Goal: Information Seeking & Learning: Learn about a topic

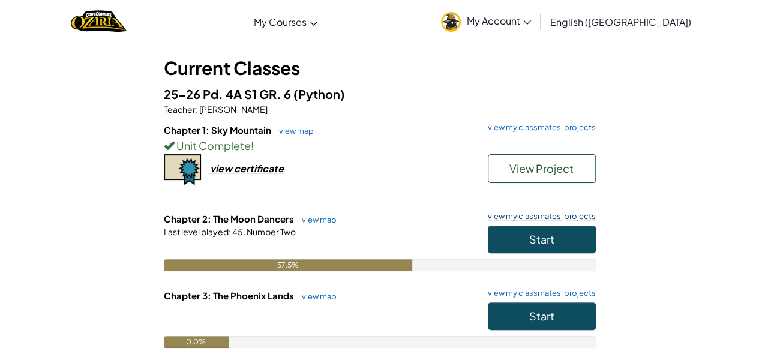
scroll to position [96, 0]
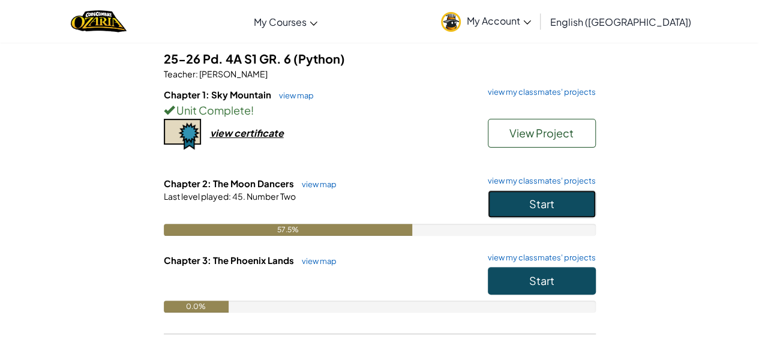
click at [537, 209] on span "Start" at bounding box center [541, 204] width 25 height 14
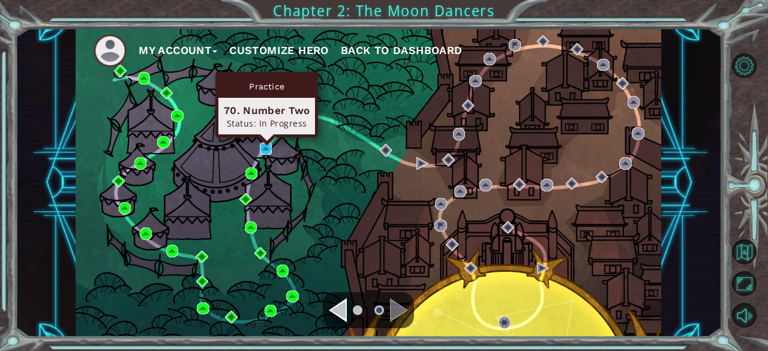
click at [267, 149] on img at bounding box center [266, 149] width 12 height 12
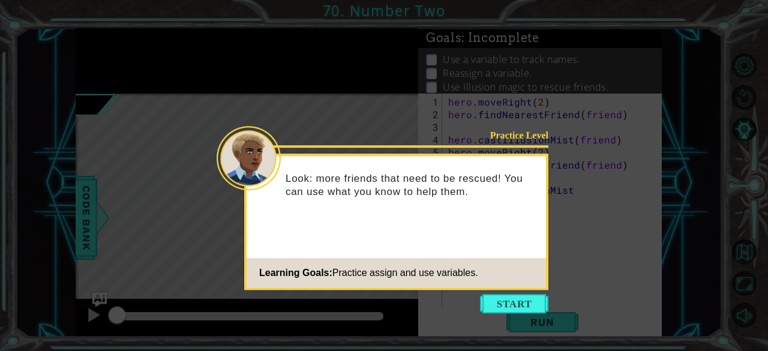
click at [283, 273] on span "Learning Goals:" at bounding box center [295, 272] width 73 height 10
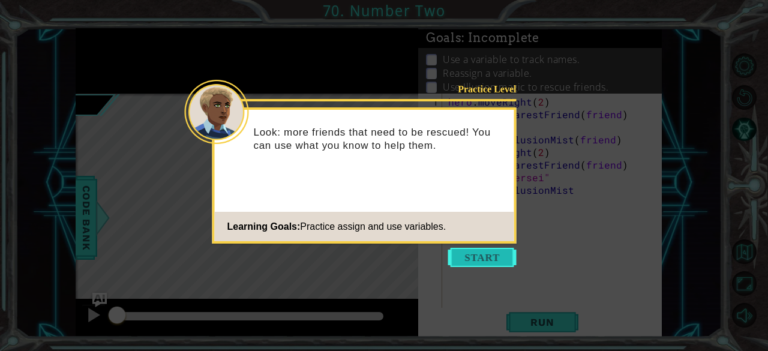
click at [480, 265] on button "Start" at bounding box center [482, 257] width 68 height 19
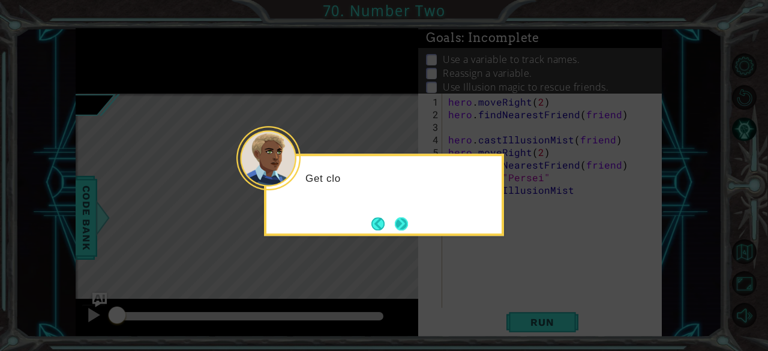
click at [395, 218] on button "Next" at bounding box center [401, 223] width 13 height 13
click at [404, 221] on button "Next" at bounding box center [401, 223] width 13 height 13
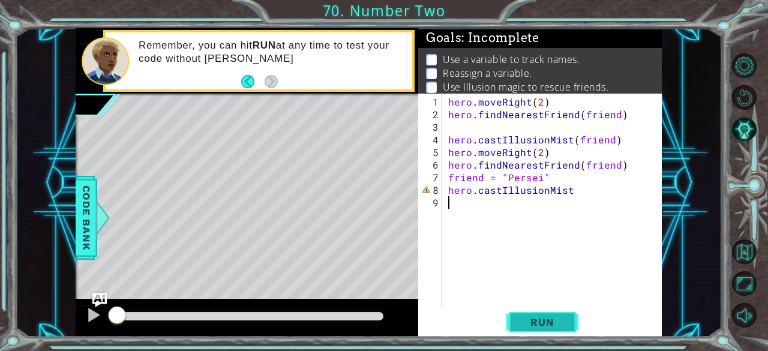
click at [552, 323] on span "Run" at bounding box center [541, 322] width 47 height 12
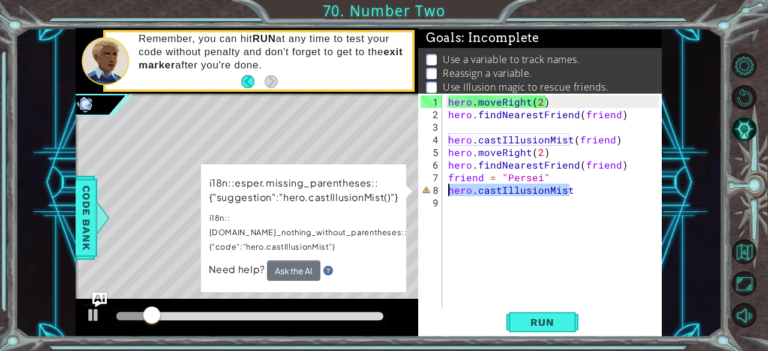
drag, startPoint x: 579, startPoint y: 191, endPoint x: 398, endPoint y: 189, distance: 181.7
click at [398, 189] on div "1 ההההההההההההההההההההההההההההההההההההההההההההההההההההההההההההההההההההההההההההה…" at bounding box center [368, 182] width 585 height 309
type textarea "hero.castIllusionMist"
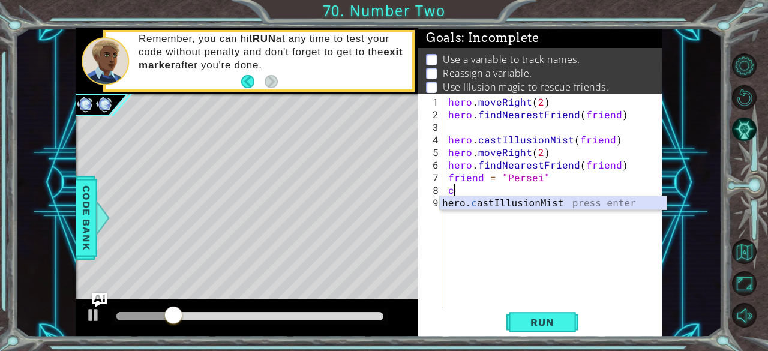
click at [534, 198] on div "hero. c astIllusionMist press enter" at bounding box center [553, 217] width 227 height 43
type textarea "hero.castIllusionMist(friend)"
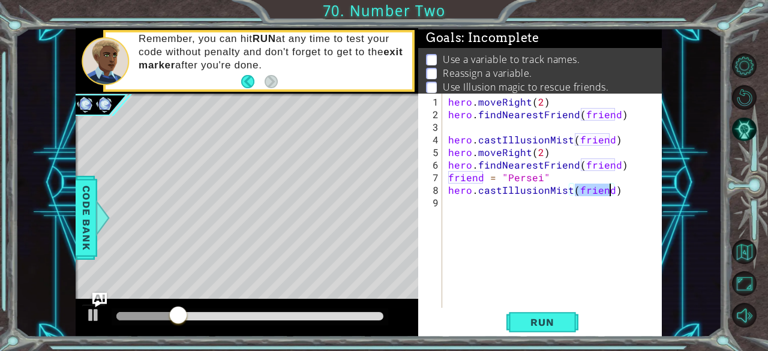
click at [517, 221] on div "hero . moveRight ( 2 ) hero . findNearestFriend ( friend ) hero . castIllusionM…" at bounding box center [555, 214] width 219 height 239
click at [523, 327] on span "Run" at bounding box center [541, 322] width 47 height 12
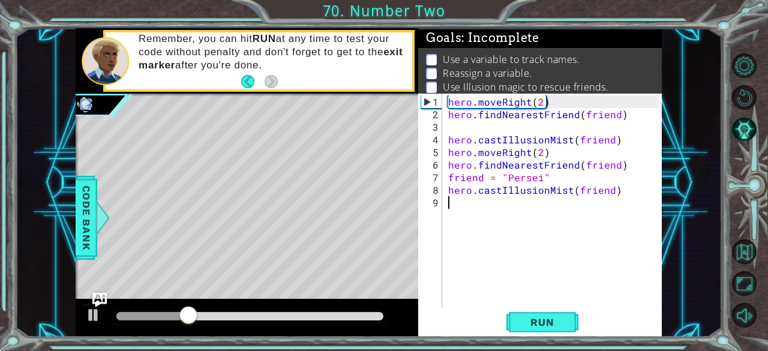
click at [605, 140] on div "hero . moveRight ( 2 ) hero . findNearestFriend ( friend ) hero . castIllusionM…" at bounding box center [555, 214] width 219 height 239
drag, startPoint x: 608, startPoint y: 142, endPoint x: 576, endPoint y: 141, distance: 32.4
click at [576, 141] on div "hero . moveRight ( 2 ) hero . findNearestFriend ( friend ) hero . castIllusionM…" at bounding box center [555, 214] width 219 height 239
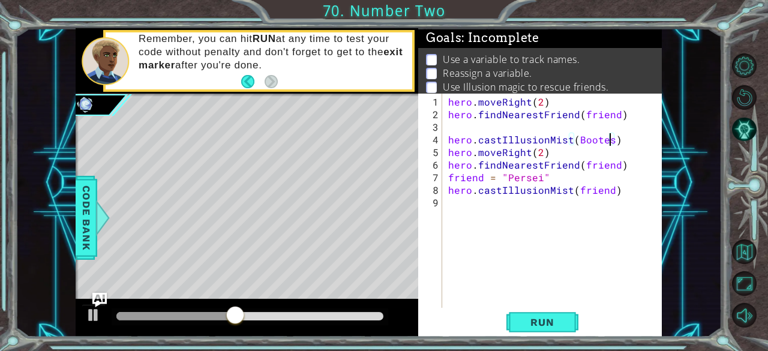
scroll to position [0, 10]
click at [548, 324] on span "Run" at bounding box center [541, 322] width 47 height 12
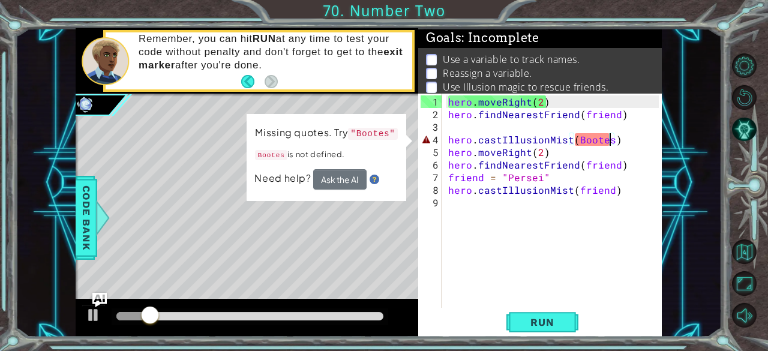
click at [573, 138] on div "hero . moveRight ( 2 ) hero . findNearestFriend ( friend ) hero . castIllusionM…" at bounding box center [555, 214] width 219 height 239
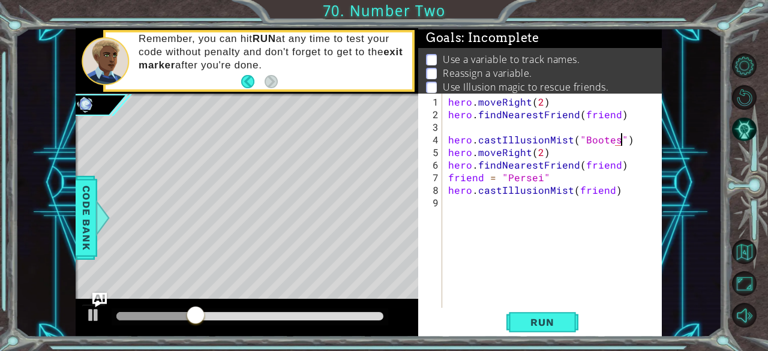
scroll to position [0, 10]
drag, startPoint x: 609, startPoint y: 188, endPoint x: 574, endPoint y: 194, distance: 34.8
click at [574, 194] on div "hero . moveRight ( 2 ) hero . findNearestFriend ( friend ) hero . castIllusionM…" at bounding box center [555, 214] width 219 height 239
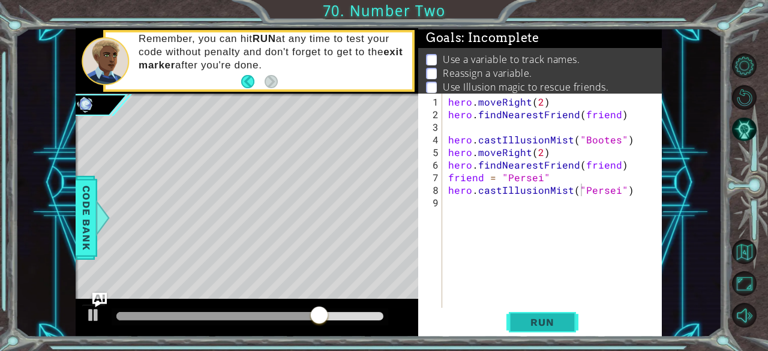
click at [553, 311] on button "Run" at bounding box center [542, 322] width 72 height 25
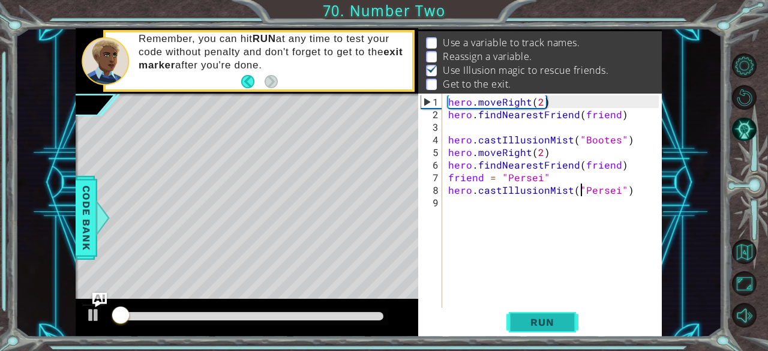
scroll to position [17, 0]
click at [556, 104] on div "hero . moveRight ( 2 ) hero . findNearestFriend ( friend ) hero . castIllusionM…" at bounding box center [555, 214] width 219 height 239
type textarea "hero.moveRight(2)"
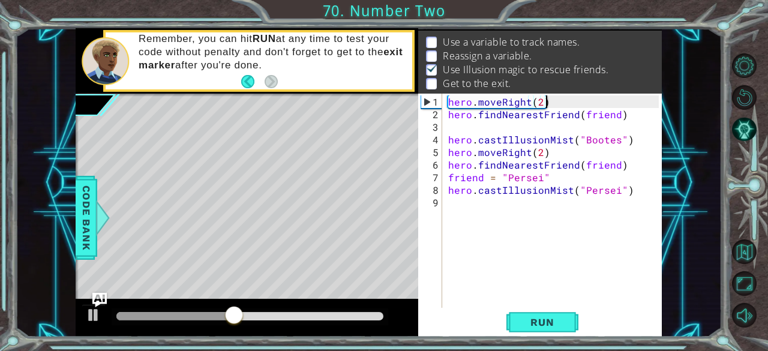
scroll to position [0, 5]
click at [449, 123] on div "hero . moveRight ( 2 ) hero . findNearestFriend ( friend ) hero . castIllusionM…" at bounding box center [555, 214] width 219 height 239
click at [556, 94] on div "hero . moveRight ( 2 ) hero . findNearestFriend ( friend ) hero . castIllusionM…" at bounding box center [552, 201] width 213 height 214
type textarea "hero.moveRight(2)"
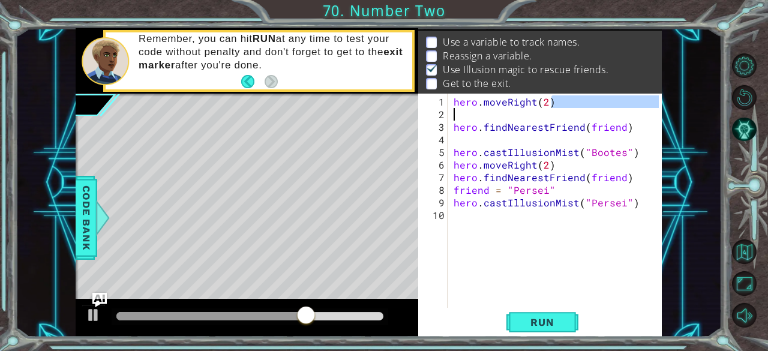
click at [549, 106] on div "hero . moveRight ( 2 ) hero . findNearestFriend ( friend ) hero . castIllusionM…" at bounding box center [558, 214] width 214 height 239
type textarea "hero.moveRight(2)"
click at [456, 114] on div "hero . moveRight ( 2 ) hero . findNearestFriend ( friend ) hero . castIllusionM…" at bounding box center [558, 214] width 214 height 239
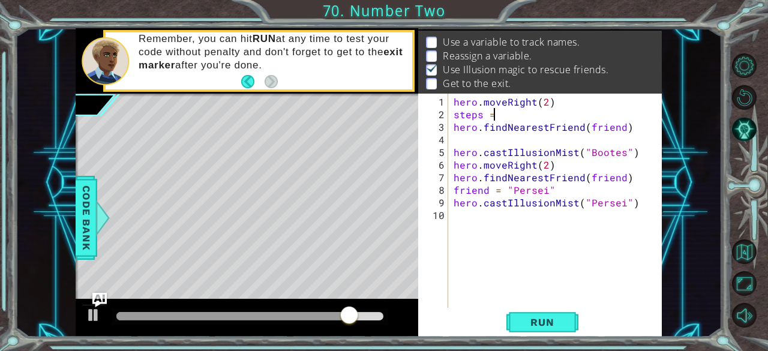
scroll to position [0, 2]
type textarea "steps = 2"
click at [457, 141] on div "hero . moveRight ( 2 ) steps = 2 hero . findNearestFriend ( friend ) hero . cas…" at bounding box center [558, 214] width 214 height 239
type textarea "steps = 3"
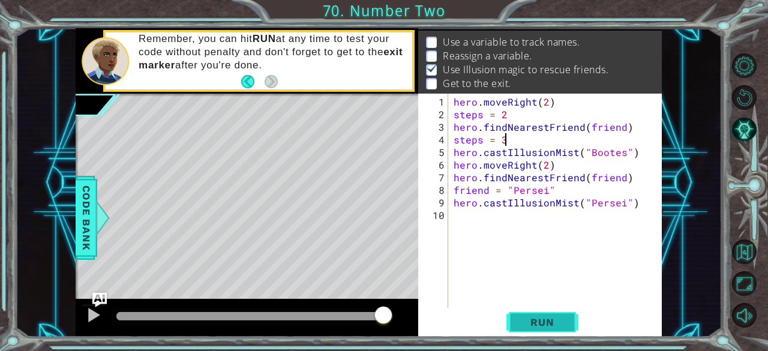
click at [545, 324] on span "Run" at bounding box center [541, 322] width 47 height 12
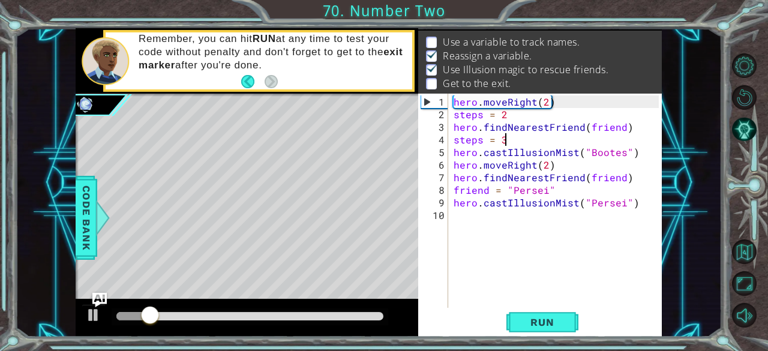
click at [458, 217] on div "hero . moveRight ( 2 ) steps = 2 hero . findNearestFriend ( friend ) steps = 3 …" at bounding box center [558, 214] width 214 height 239
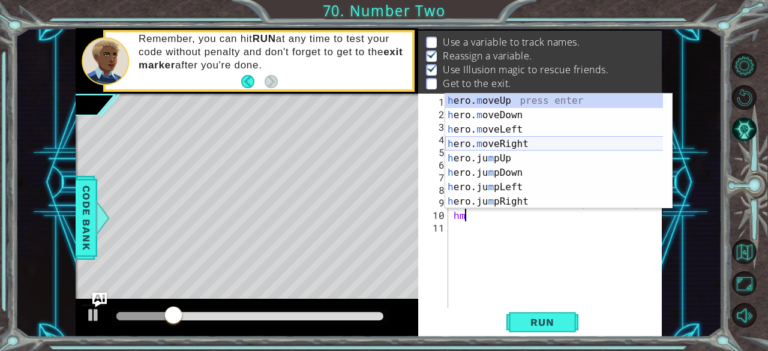
click at [541, 144] on div "h ero. m oveUp press enter h ero. m oveDown press enter h ero. m oveLeft press …" at bounding box center [554, 166] width 218 height 144
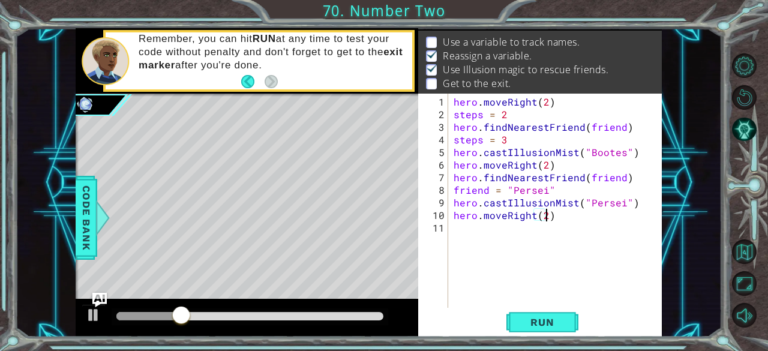
scroll to position [0, 5]
click at [549, 318] on span "Run" at bounding box center [541, 322] width 47 height 12
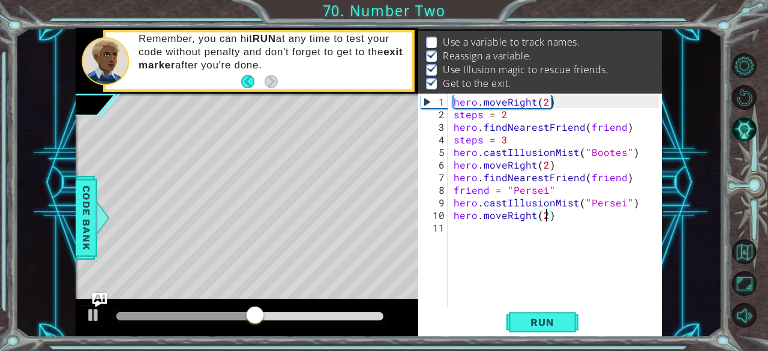
click at [456, 146] on div "hero . moveRight ( 2 ) steps = 2 hero . findNearestFriend ( friend ) steps = 3 …" at bounding box center [558, 214] width 214 height 239
click at [455, 158] on div "hero . moveRight ( 2 ) steps = 2 hero . findNearestFriend ( friend ) steps = 3 …" at bounding box center [558, 214] width 214 height 239
click at [509, 138] on div "hero . moveRight ( 2 ) steps = 2 hero . findNearestFriend ( friend ) steps = 3 …" at bounding box center [558, 214] width 214 height 239
type textarea "steps = 3"
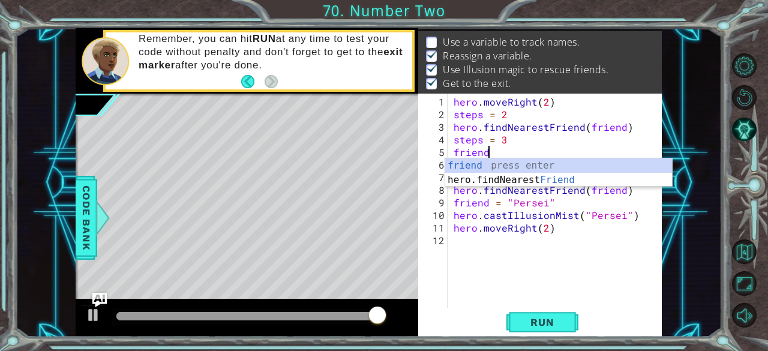
scroll to position [0, 1]
drag, startPoint x: 519, startPoint y: 160, endPoint x: 494, endPoint y: 149, distance: 27.4
click at [494, 149] on div "hero . moveRight ( 2 ) steps = 2 hero . findNearestFriend ( friend ) steps = 3 …" at bounding box center [558, 214] width 214 height 239
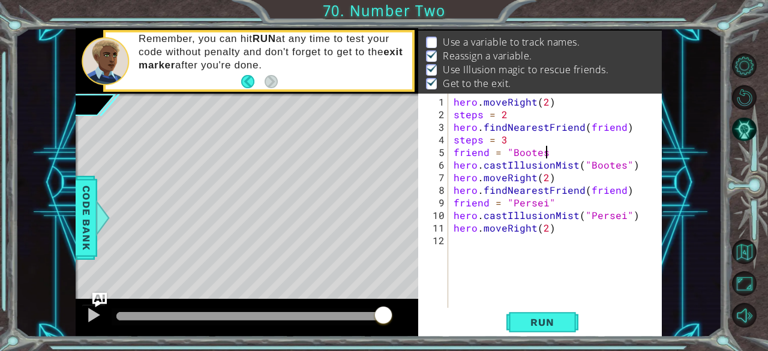
scroll to position [0, 5]
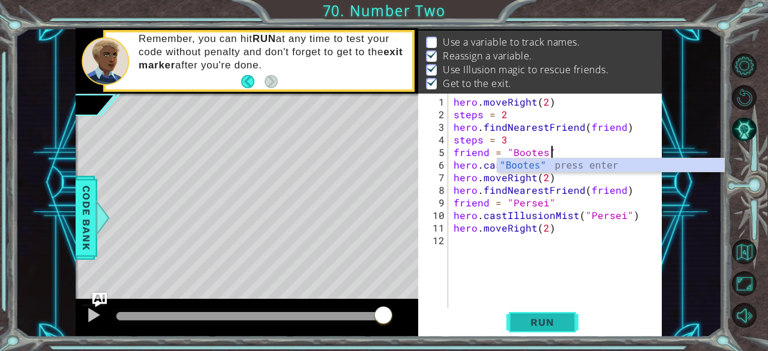
click at [545, 319] on span "Run" at bounding box center [541, 322] width 47 height 12
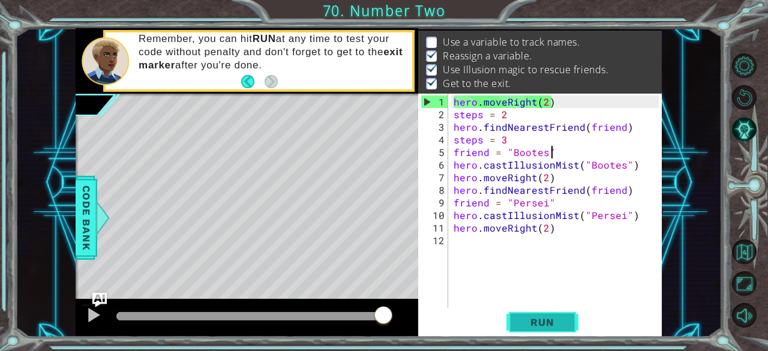
click at [547, 321] on span "Run" at bounding box center [541, 322] width 47 height 12
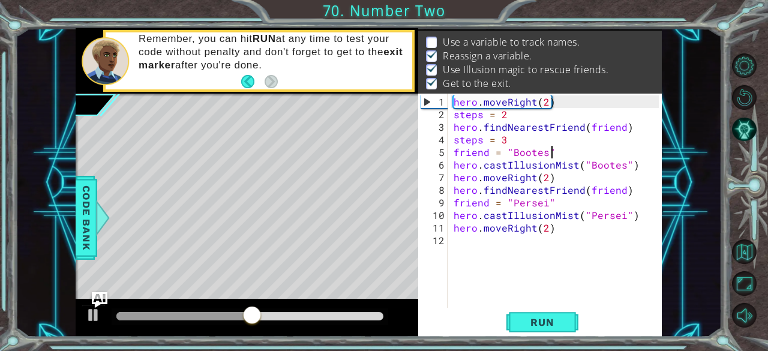
click at [104, 295] on img "Ask AI" at bounding box center [100, 299] width 16 height 16
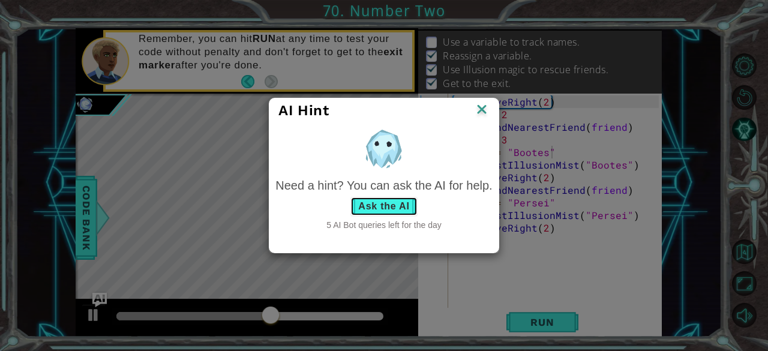
click at [371, 197] on button "Ask the AI" at bounding box center [383, 206] width 67 height 19
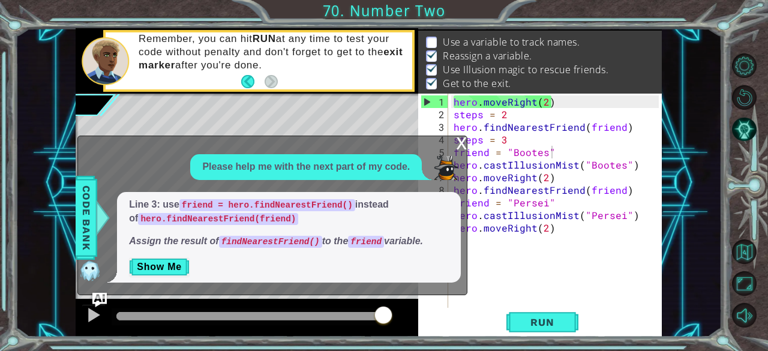
click at [392, 252] on div "Line 3: use friend = hero.findNearestFriend() instead of hero.findNearestFriend…" at bounding box center [289, 237] width 344 height 91
click at [617, 125] on div "hero . moveRight ( 2 ) steps = 2 hero . findNearestFriend ( friend ) steps = 3 …" at bounding box center [558, 214] width 214 height 239
click at [619, 125] on div "hero . moveRight ( 2 ) steps = 2 hero . findNearestFriend ( friend ) steps = 3 …" at bounding box center [558, 214] width 214 height 239
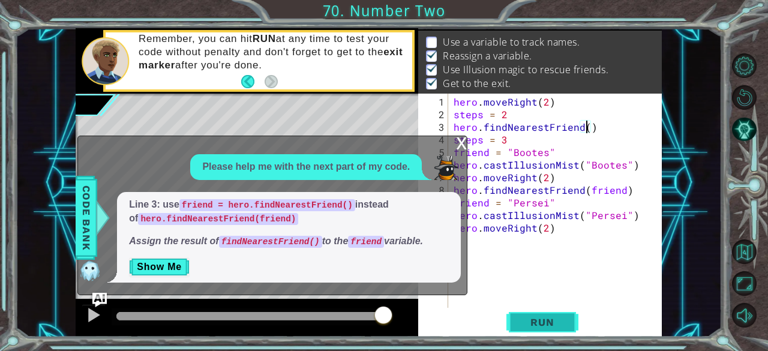
click at [541, 319] on span "Run" at bounding box center [541, 322] width 47 height 12
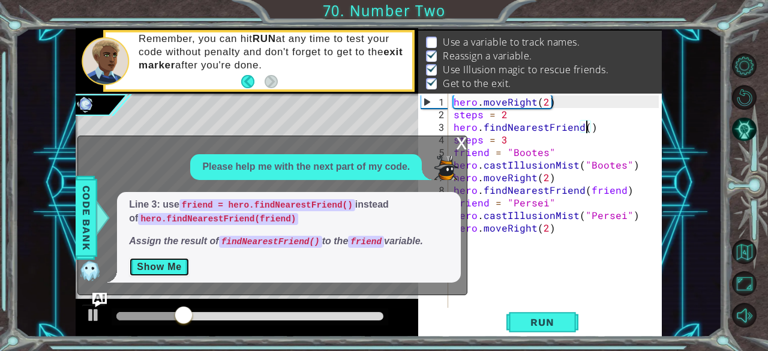
click at [161, 260] on button "Show Me" at bounding box center [159, 266] width 61 height 19
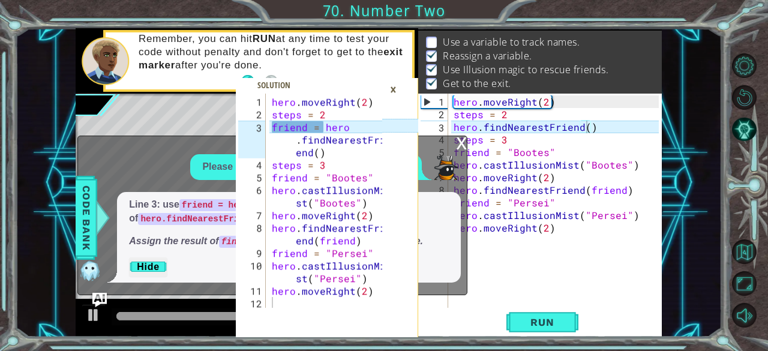
type textarea "steps = 2"
click at [525, 118] on div "hero . moveRight ( 2 ) steps = 2 hero . findNearestFriend ( ) steps = 3 friend …" at bounding box center [558, 214] width 214 height 239
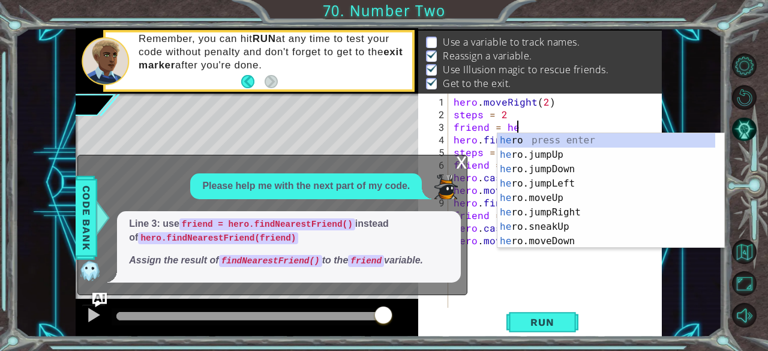
scroll to position [0, 4]
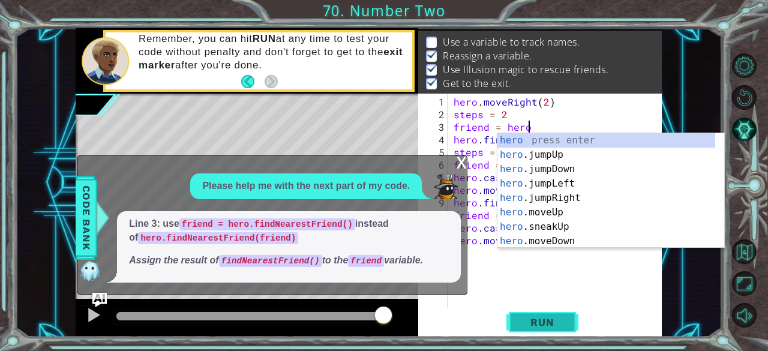
click at [530, 332] on button "Run" at bounding box center [542, 322] width 72 height 25
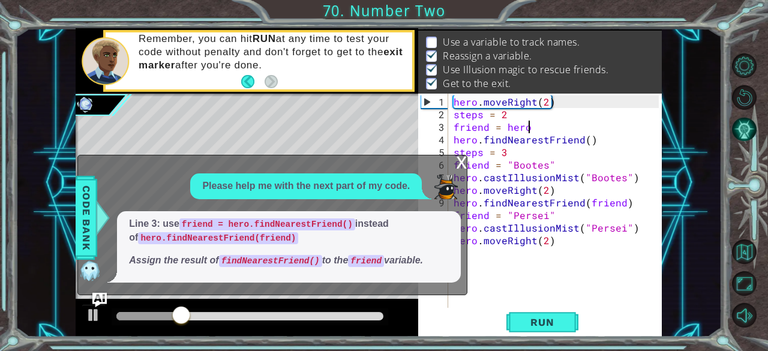
click at [733, 130] on button "AI Hint" at bounding box center [744, 129] width 25 height 25
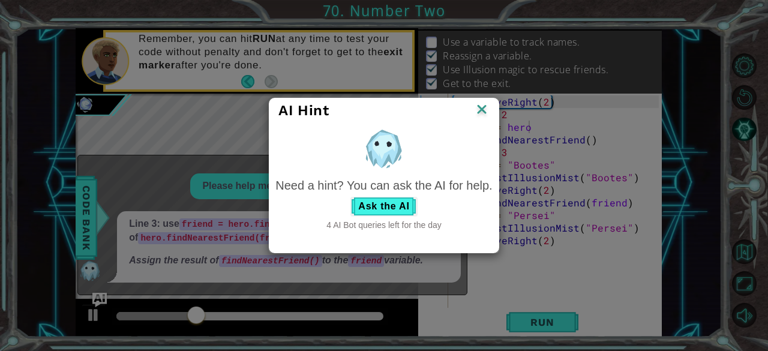
click at [389, 221] on div "4 AI Bot queries left for the day" at bounding box center [383, 225] width 216 height 12
click at [380, 191] on div "Need a hint? You can ask the AI for help." at bounding box center [383, 185] width 216 height 17
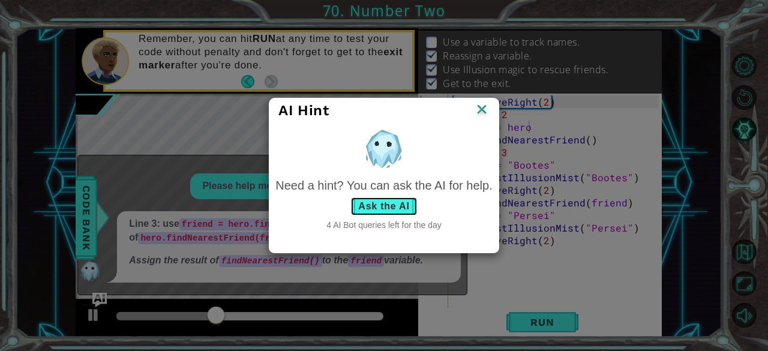
click at [393, 205] on button "Ask the AI" at bounding box center [383, 206] width 67 height 19
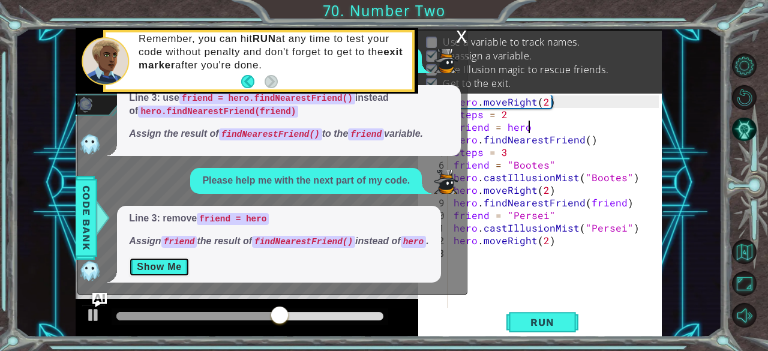
click at [168, 263] on button "Show Me" at bounding box center [159, 266] width 61 height 19
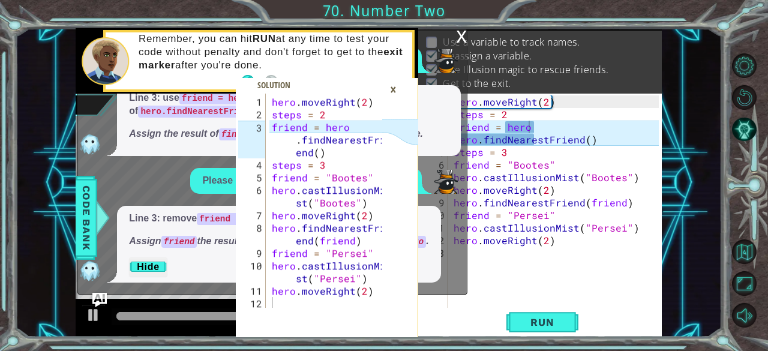
click at [391, 92] on div "×" at bounding box center [393, 89] width 19 height 20
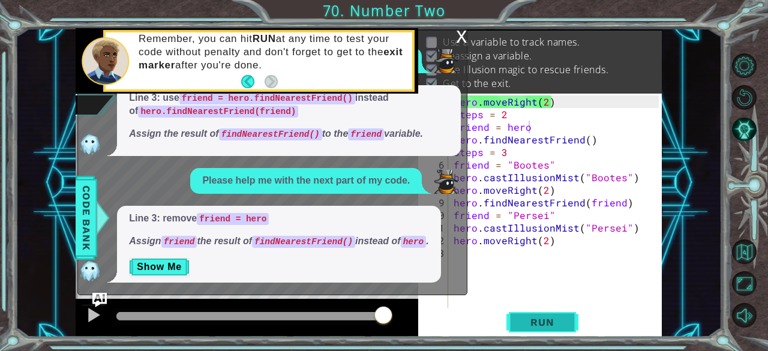
click at [532, 327] on span "Run" at bounding box center [541, 322] width 47 height 12
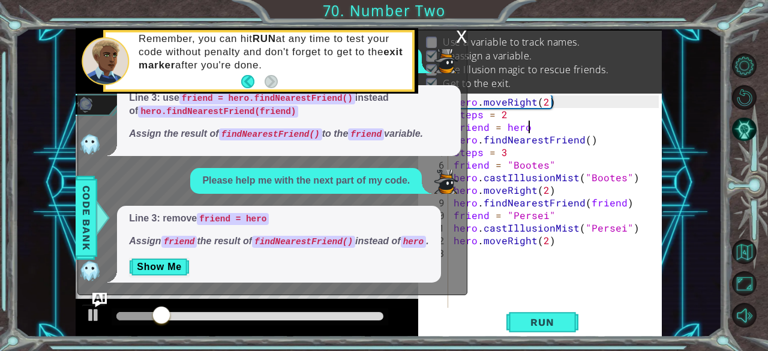
click at [461, 40] on div "x" at bounding box center [461, 35] width 11 height 12
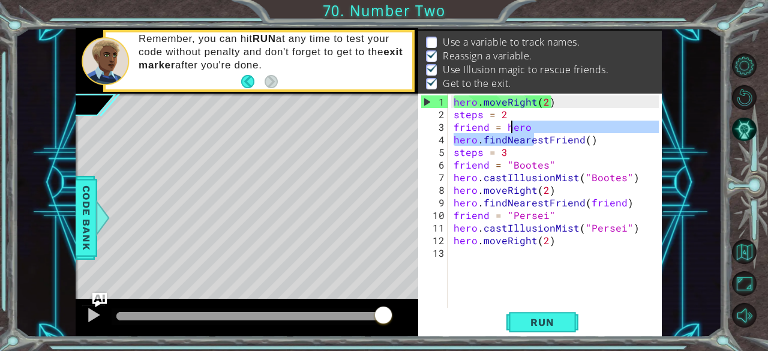
drag, startPoint x: 533, startPoint y: 133, endPoint x: 511, endPoint y: 120, distance: 25.5
click at [511, 120] on div "hero . moveRight ( 2 ) steps = 2 friend = hero hero . findNearestFriend ( ) ste…" at bounding box center [558, 214] width 214 height 239
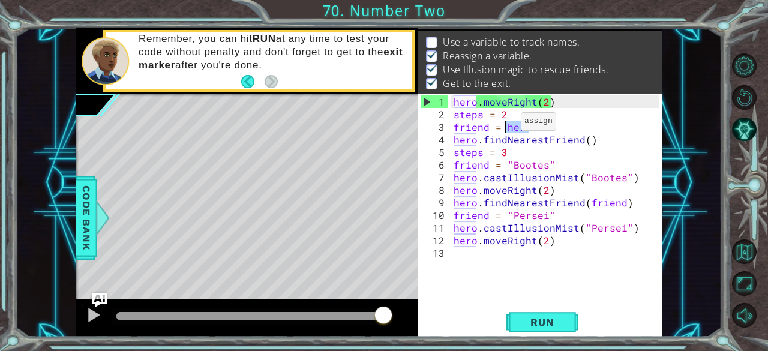
drag, startPoint x: 537, startPoint y: 131, endPoint x: 506, endPoint y: 126, distance: 31.5
click at [506, 126] on div "hero . moveRight ( 2 ) steps = 2 friend = hero hero . findNearestFriend ( ) ste…" at bounding box center [558, 214] width 214 height 239
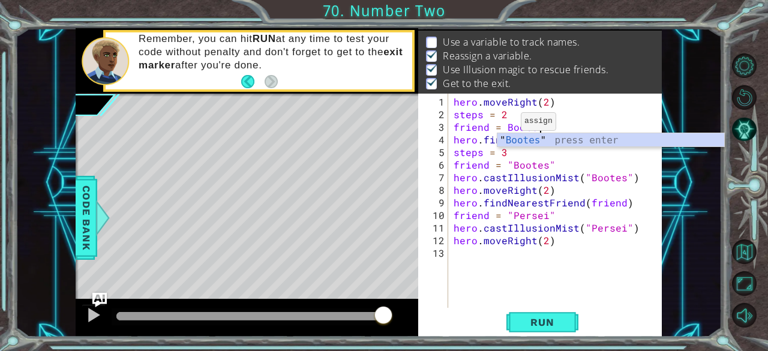
scroll to position [0, 5]
click at [541, 332] on button "Run" at bounding box center [542, 322] width 72 height 25
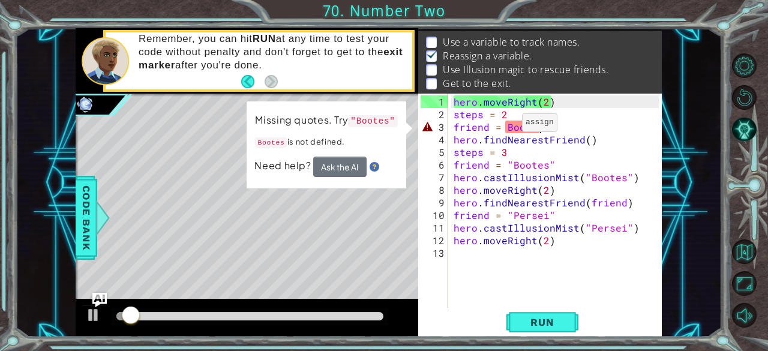
click at [505, 127] on div "hero . moveRight ( 2 ) steps = 2 friend = Bootes hero . findNearestFriend ( ) s…" at bounding box center [558, 214] width 214 height 239
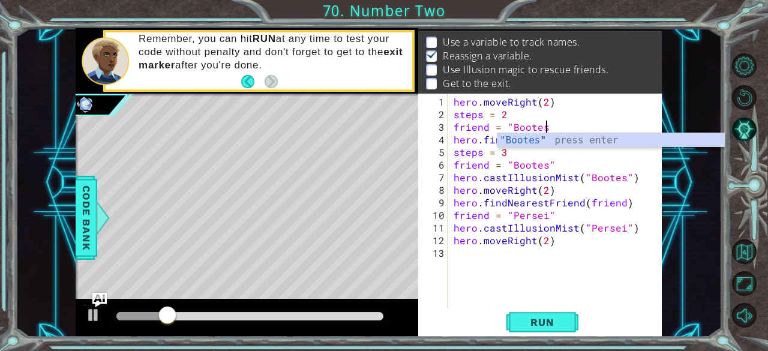
scroll to position [0, 5]
click at [538, 323] on span "Run" at bounding box center [541, 322] width 47 height 12
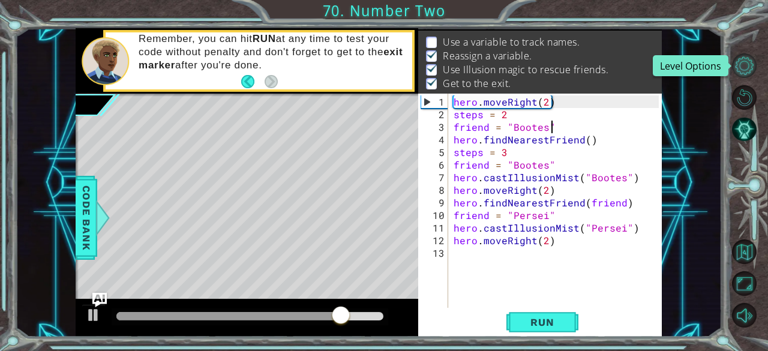
click at [745, 64] on button "Level Options" at bounding box center [744, 65] width 25 height 25
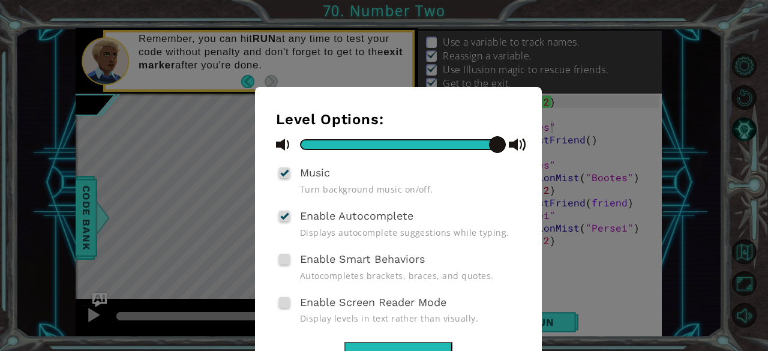
click at [366, 343] on button "Done" at bounding box center [398, 355] width 108 height 27
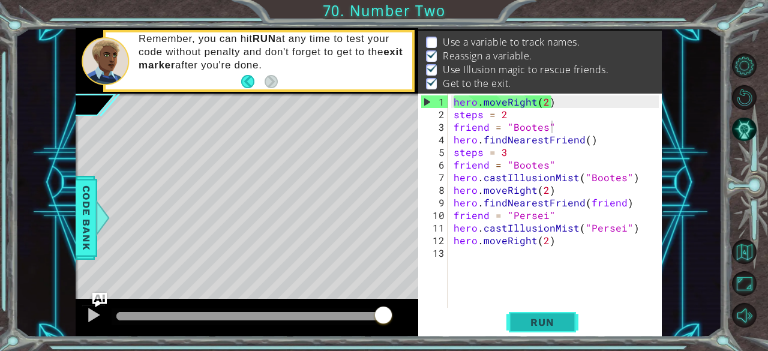
click at [514, 325] on button "Run" at bounding box center [542, 322] width 72 height 25
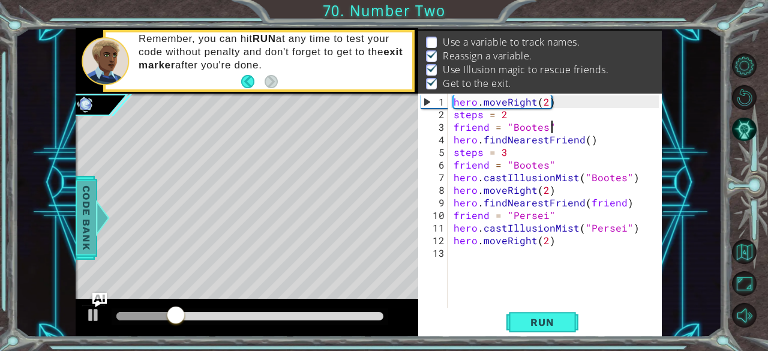
click at [84, 216] on span "Code Bank" at bounding box center [86, 216] width 19 height 73
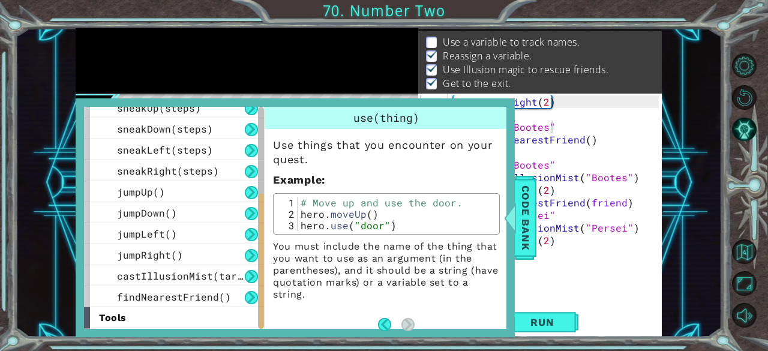
scroll to position [176, 0]
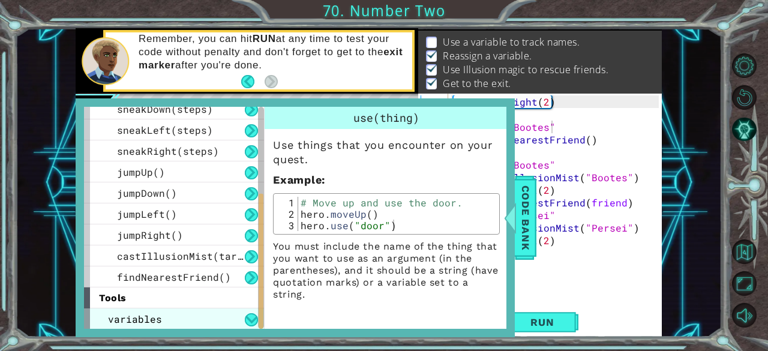
click at [177, 321] on div "variables" at bounding box center [174, 318] width 180 height 21
click at [195, 317] on div "variables" at bounding box center [174, 318] width 180 height 21
click at [211, 315] on div "variables" at bounding box center [174, 318] width 180 height 21
click at [255, 320] on button at bounding box center [251, 319] width 13 height 13
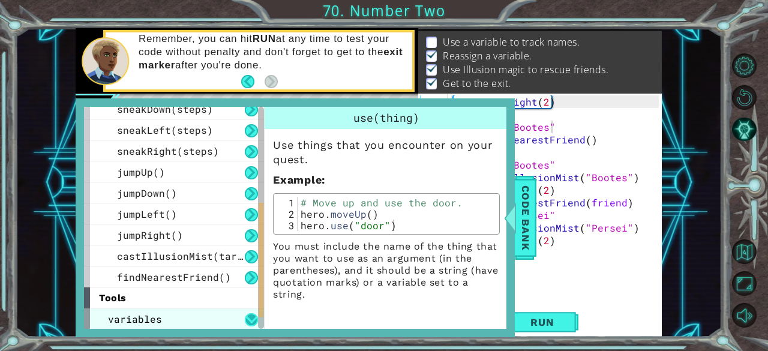
click at [255, 320] on button at bounding box center [251, 319] width 13 height 13
click at [188, 315] on div "variables" at bounding box center [174, 318] width 180 height 21
click at [195, 314] on div "variables" at bounding box center [174, 318] width 180 height 21
click at [195, 323] on div "variables" at bounding box center [174, 318] width 180 height 21
click at [248, 318] on button at bounding box center [251, 319] width 13 height 13
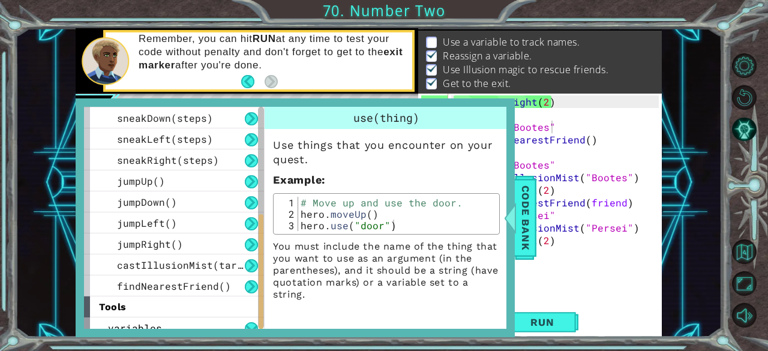
scroll to position [177, 0]
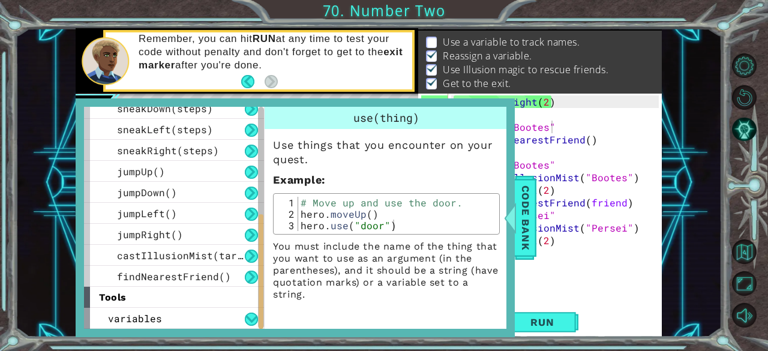
drag, startPoint x: 261, startPoint y: 202, endPoint x: 261, endPoint y: 298, distance: 95.9
click at [261, 298] on div at bounding box center [261, 218] width 6 height 222
click at [249, 316] on button at bounding box center [251, 318] width 13 height 13
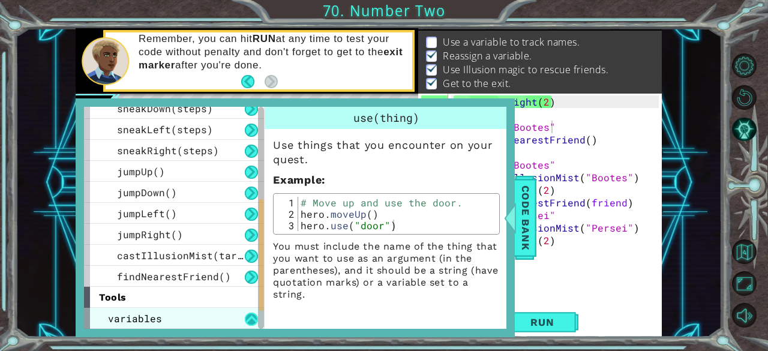
click at [249, 318] on button at bounding box center [251, 318] width 13 height 13
click at [253, 322] on button at bounding box center [251, 318] width 13 height 13
click at [254, 320] on button at bounding box center [251, 318] width 13 height 13
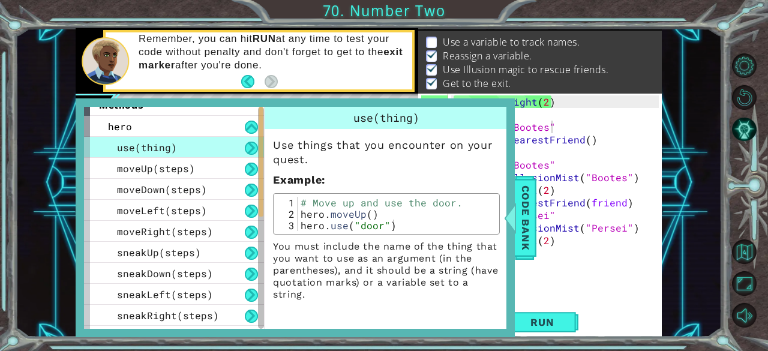
scroll to position [0, 0]
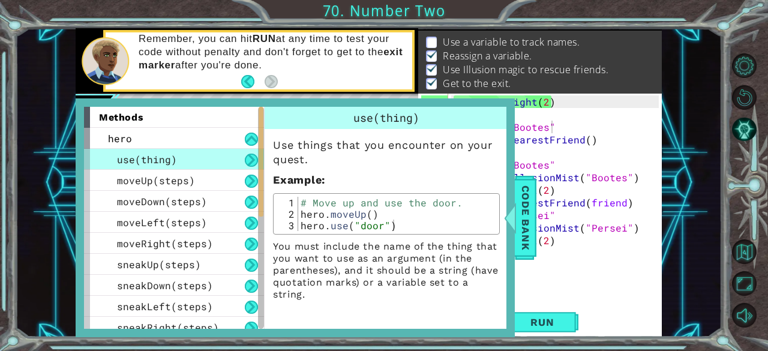
drag, startPoint x: 260, startPoint y: 168, endPoint x: 266, endPoint y: 116, distance: 51.9
click at [266, 116] on div "methods hero use(thing) moveUp(steps) moveDown(steps) moveLeft(steps) moveRight…" at bounding box center [295, 218] width 422 height 222
click at [252, 141] on button at bounding box center [251, 139] width 13 height 13
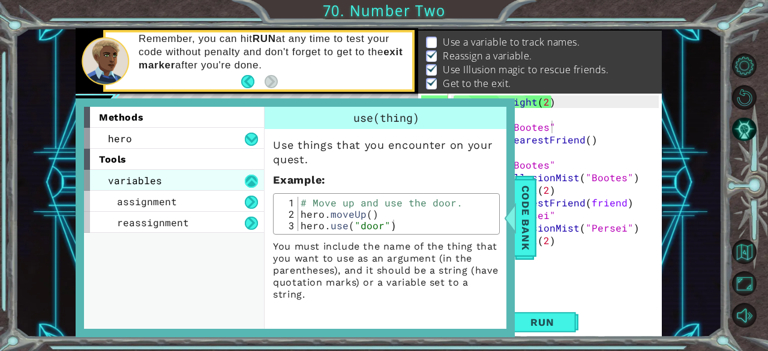
click at [252, 183] on button at bounding box center [251, 180] width 13 height 13
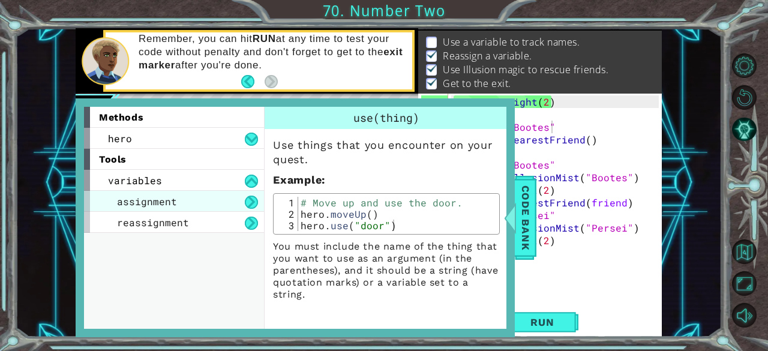
click at [248, 192] on div "assignment" at bounding box center [174, 201] width 180 height 21
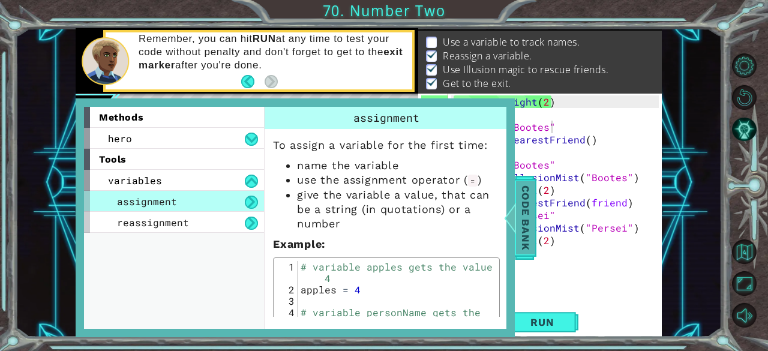
click at [522, 236] on span "Code Bank" at bounding box center [525, 216] width 19 height 73
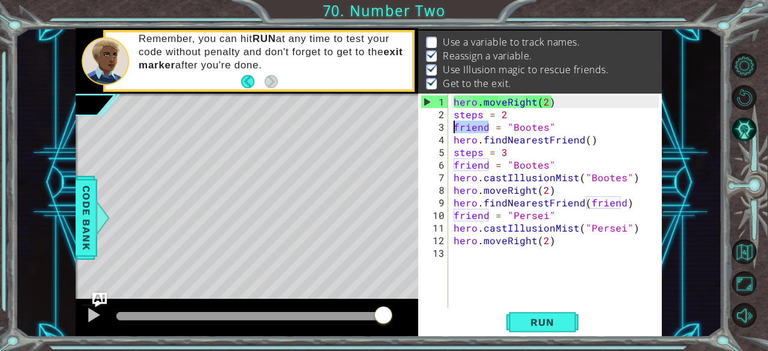
drag, startPoint x: 489, startPoint y: 125, endPoint x: 427, endPoint y: 127, distance: 61.8
click at [427, 127] on div "friend = "Bootes" 1 2 3 4 5 6 7 8 9 10 11 12 13 hero . moveRight ( 2 ) steps = …" at bounding box center [538, 201] width 241 height 214
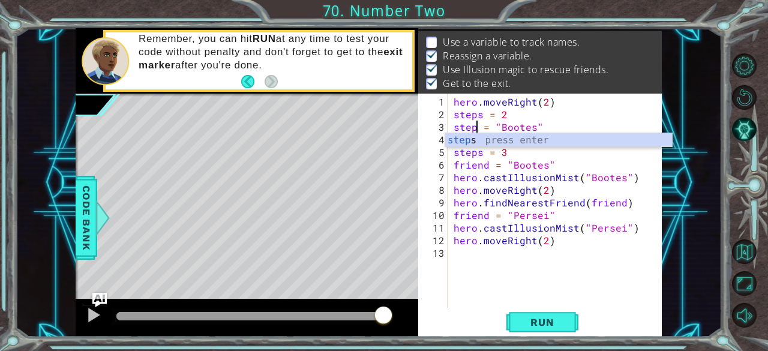
scroll to position [0, 1]
click at [524, 329] on button "Run" at bounding box center [542, 322] width 72 height 25
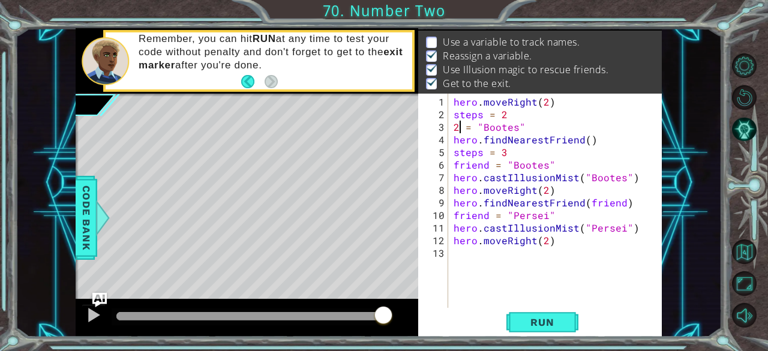
scroll to position [0, 0]
click at [543, 320] on span "Run" at bounding box center [541, 322] width 47 height 12
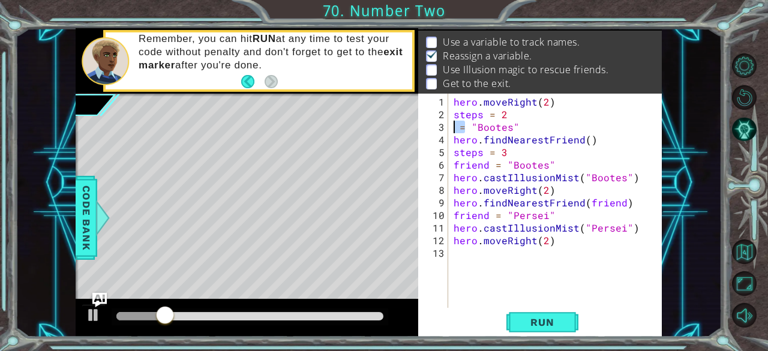
drag, startPoint x: 464, startPoint y: 124, endPoint x: 458, endPoint y: 121, distance: 6.7
click at [458, 121] on div "hero . moveRight ( 2 ) steps = 2 = "Bootes" hero . findNearestFriend ( ) steps …" at bounding box center [558, 214] width 214 height 239
type textarea ""Bootes""
click at [416, 123] on div "1 2 3 4 5 6 7 8 9 10 11 12 hero . moveRight ( 2 ) steps = 2 friend = hero . fin…" at bounding box center [368, 182] width 585 height 309
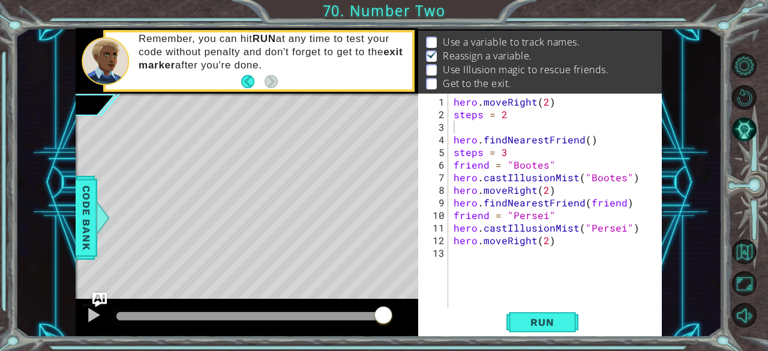
click at [739, 27] on div "1 2 3 4 5 6 7 8 9 10 11 12 hero . moveRight ( 2 ) steps = 2 friend = hero . fin…" at bounding box center [384, 175] width 768 height 351
type textarea "C"
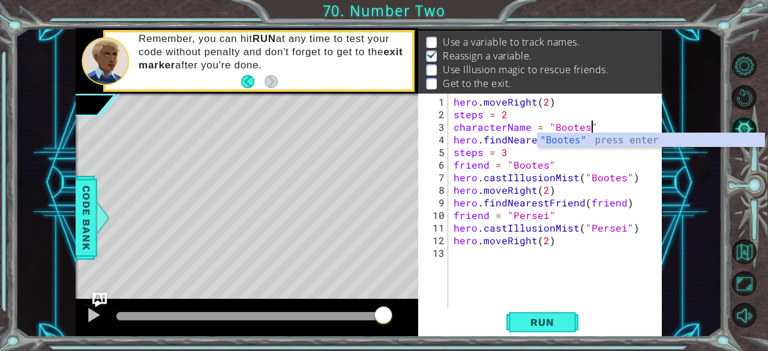
scroll to position [0, 8]
type textarea "characterName = "Bootes""
click at [552, 323] on span "Run" at bounding box center [541, 322] width 47 height 12
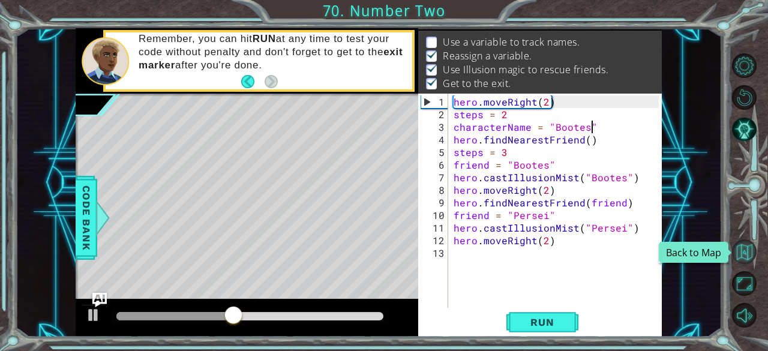
click at [741, 251] on button "Back to Map" at bounding box center [744, 251] width 25 height 25
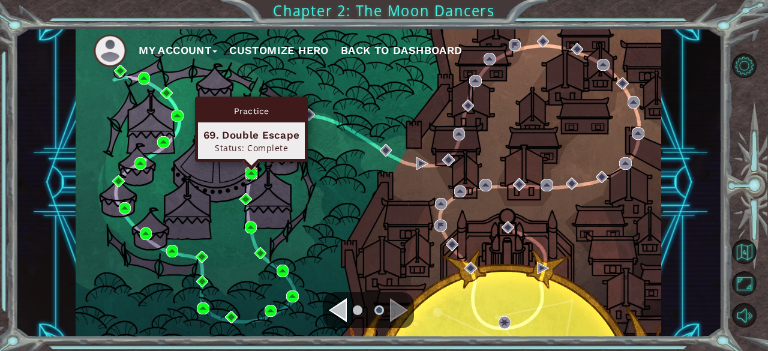
click at [251, 173] on img at bounding box center [251, 173] width 12 height 12
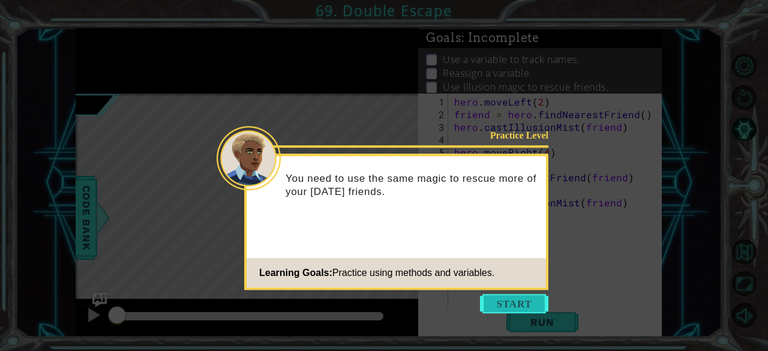
click at [503, 297] on button "Start" at bounding box center [514, 303] width 68 height 19
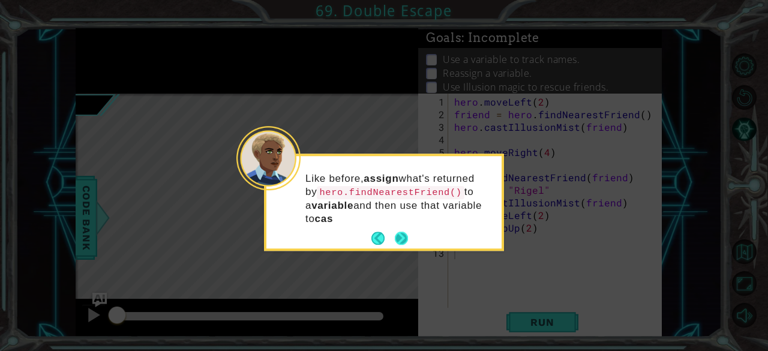
click at [399, 225] on p "Like before, assign what's returned by hero.findNearestFriend() to a variable a…" at bounding box center [399, 198] width 188 height 53
click at [404, 232] on button "Next" at bounding box center [401, 238] width 13 height 13
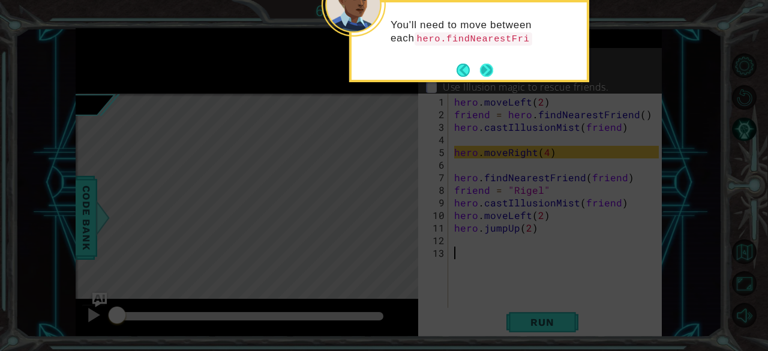
click at [486, 70] on button "Next" at bounding box center [486, 70] width 13 height 13
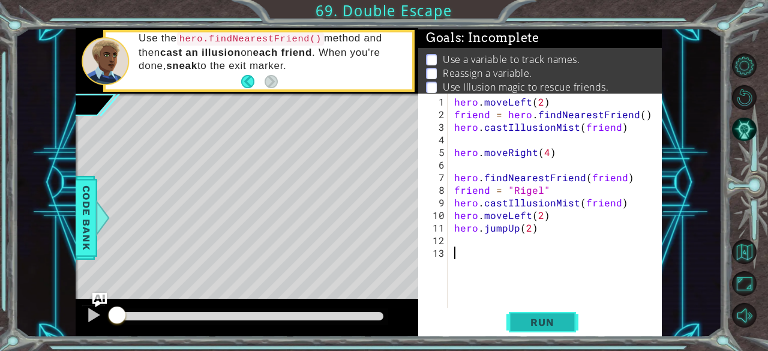
click at [529, 324] on span "Run" at bounding box center [541, 322] width 47 height 12
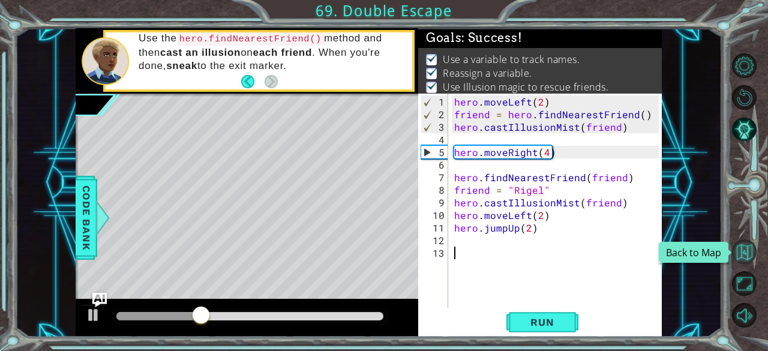
click at [750, 255] on button "Back to Map" at bounding box center [744, 251] width 25 height 25
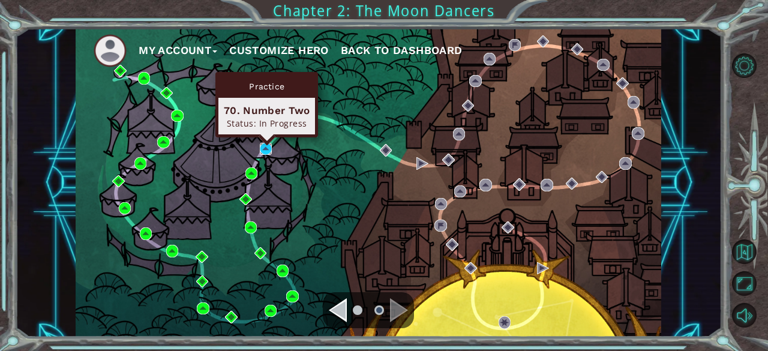
click at [261, 148] on img at bounding box center [266, 149] width 12 height 12
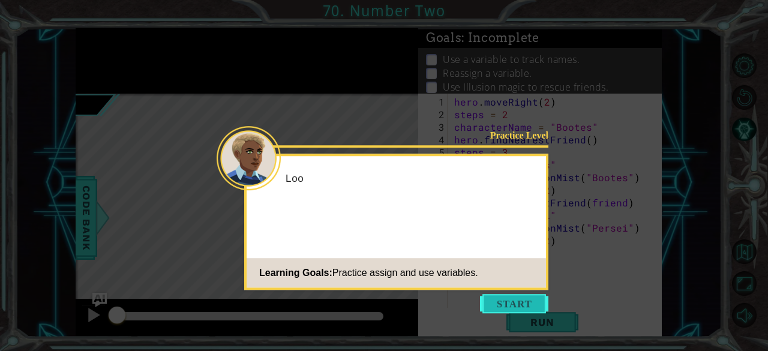
click at [516, 311] on button "Start" at bounding box center [514, 303] width 68 height 19
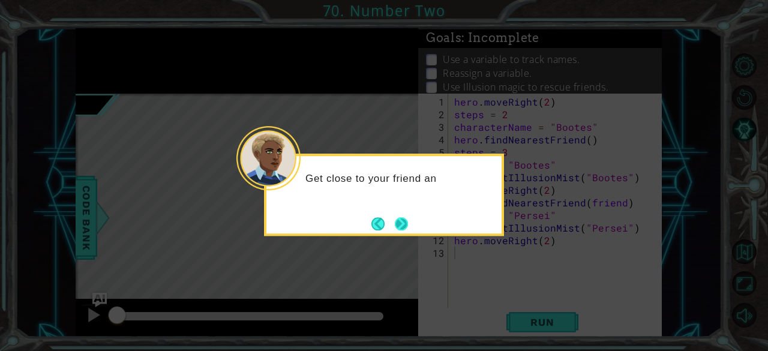
click at [400, 222] on button "Next" at bounding box center [401, 223] width 13 height 13
click at [401, 222] on button "Next" at bounding box center [401, 223] width 13 height 13
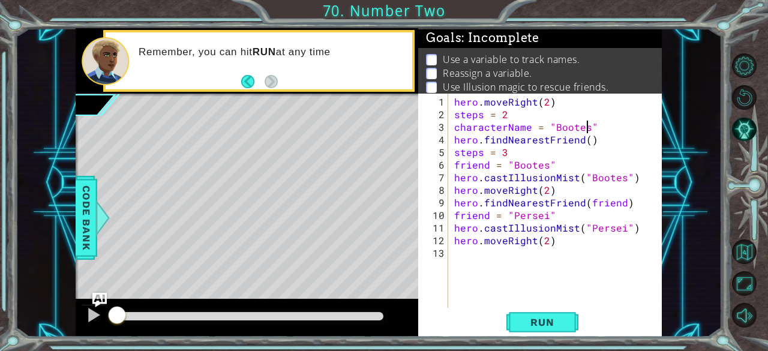
click at [589, 127] on div "hero . moveRight ( 2 ) steps = 2 characterName = "Bootes" hero . findNearestFri…" at bounding box center [558, 214] width 213 height 239
type textarea "characterName = "Bootes""
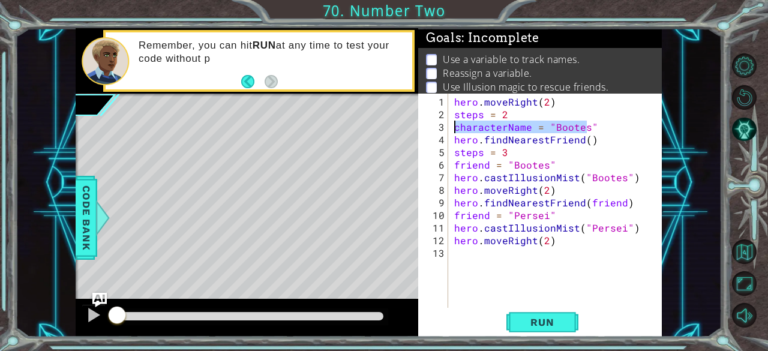
drag, startPoint x: 589, startPoint y: 127, endPoint x: 567, endPoint y: 124, distance: 21.7
click at [567, 124] on div "hero . moveRight ( 2 ) steps = 2 characterName = "Bootes" hero . findNearestFri…" at bounding box center [558, 214] width 213 height 239
click at [603, 122] on div "hero . moveRight ( 2 ) steps = 2 characterName = "Bootes" hero . findNearestFri…" at bounding box center [558, 214] width 213 height 239
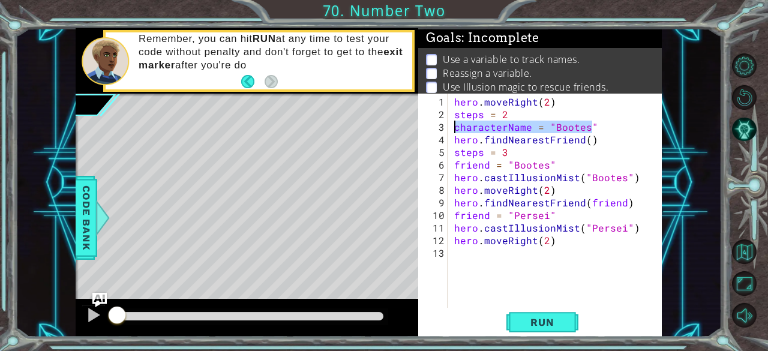
drag, startPoint x: 602, startPoint y: 122, endPoint x: 437, endPoint y: 124, distance: 164.9
click at [437, 124] on div "characterName = "Bootes" 1 2 3 4 5 6 7 8 9 10 11 12 13 hero . moveRight ( 2 ) s…" at bounding box center [538, 201] width 241 height 214
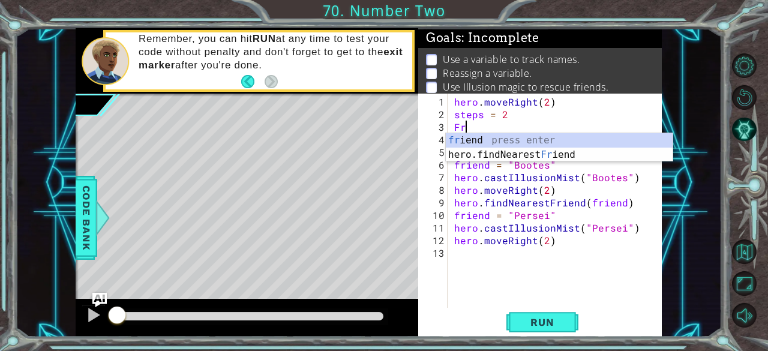
type textarea "F"
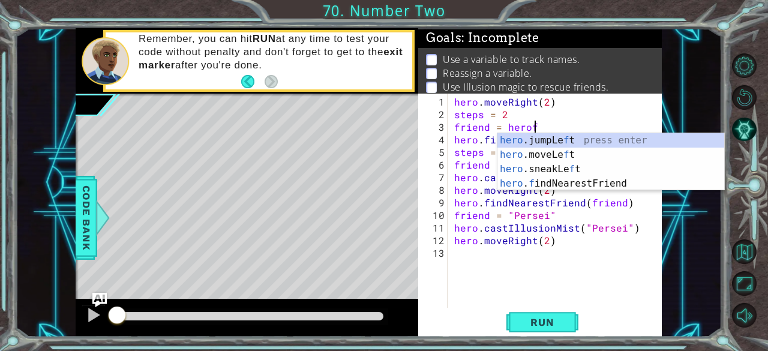
scroll to position [0, 4]
click at [549, 181] on div "hero .jumpLe f t press enter hero .moveLe f t press enter hero .sneakLe f t pre…" at bounding box center [610, 176] width 227 height 86
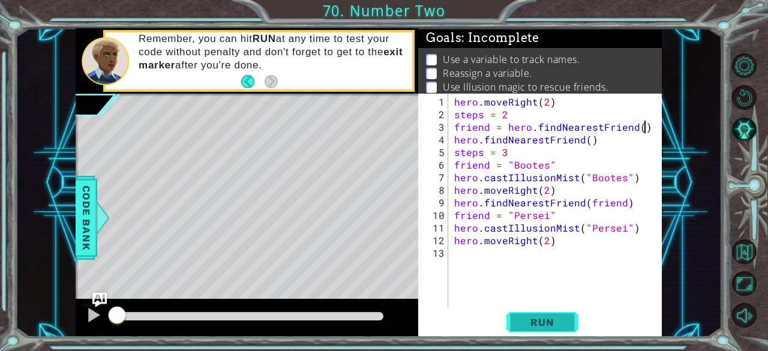
type textarea "friend = hero.findNearestFriend()"
click at [560, 318] on span "Run" at bounding box center [541, 322] width 47 height 12
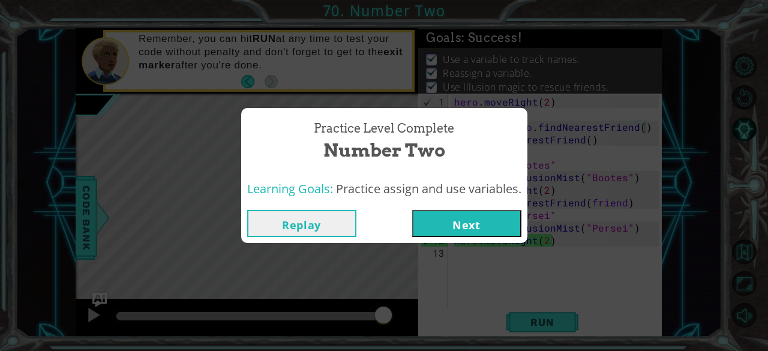
click at [430, 212] on button "Next" at bounding box center [466, 223] width 109 height 27
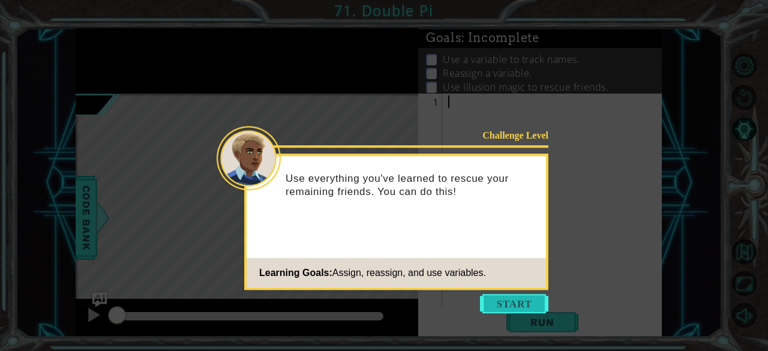
click at [513, 305] on button "Start" at bounding box center [514, 303] width 68 height 19
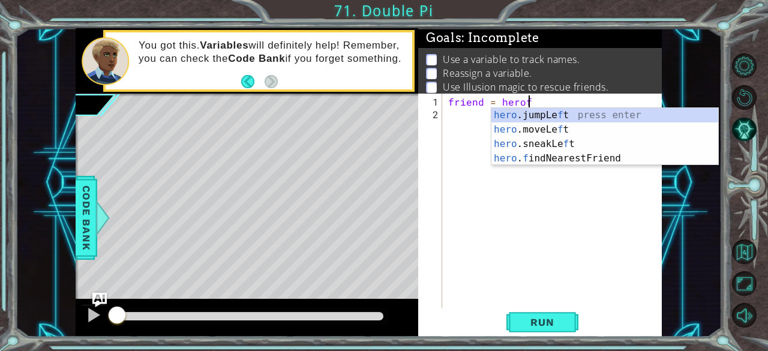
scroll to position [0, 4]
click at [597, 164] on div "hero .jumpLe f t press enter hero .moveLe f t press enter hero .sneakLe f t pre…" at bounding box center [604, 151] width 227 height 86
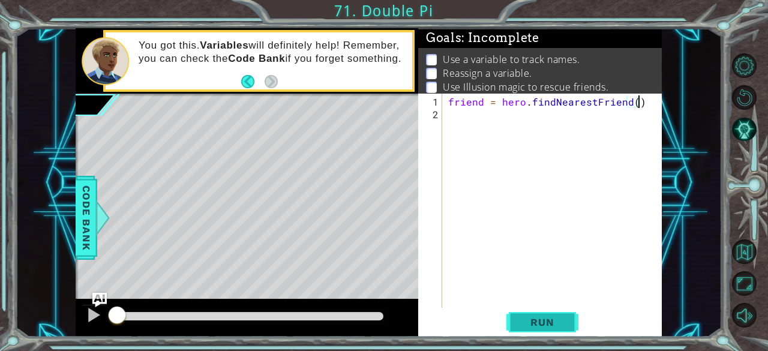
type textarea "friend = hero.findNearestFriend()"
click at [540, 326] on span "Run" at bounding box center [541, 322] width 47 height 12
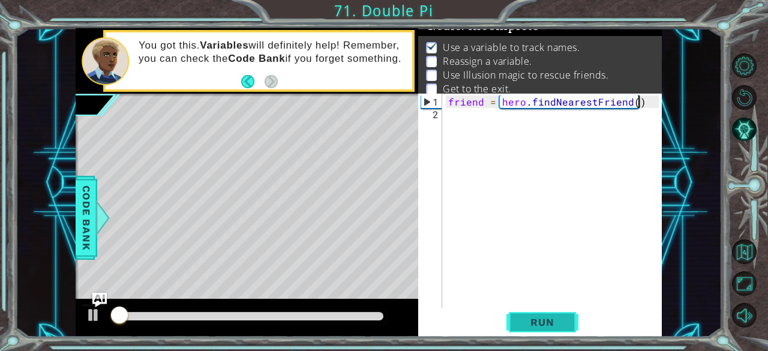
scroll to position [17, 0]
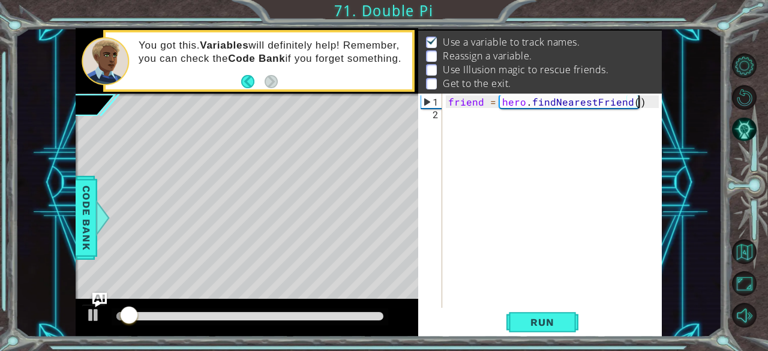
click at [450, 113] on div "friend = hero . findNearestFriend ( )" at bounding box center [555, 214] width 219 height 239
type textarea "steps = 3"
click at [511, 168] on div "friend = hero . findNearestFriend ( ) steps = 3" at bounding box center [555, 214] width 219 height 239
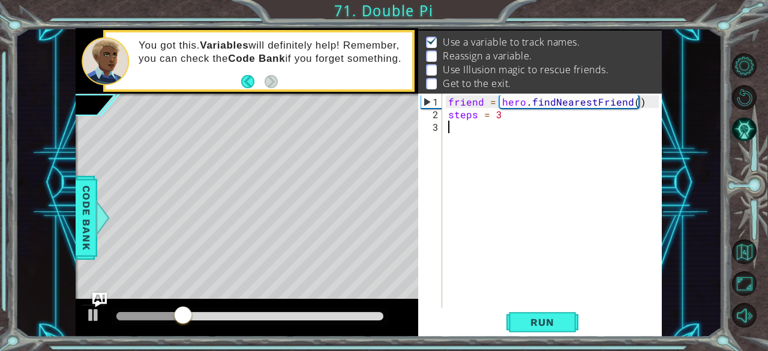
scroll to position [0, 0]
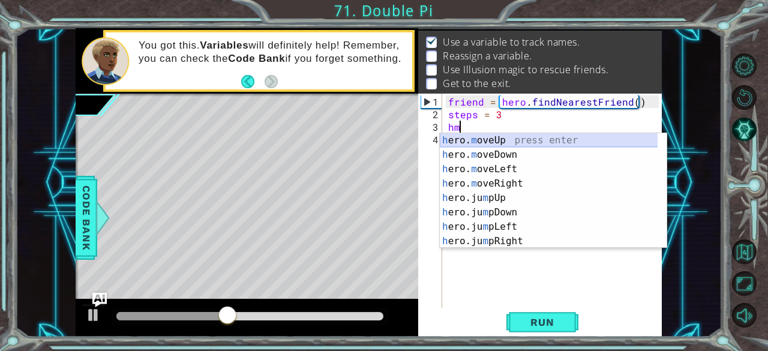
click at [509, 136] on div "h ero. m oveUp press enter h ero. m oveDown press enter h ero. m oveLeft press …" at bounding box center [549, 205] width 218 height 144
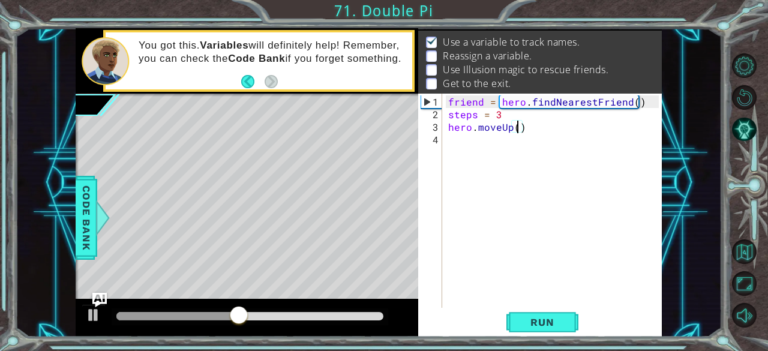
scroll to position [0, 4]
click at [501, 115] on div "friend = hero . findNearestFriend ( ) steps = 3 hero . moveUp ( 2 )" at bounding box center [555, 214] width 219 height 239
click at [522, 125] on div "friend = hero . findNearestFriend ( ) steps = 2 hero . moveUp ( 2 )" at bounding box center [555, 214] width 219 height 239
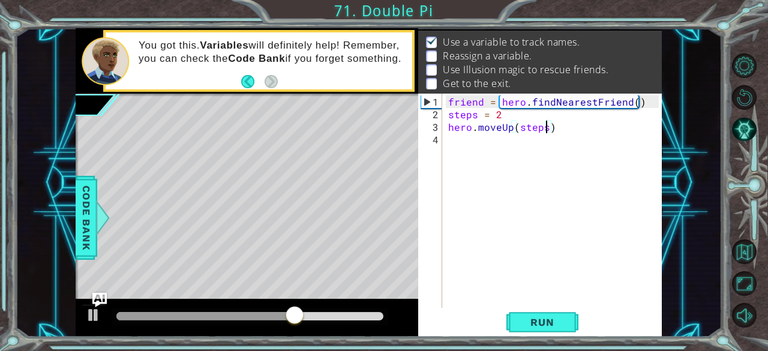
type textarea "hero.moveUp(steps)"
click at [444, 143] on div "hero.moveUp(steps) 1 2 3 4 friend = hero . findNearestFriend ( ) steps = 2 hero…" at bounding box center [538, 201] width 241 height 214
click at [446, 140] on div "friend = hero . findNearestFriend ( ) steps = 2 hero . moveUp ( steps )" at bounding box center [555, 214] width 219 height 239
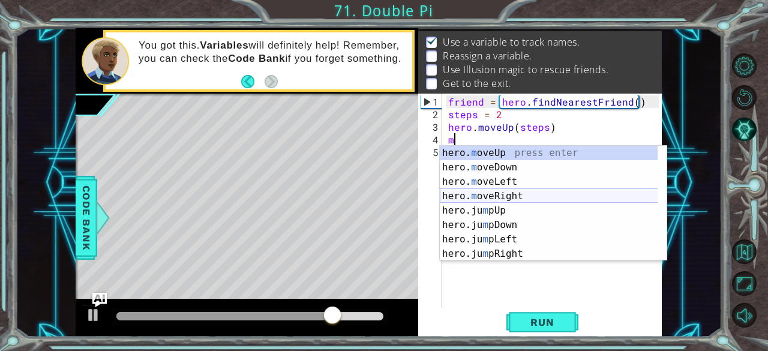
click at [527, 191] on div "hero. m oveUp press enter hero. m oveDown press enter hero. m oveLeft press ent…" at bounding box center [549, 218] width 218 height 144
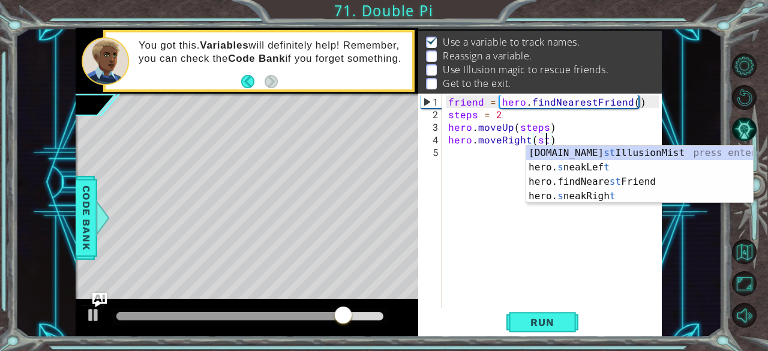
type textarea "hero.moveRight(steps)"
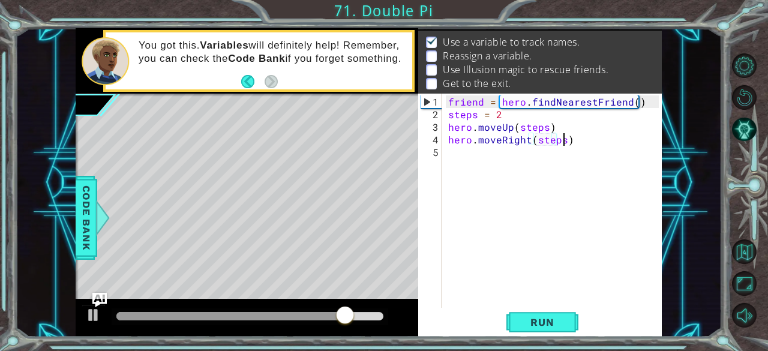
scroll to position [0, 7]
click at [449, 163] on div "friend = hero . findNearestFriend ( ) steps = 2 hero . moveUp ( steps ) hero . …" at bounding box center [555, 214] width 219 height 239
type textarea "s"
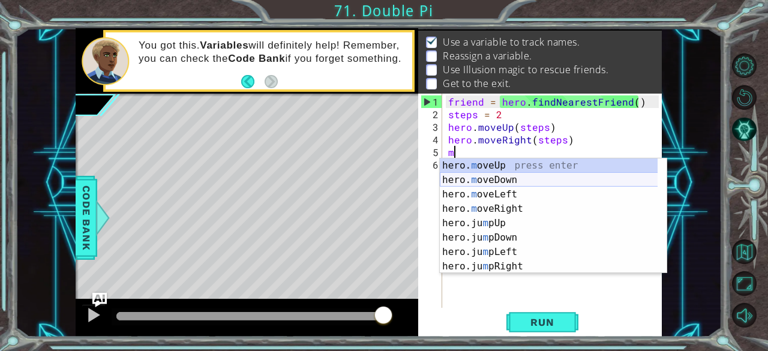
click at [522, 173] on div "hero. m oveUp press enter hero. m oveDown press enter hero. m oveLeft press ent…" at bounding box center [549, 230] width 218 height 144
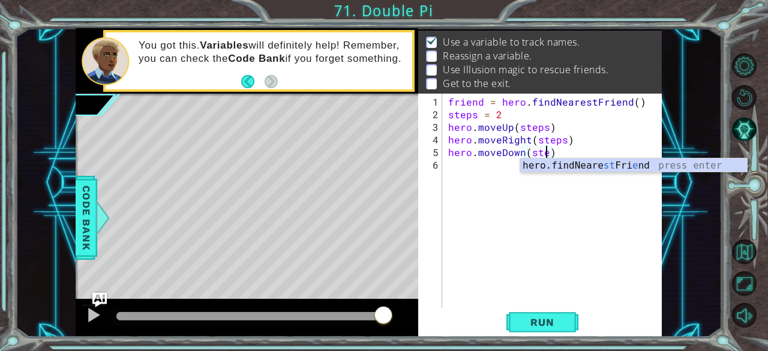
type textarea "hero.moveDown(steps)"
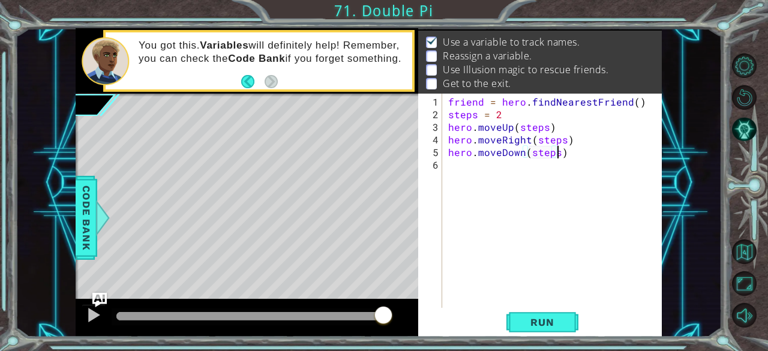
scroll to position [0, 7]
click at [451, 169] on div "friend = hero . findNearestFriend ( ) steps = 2 hero . moveUp ( steps ) hero . …" at bounding box center [555, 214] width 219 height 239
type textarea "f"
type textarea "c"
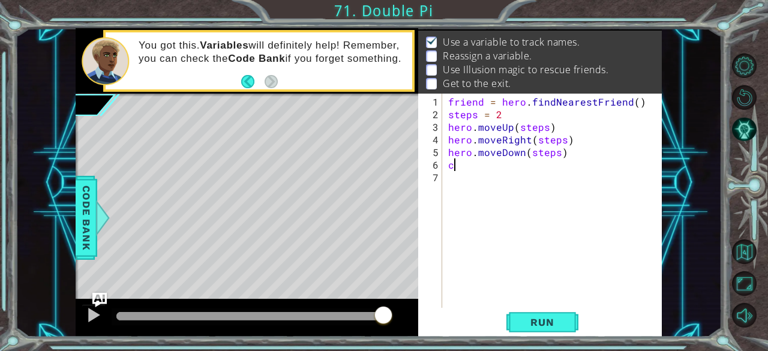
click at [464, 161] on div "friend = hero . findNearestFriend ( ) steps = 2 hero . moveUp ( steps ) hero . …" at bounding box center [555, 214] width 219 height 239
type textarea "f"
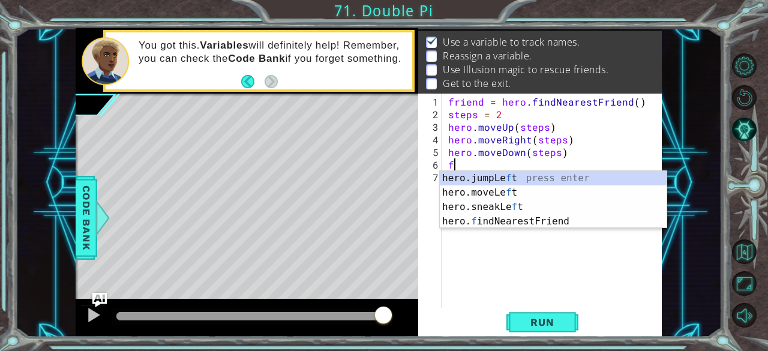
click at [494, 217] on div "hero.jumpLe f t press enter hero.moveLe f t press enter hero.sneakLe f t press …" at bounding box center [553, 214] width 227 height 86
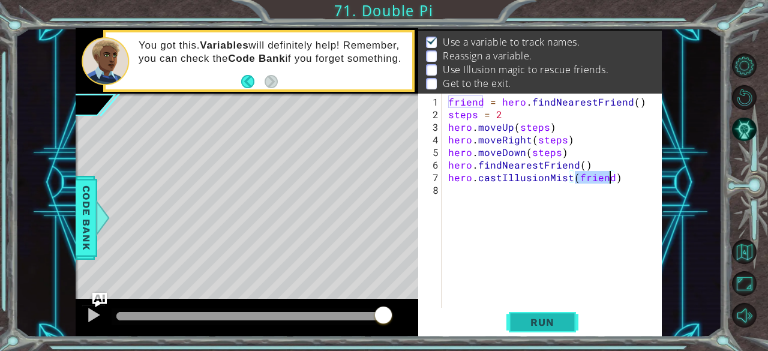
click at [568, 322] on button "Run" at bounding box center [542, 322] width 72 height 25
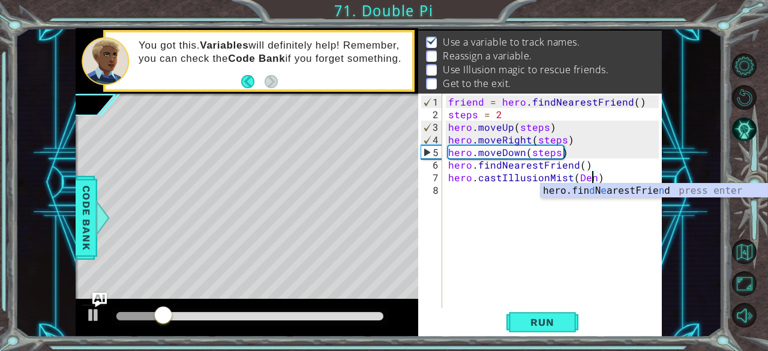
scroll to position [0, 9]
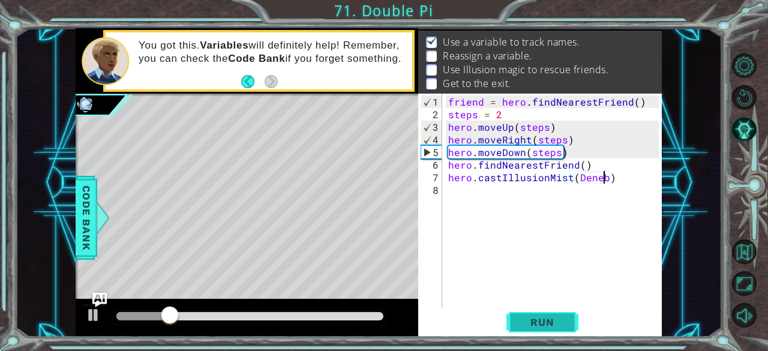
click at [553, 327] on span "Run" at bounding box center [541, 322] width 47 height 12
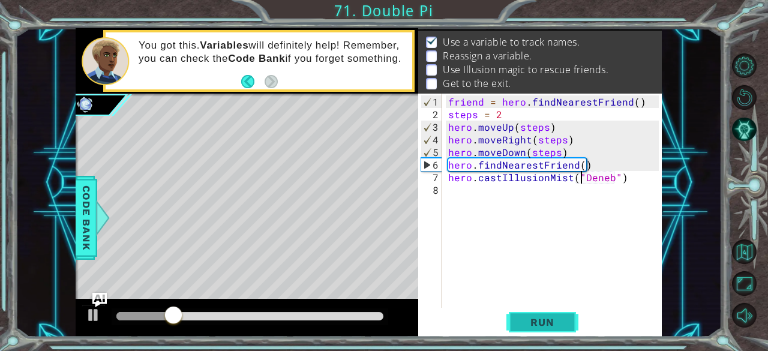
type textarea "hero.castIllusionMist("Deneb")"
click at [543, 321] on span "Run" at bounding box center [541, 322] width 47 height 12
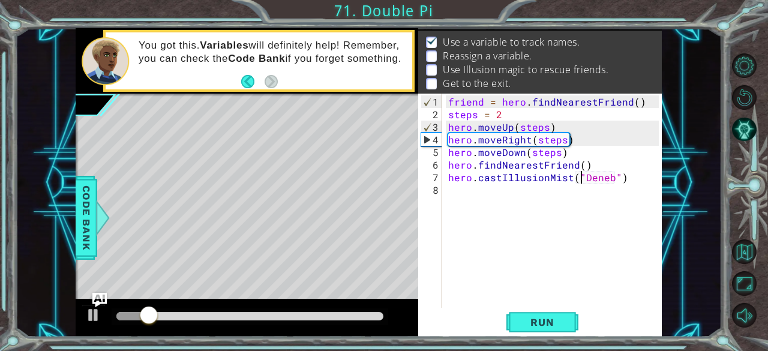
click at [452, 188] on div "friend = hero . findNearestFriend ( ) steps = 2 hero . moveUp ( steps ) hero . …" at bounding box center [555, 214] width 219 height 239
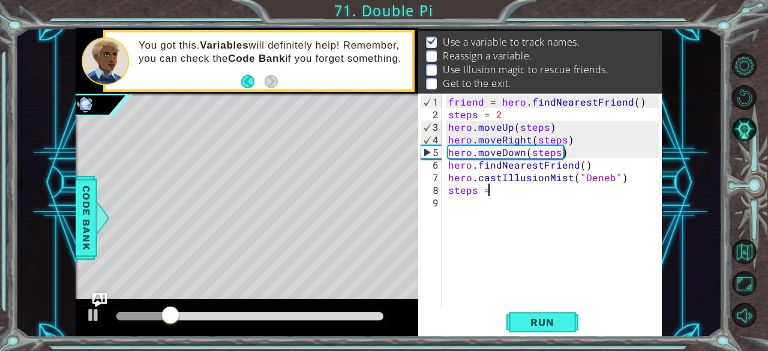
type textarea "steps = 3"
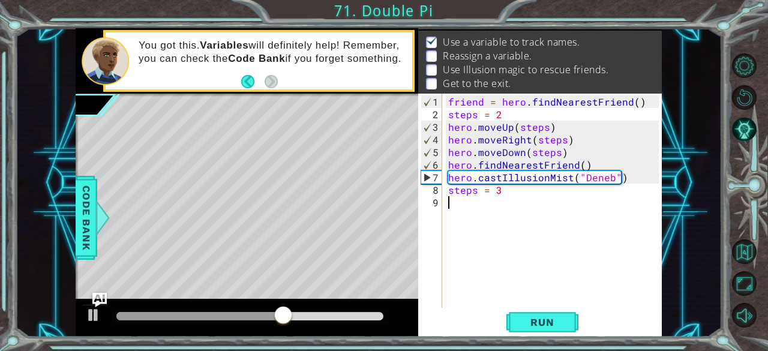
click at [446, 207] on div "friend = hero . findNearestFriend ( ) steps = 2 hero . moveUp ( steps ) hero . …" at bounding box center [555, 214] width 219 height 239
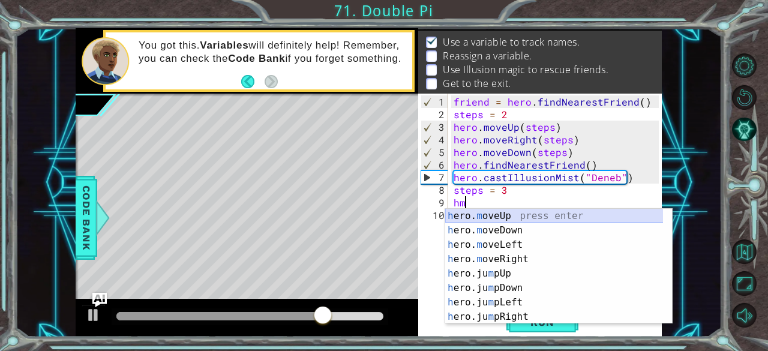
click at [519, 217] on div "h ero. m oveUp press enter h ero. m oveDown press enter h ero. m oveLeft press …" at bounding box center [554, 281] width 218 height 144
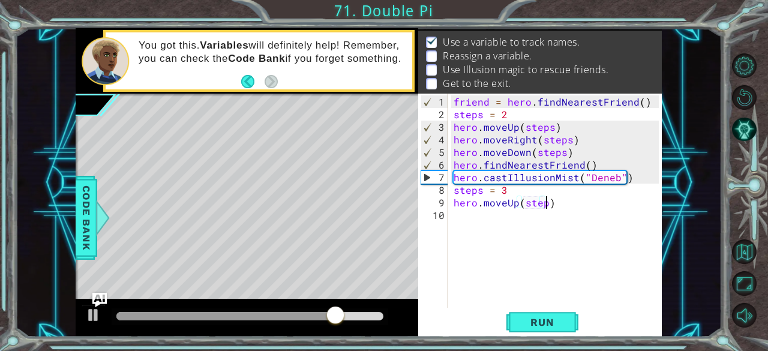
type textarea "hero.moveUp(steps)"
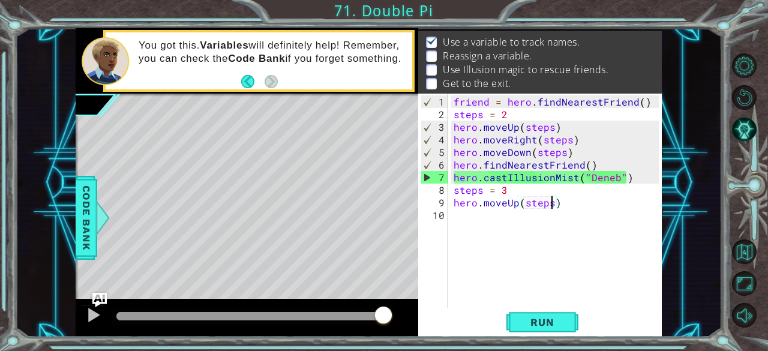
click at [465, 224] on div "friend = hero . findNearestFriend ( ) steps = 2 hero . moveUp ( steps ) hero . …" at bounding box center [558, 214] width 214 height 239
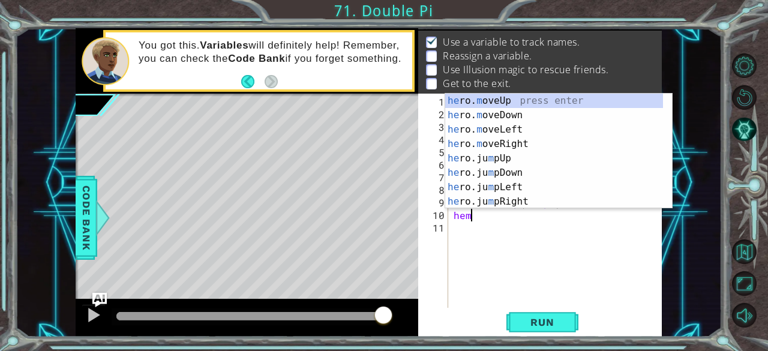
scroll to position [0, 0]
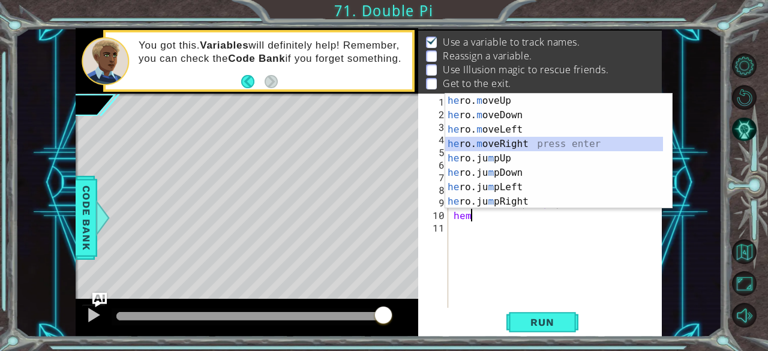
click at [538, 139] on div "he ro. m oveUp press enter he ro. m oveDown press enter he ro. m oveLeft press …" at bounding box center [554, 166] width 218 height 144
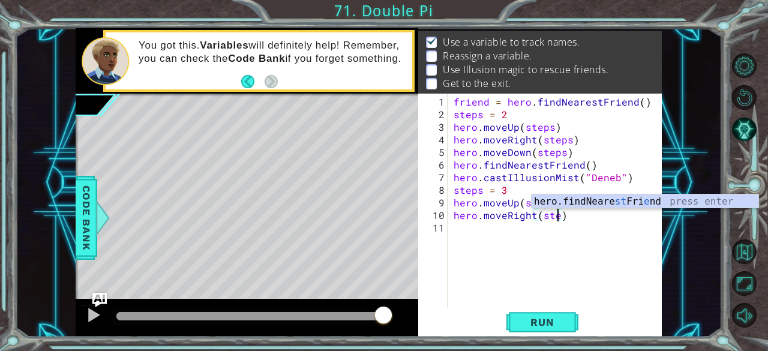
type textarea "hero.moveRight(steps)"
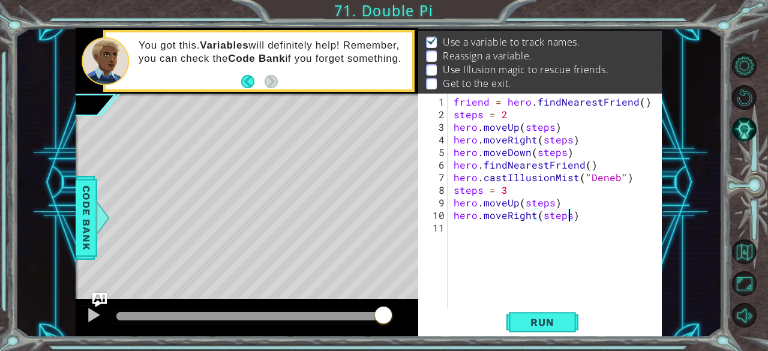
scroll to position [0, 7]
click at [595, 242] on div "friend = hero . findNearestFriend ( ) steps = 2 hero . moveUp ( steps ) hero . …" at bounding box center [558, 214] width 214 height 239
click at [457, 230] on div "friend = hero . findNearestFriend ( ) steps = 2 hero . moveUp ( steps ) hero . …" at bounding box center [558, 214] width 214 height 239
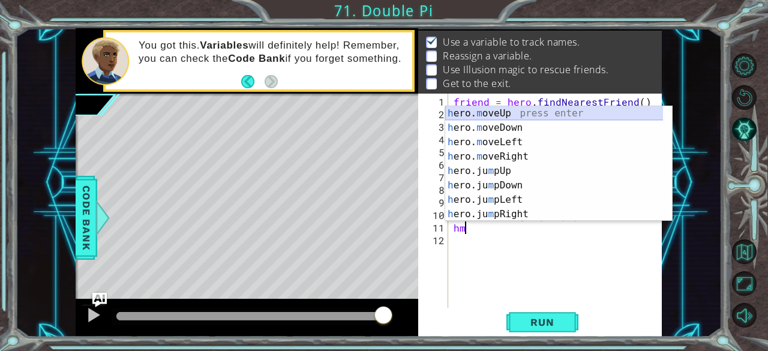
click at [491, 122] on div "h ero. m oveUp press enter h ero. m oveDown press enter h ero. m oveLeft press …" at bounding box center [554, 178] width 218 height 144
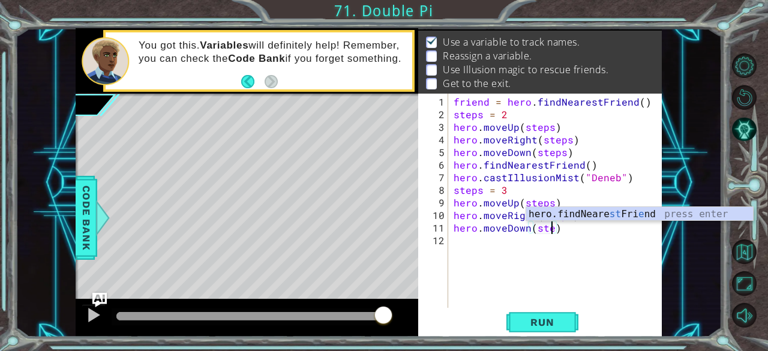
type textarea "hero.moveDown(steps)"
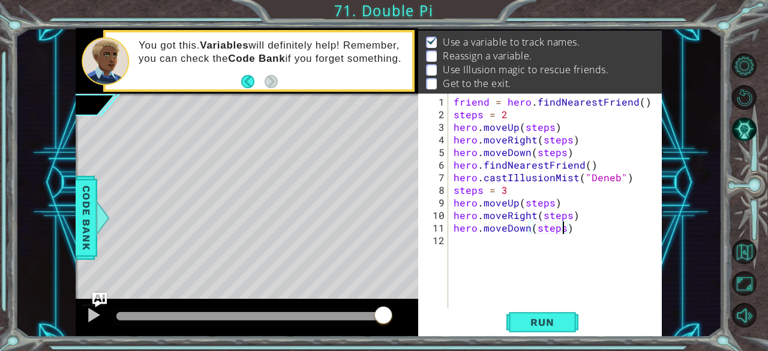
scroll to position [0, 6]
click at [462, 245] on div "friend = hero . findNearestFriend ( ) steps = 2 hero . moveUp ( steps ) hero . …" at bounding box center [558, 214] width 214 height 239
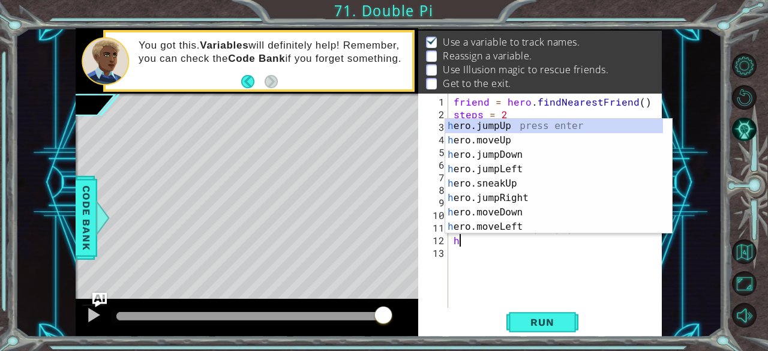
type textarea "hf"
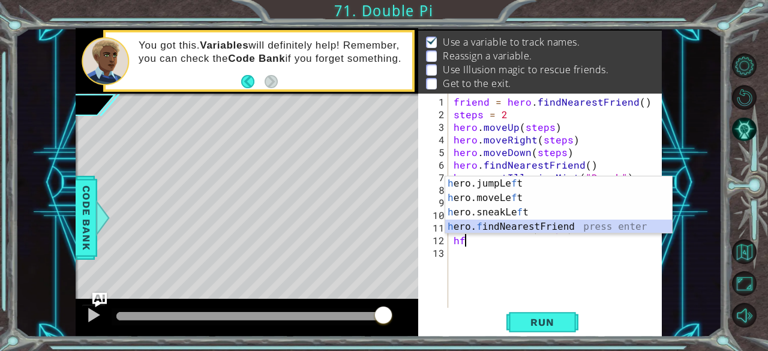
click at [465, 230] on div "h ero.jumpLe f t press enter h ero.moveLe f t press enter h ero.sneakLe f t pre…" at bounding box center [558, 219] width 227 height 86
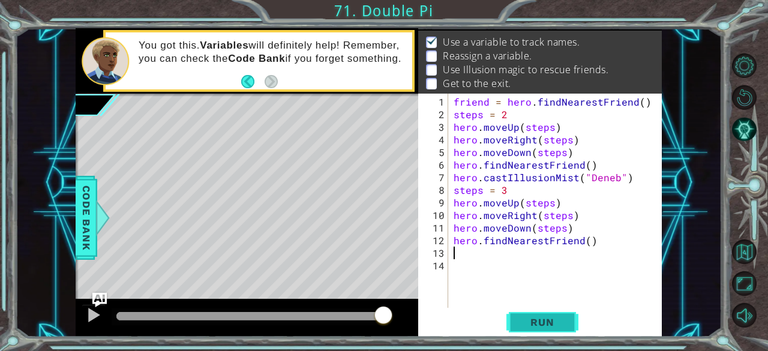
click at [526, 319] on span "Run" at bounding box center [541, 322] width 47 height 12
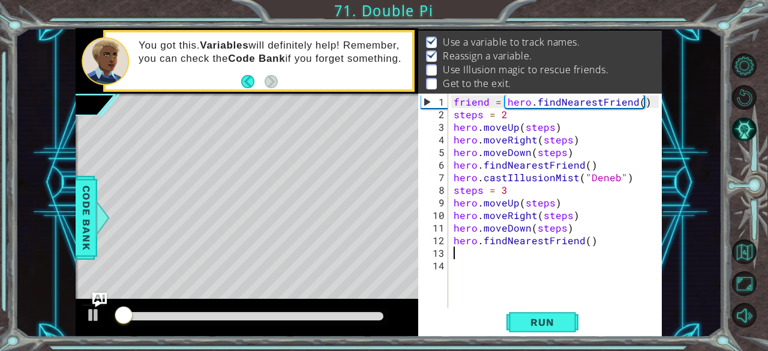
click at [316, 316] on div at bounding box center [249, 316] width 267 height 8
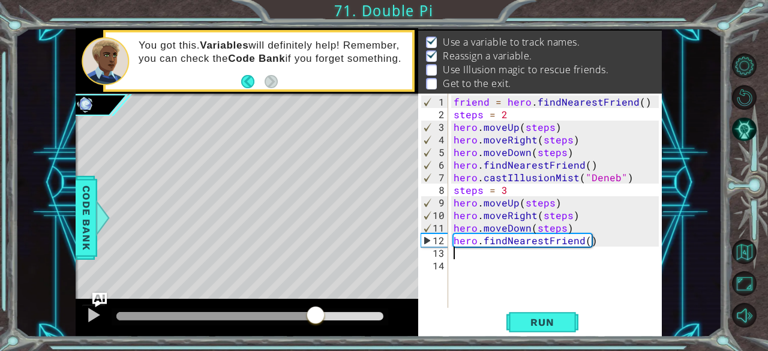
click at [287, 311] on div at bounding box center [250, 316] width 276 height 17
click at [261, 316] on div at bounding box center [215, 316] width 199 height 8
drag, startPoint x: 262, startPoint y: 311, endPoint x: 275, endPoint y: 309, distance: 12.8
click at [275, 309] on div at bounding box center [274, 316] width 22 height 22
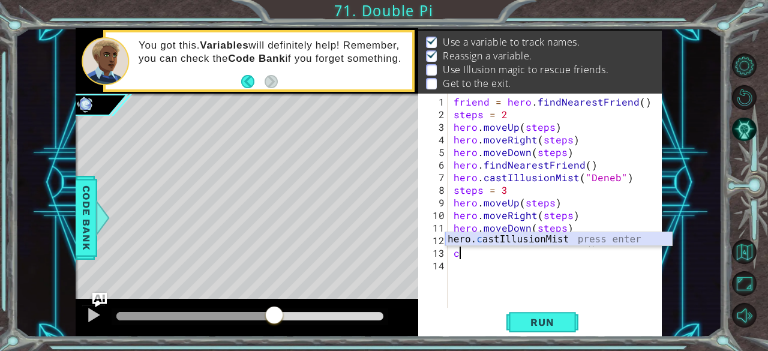
click at [483, 240] on div "hero. c astIllusionMist press enter" at bounding box center [558, 253] width 227 height 43
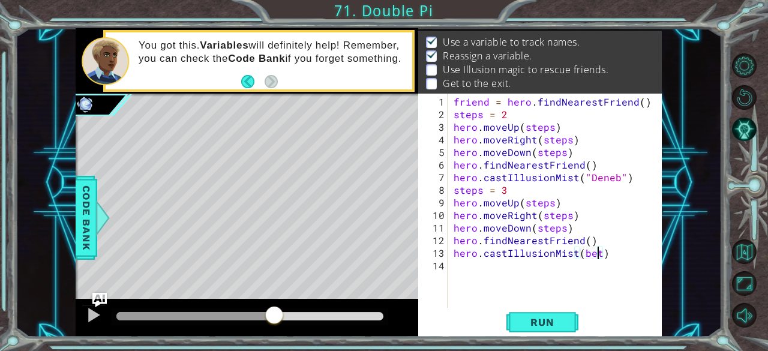
type textarea "hero.castIllusionMist(beta)"
click at [459, 269] on div "friend = hero . findNearestFriend ( ) steps = 2 hero . moveUp ( steps ) hero . …" at bounding box center [558, 214] width 214 height 239
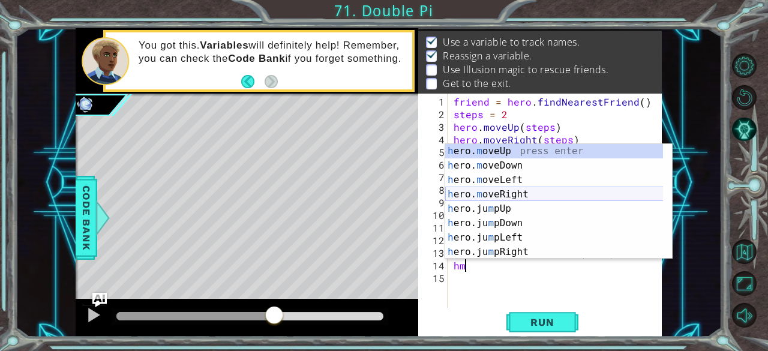
click at [509, 195] on div "h ero. m oveUp press enter h ero. m oveDown press enter h ero. m oveLeft press …" at bounding box center [554, 216] width 218 height 144
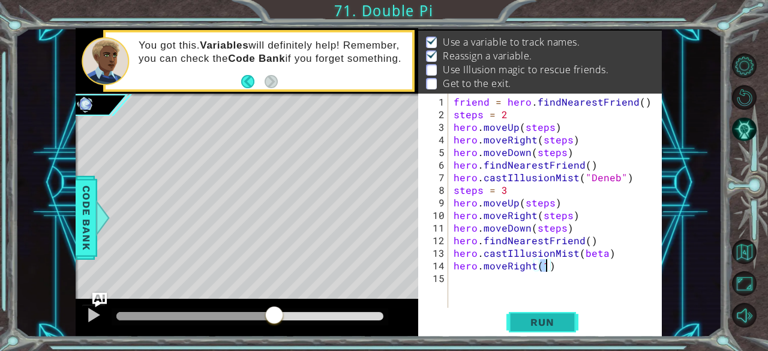
click at [538, 322] on span "Run" at bounding box center [541, 322] width 47 height 12
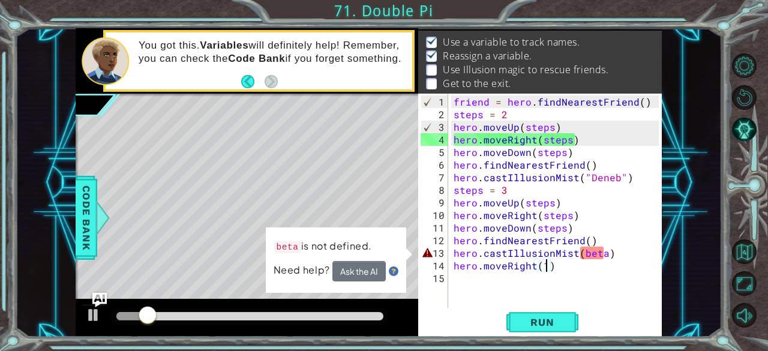
click at [578, 250] on div "friend = hero . findNearestFriend ( ) steps = 2 hero . moveUp ( steps ) hero . …" at bounding box center [558, 214] width 214 height 239
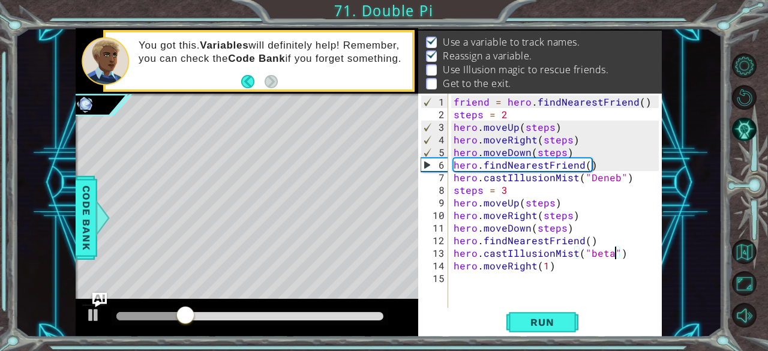
scroll to position [0, 10]
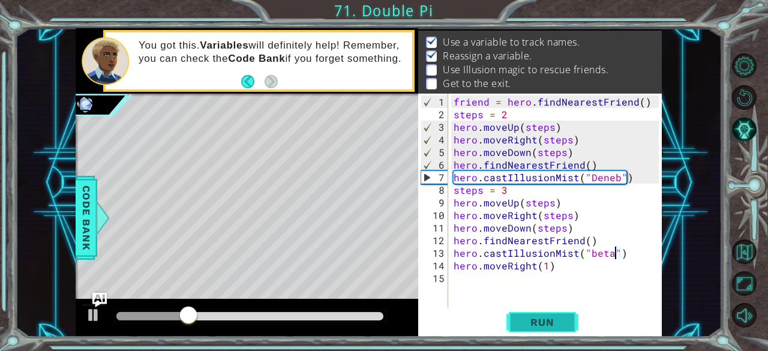
click at [550, 327] on span "Run" at bounding box center [541, 322] width 47 height 12
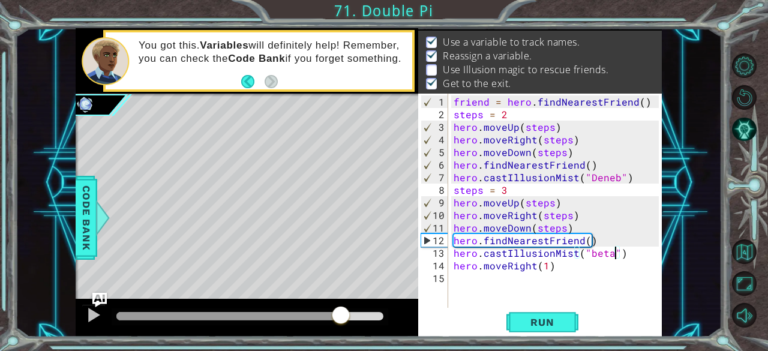
drag, startPoint x: 368, startPoint y: 309, endPoint x: 341, endPoint y: 309, distance: 27.6
click at [341, 309] on div at bounding box center [341, 316] width 22 height 22
click at [591, 252] on div "friend = hero . findNearestFriend ( ) steps = 2 hero . moveUp ( steps ) hero . …" at bounding box center [558, 214] width 214 height 239
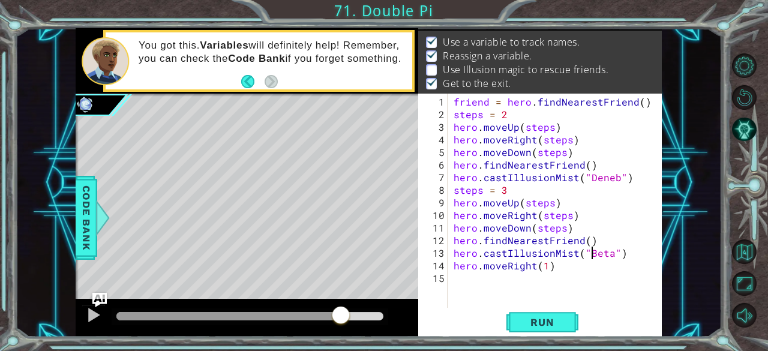
scroll to position [0, 8]
type textarea "hero.castIllusionMist("Beta")"
click at [533, 320] on span "Run" at bounding box center [541, 322] width 47 height 12
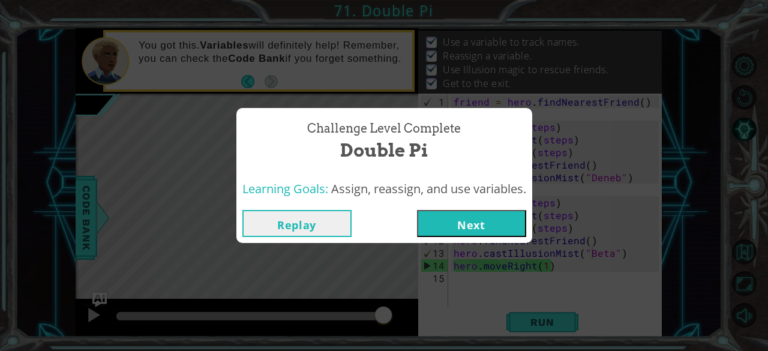
click at [491, 224] on button "Next" at bounding box center [471, 223] width 109 height 27
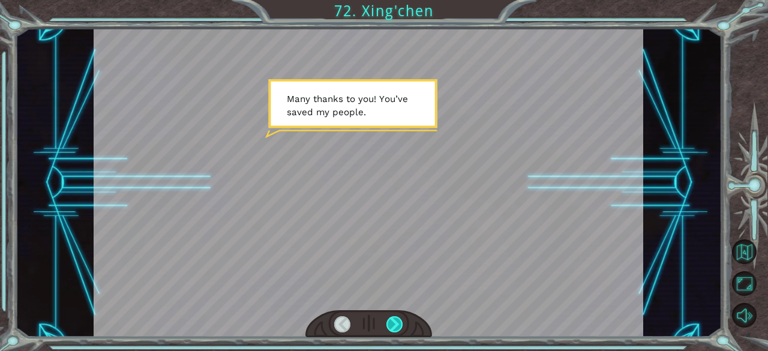
click at [392, 324] on div at bounding box center [394, 324] width 17 height 17
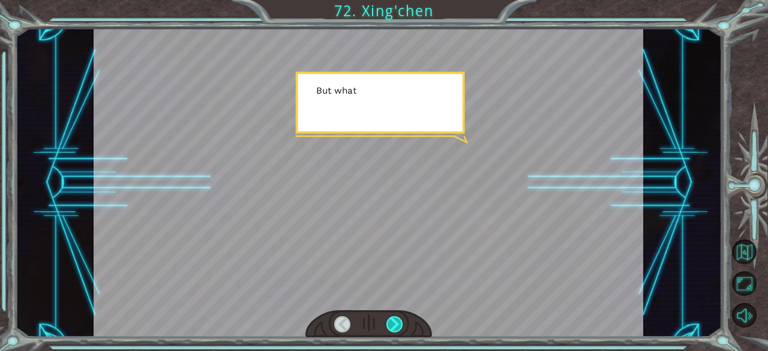
click at [392, 324] on div at bounding box center [394, 324] width 17 height 17
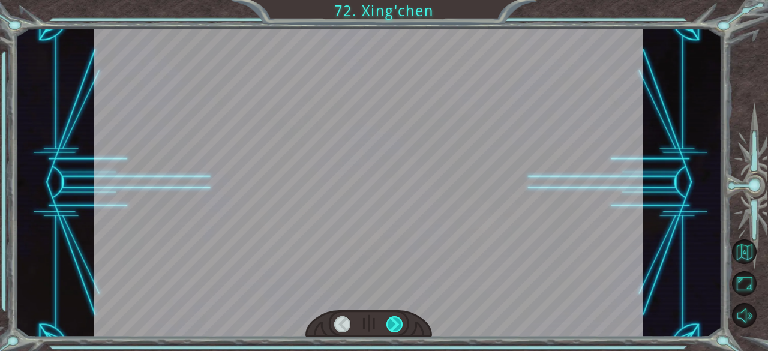
click at [392, 324] on div at bounding box center [394, 324] width 17 height 17
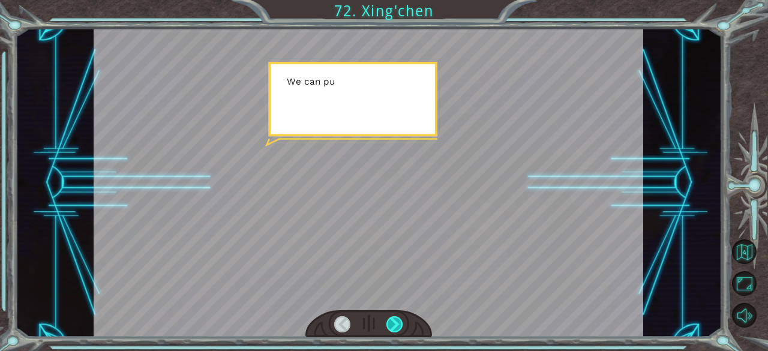
click at [392, 324] on div at bounding box center [394, 324] width 17 height 17
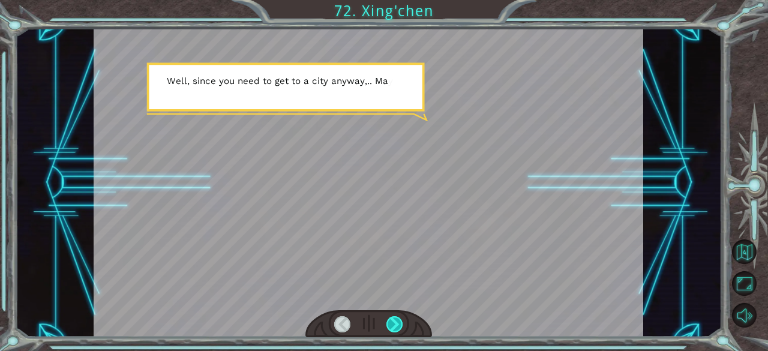
click at [392, 324] on div at bounding box center [394, 324] width 17 height 17
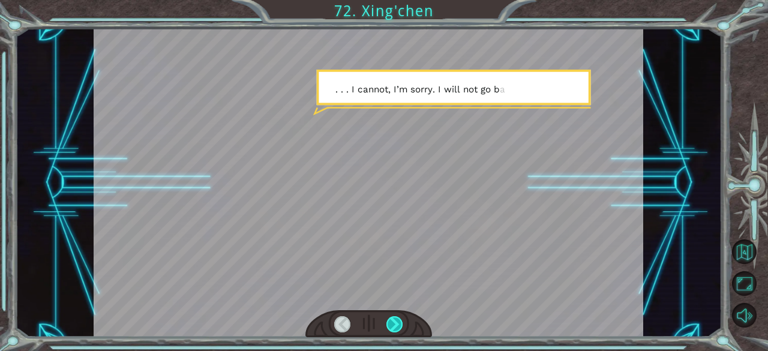
click at [392, 324] on div at bounding box center [394, 324] width 17 height 17
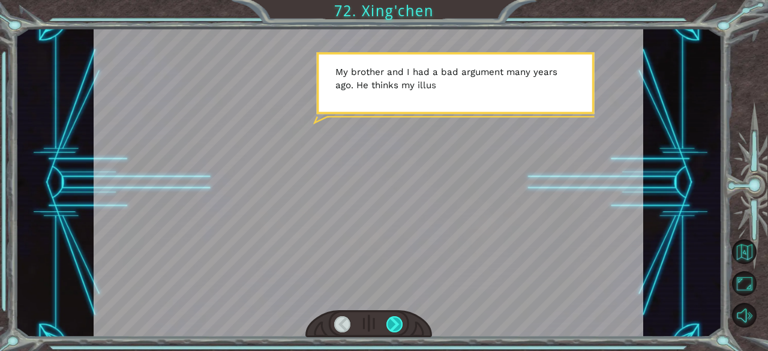
click at [390, 322] on div at bounding box center [394, 324] width 17 height 17
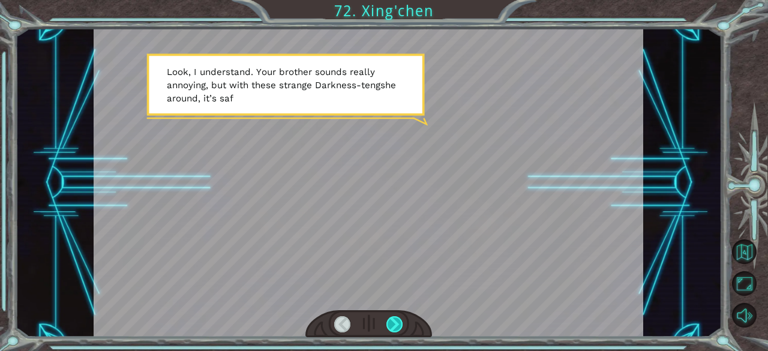
click at [390, 321] on div at bounding box center [394, 324] width 17 height 17
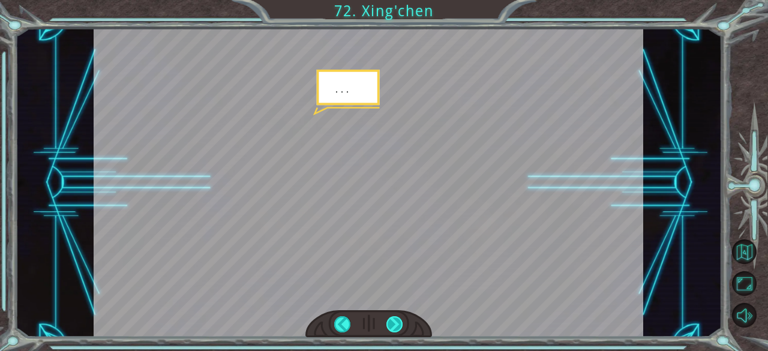
click at [389, 321] on div at bounding box center [394, 324] width 17 height 17
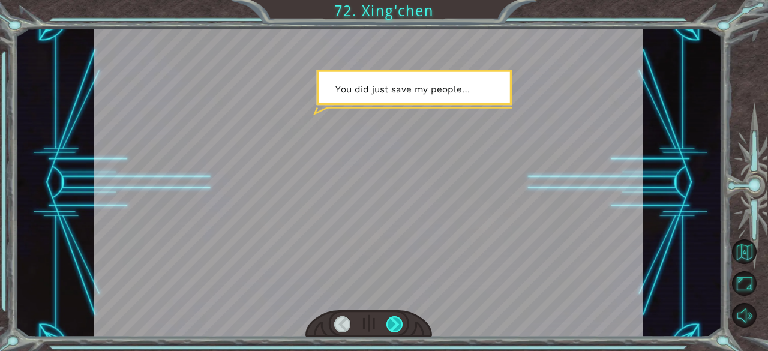
click at [389, 321] on div at bounding box center [394, 324] width 17 height 17
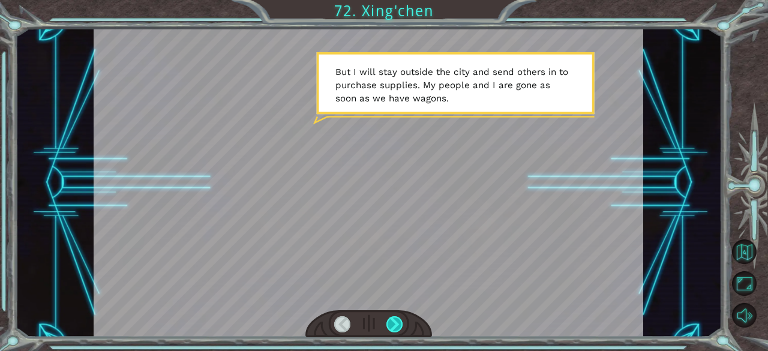
click at [389, 321] on div at bounding box center [394, 324] width 17 height 17
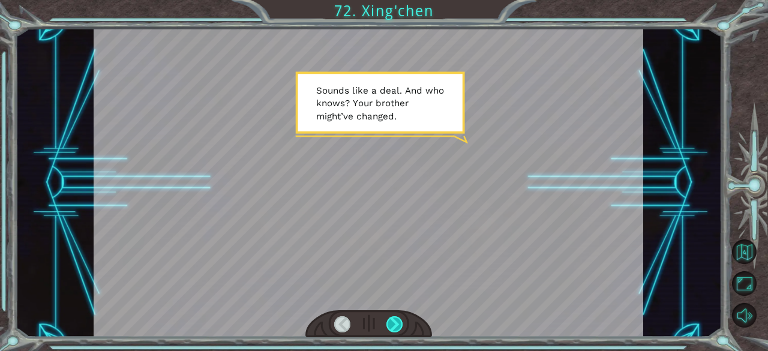
click at [389, 321] on div at bounding box center [394, 324] width 17 height 17
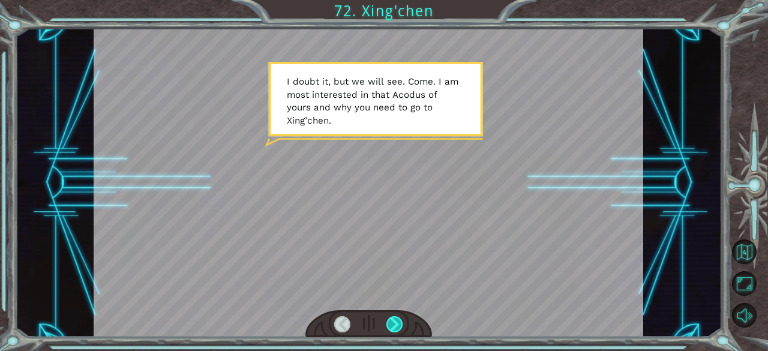
click at [386, 320] on div at bounding box center [394, 324] width 17 height 17
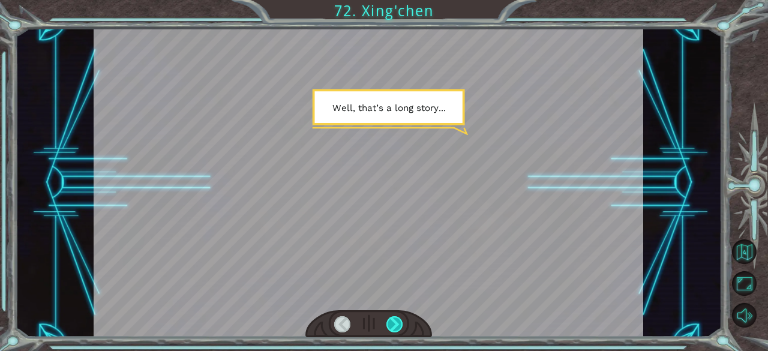
click at [387, 320] on div at bounding box center [394, 324] width 17 height 17
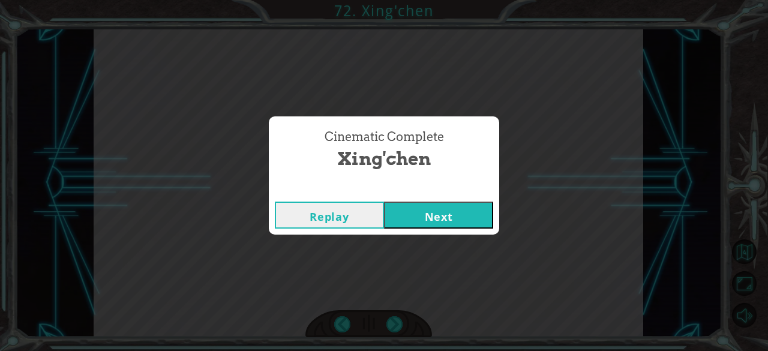
click at [416, 216] on button "Next" at bounding box center [438, 214] width 109 height 27
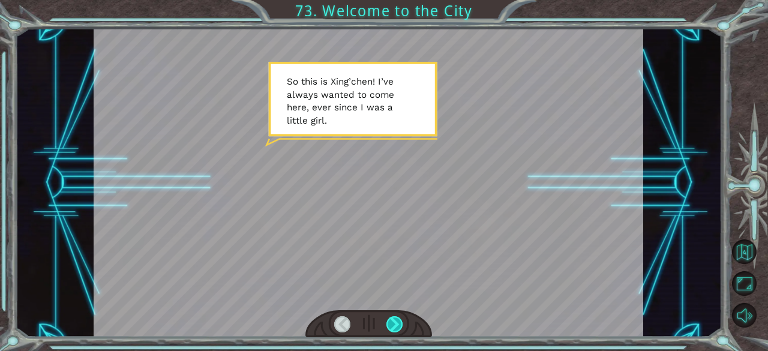
click at [396, 322] on div at bounding box center [394, 324] width 17 height 17
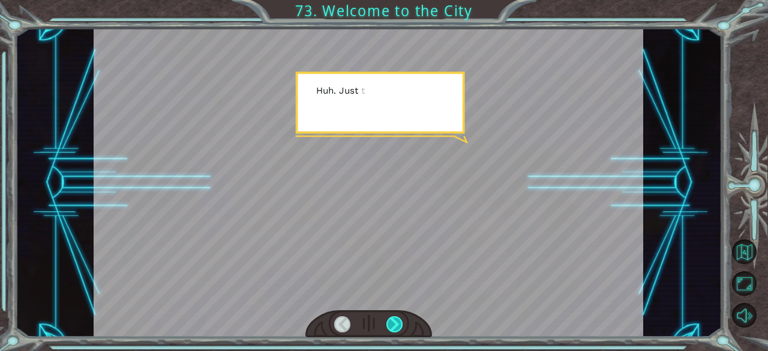
click at [396, 322] on div at bounding box center [394, 324] width 17 height 17
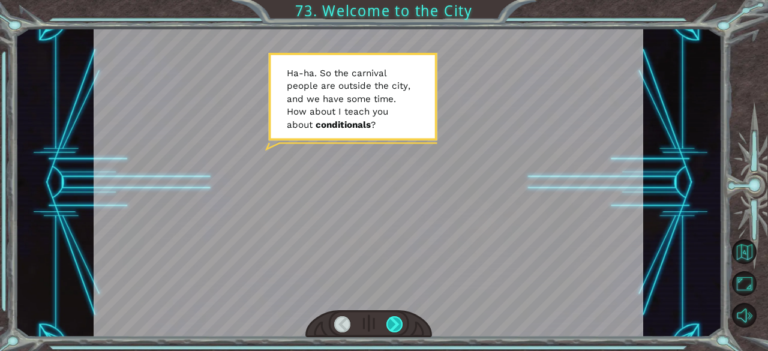
click at [395, 322] on div at bounding box center [394, 324] width 17 height 17
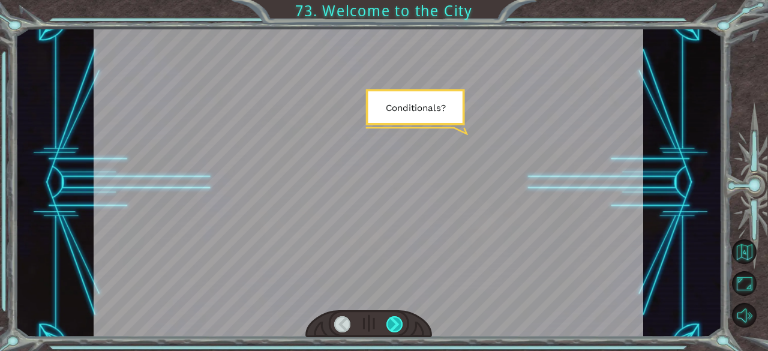
click at [395, 323] on div at bounding box center [394, 324] width 17 height 17
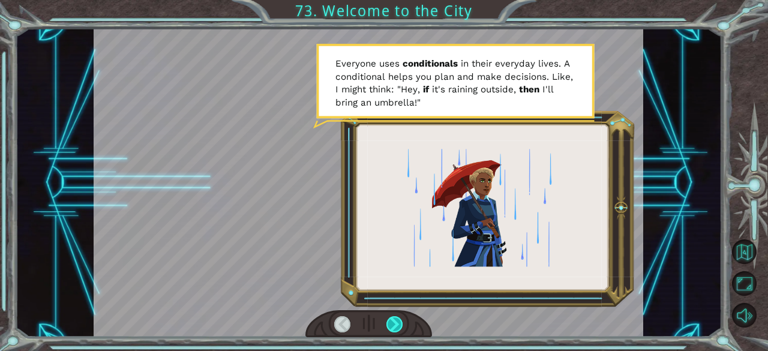
click at [395, 323] on div at bounding box center [394, 324] width 17 height 17
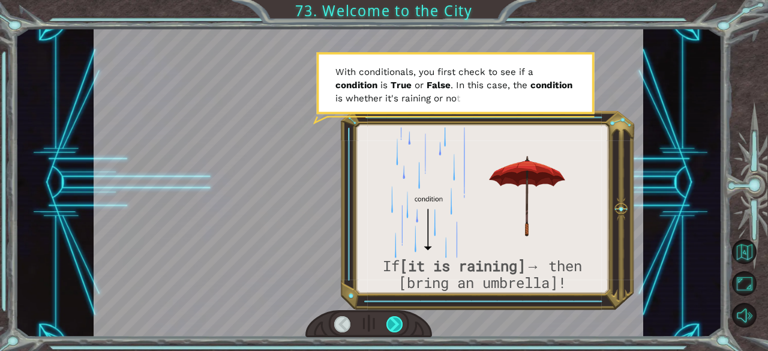
click at [393, 321] on div at bounding box center [394, 324] width 17 height 17
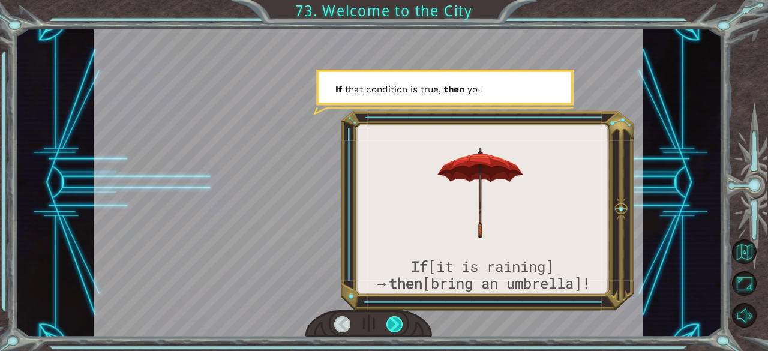
click at [394, 323] on div at bounding box center [394, 324] width 17 height 17
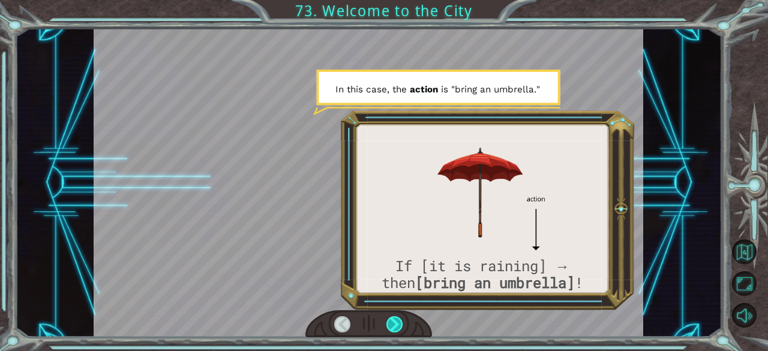
click at [394, 323] on div at bounding box center [394, 324] width 17 height 17
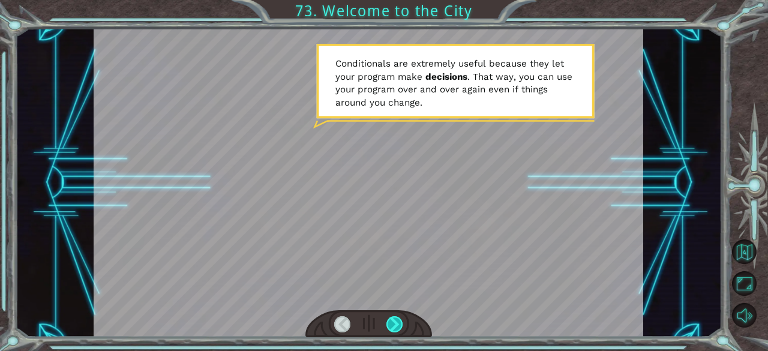
click at [402, 321] on div at bounding box center [394, 324] width 17 height 17
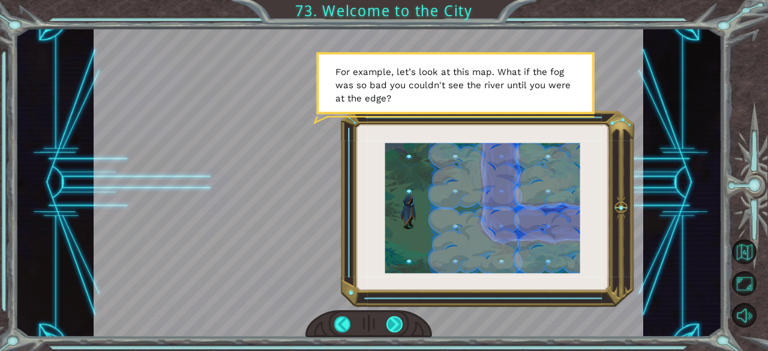
click at [397, 322] on div at bounding box center [394, 324] width 17 height 17
click at [395, 323] on div at bounding box center [394, 324] width 17 height 17
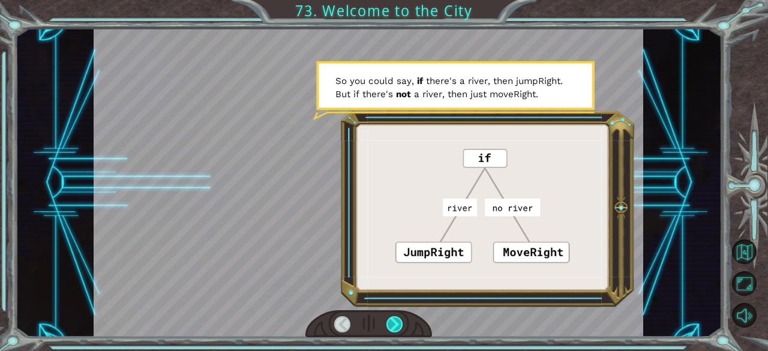
click at [395, 323] on div at bounding box center [394, 324] width 17 height 17
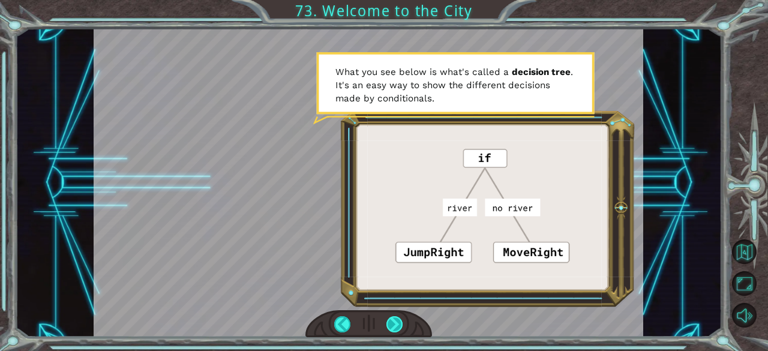
click at [396, 316] on div at bounding box center [394, 324] width 17 height 17
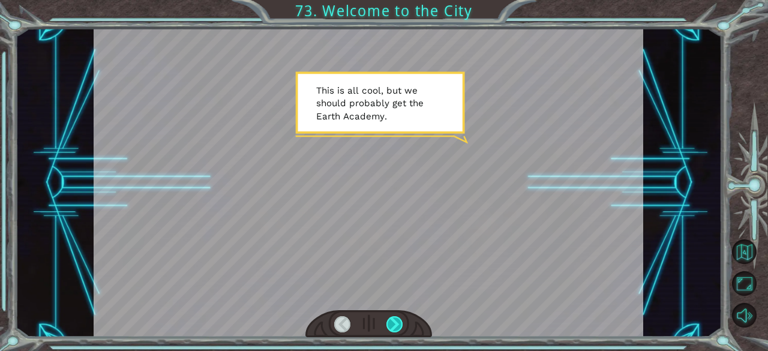
click at [396, 316] on div at bounding box center [394, 324] width 17 height 17
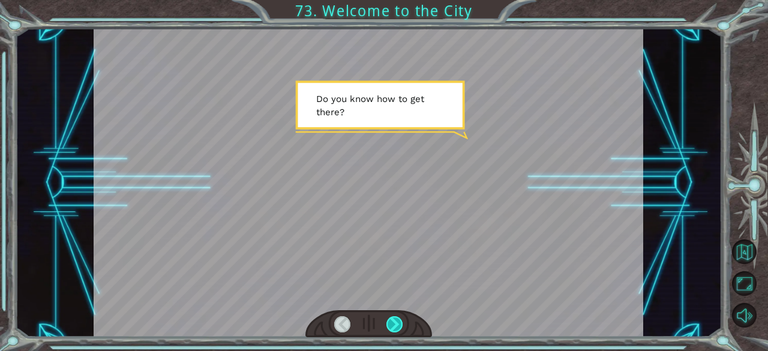
click at [396, 316] on div at bounding box center [394, 324] width 17 height 17
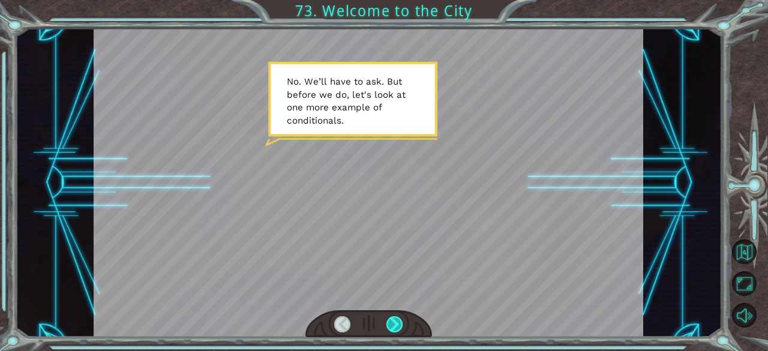
click at [396, 316] on div at bounding box center [394, 324] width 17 height 17
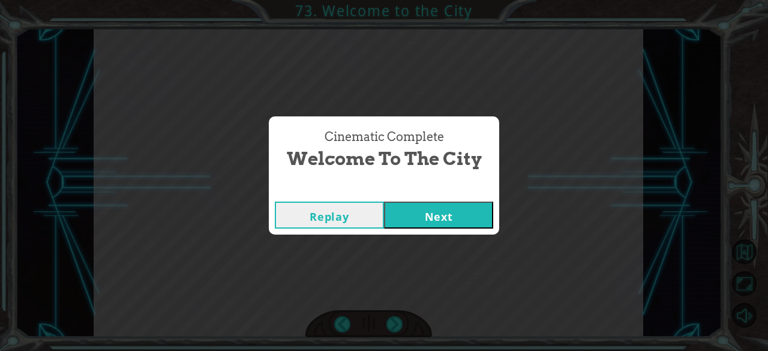
click at [426, 217] on button "Next" at bounding box center [438, 214] width 109 height 27
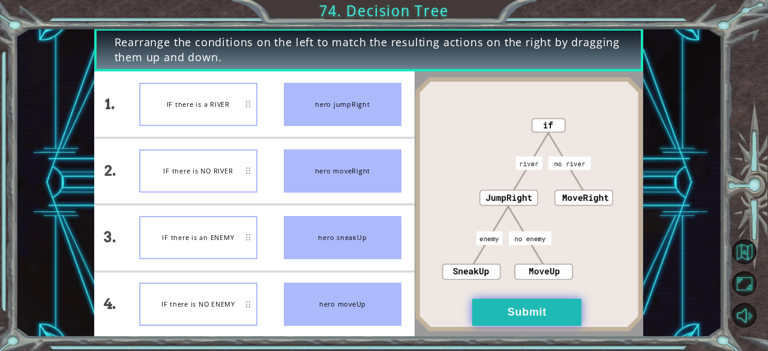
click at [488, 309] on button "Submit" at bounding box center [526, 312] width 109 height 27
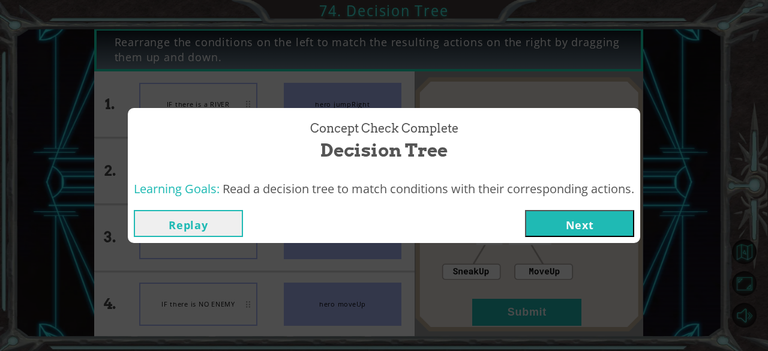
click at [580, 215] on button "Next" at bounding box center [579, 223] width 109 height 27
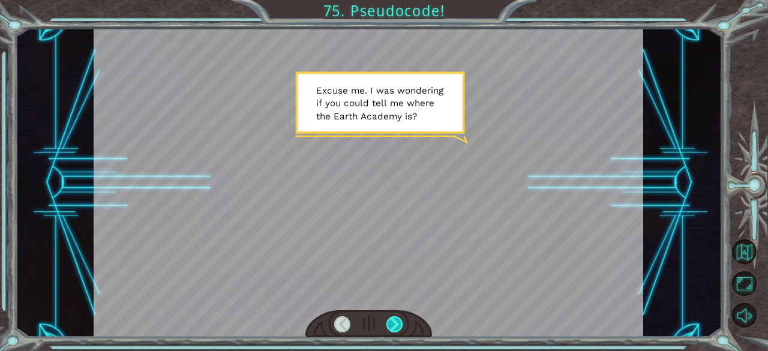
click at [397, 326] on div at bounding box center [394, 324] width 17 height 17
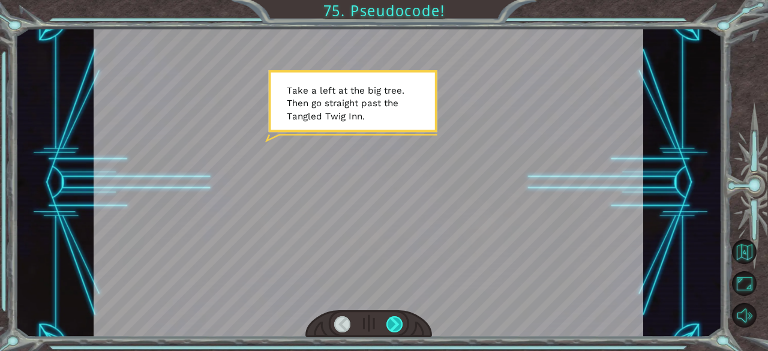
click at [397, 326] on div at bounding box center [394, 324] width 17 height 17
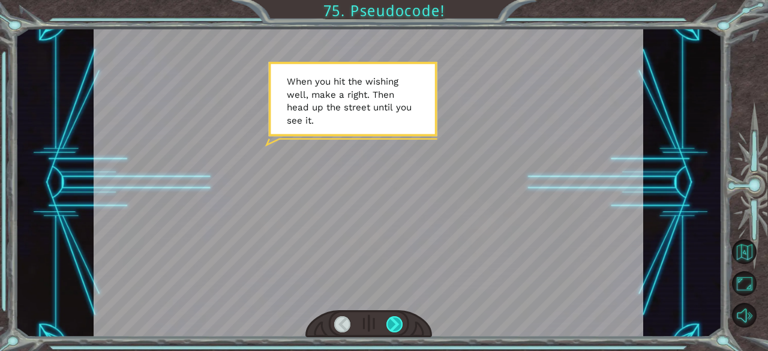
click at [397, 326] on div at bounding box center [394, 324] width 17 height 17
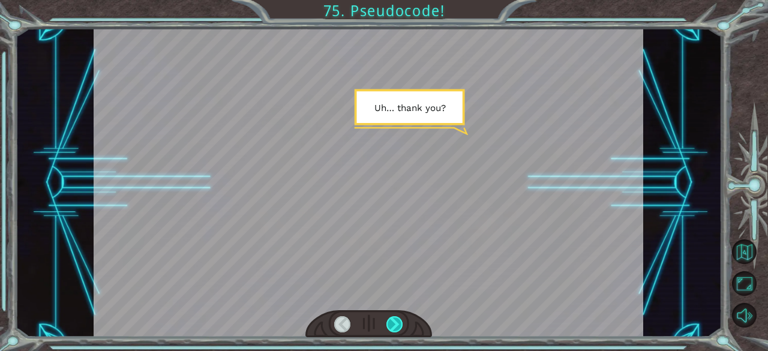
click at [397, 326] on div at bounding box center [394, 324] width 17 height 17
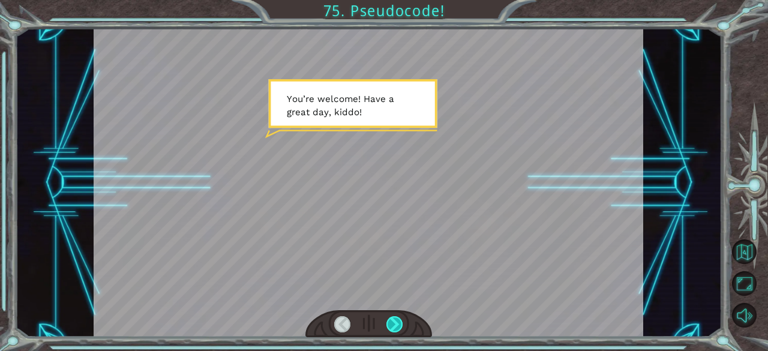
click at [397, 326] on div at bounding box center [394, 324] width 17 height 17
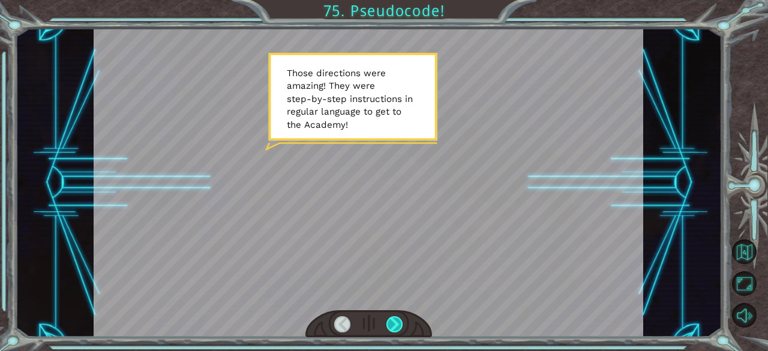
click at [397, 326] on div at bounding box center [394, 324] width 17 height 17
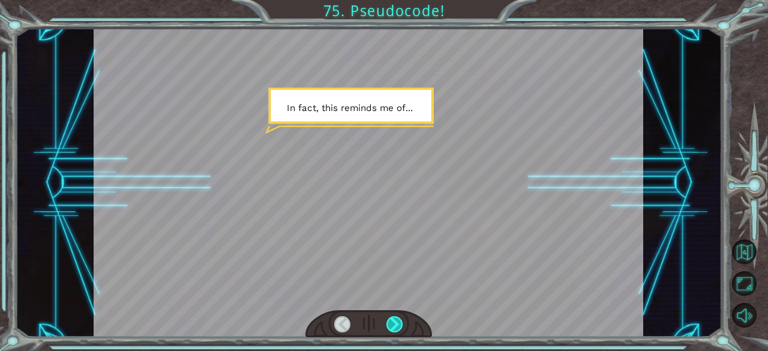
click at [397, 326] on div at bounding box center [394, 324] width 17 height 17
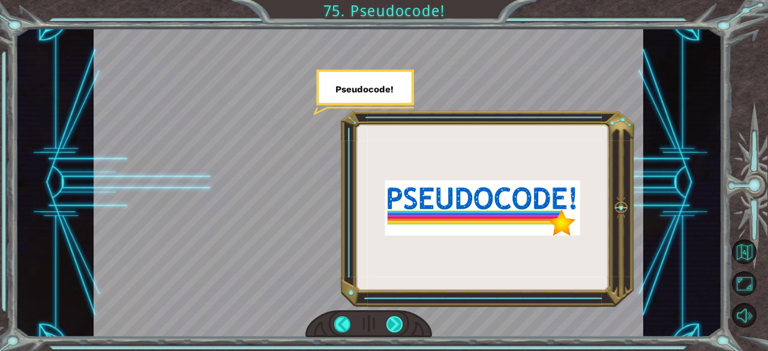
click at [397, 326] on div at bounding box center [394, 324] width 17 height 17
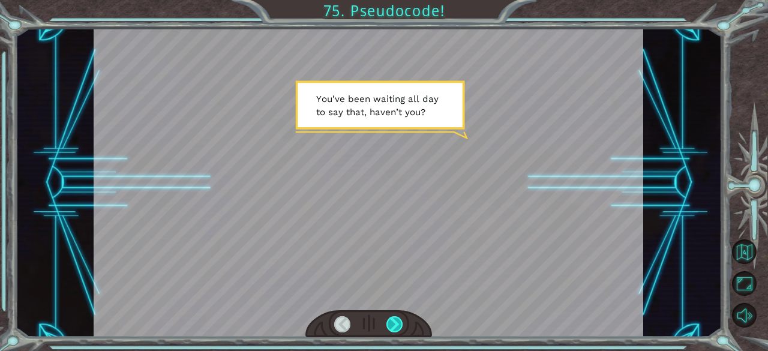
click at [397, 326] on div at bounding box center [394, 324] width 17 height 17
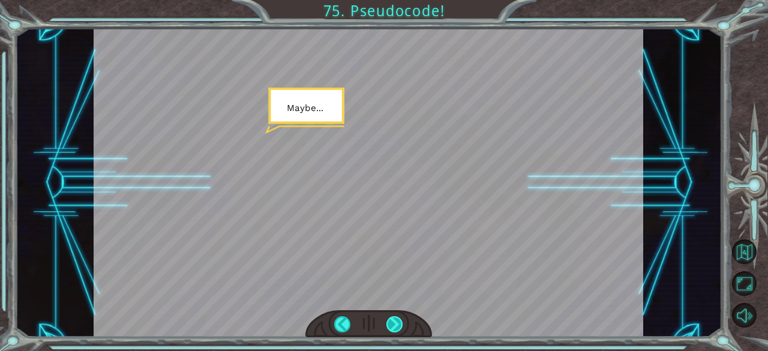
click at [395, 324] on div at bounding box center [394, 324] width 17 height 17
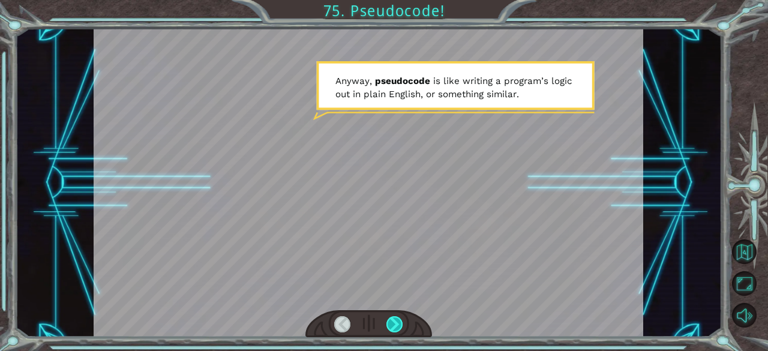
click at [395, 324] on div at bounding box center [394, 324] width 17 height 17
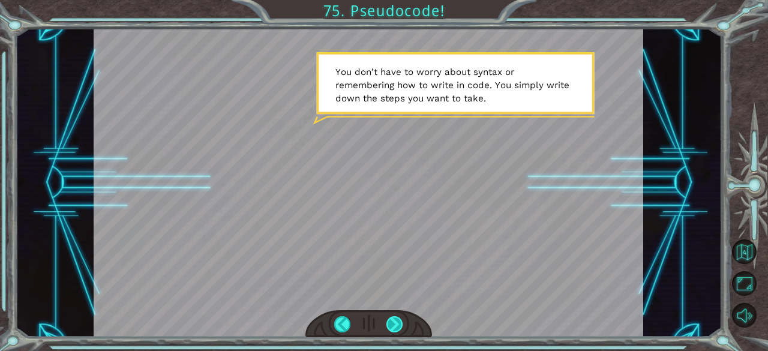
click at [390, 322] on div at bounding box center [394, 324] width 17 height 17
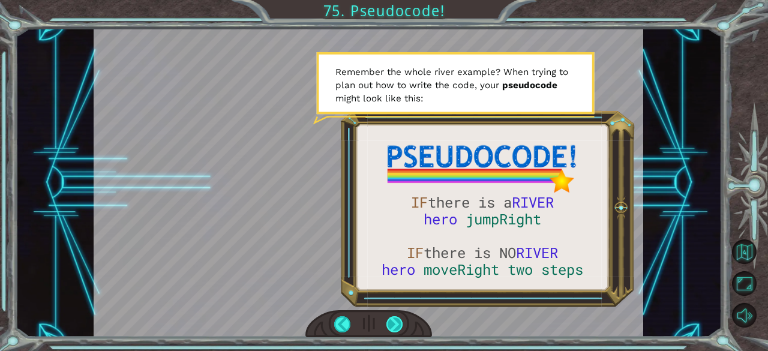
click at [386, 321] on div at bounding box center [394, 324] width 17 height 17
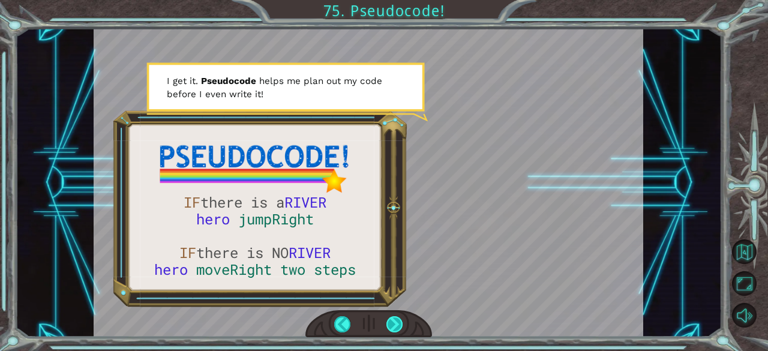
click at [386, 321] on div at bounding box center [394, 324] width 17 height 17
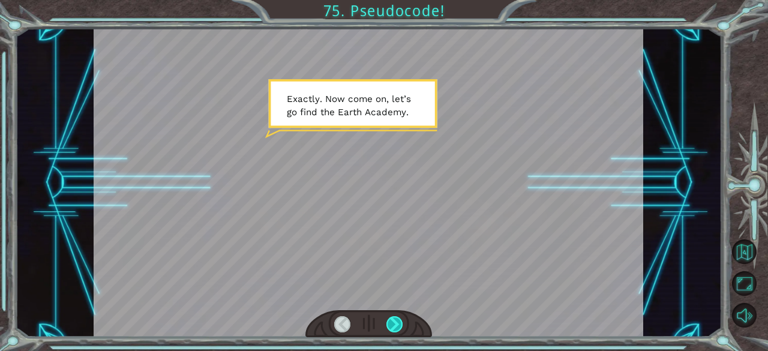
click at [386, 321] on div at bounding box center [394, 324] width 17 height 17
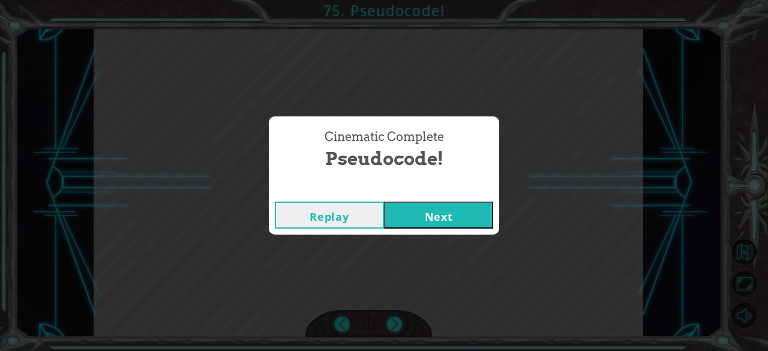
click at [411, 227] on button "Next" at bounding box center [438, 214] width 109 height 27
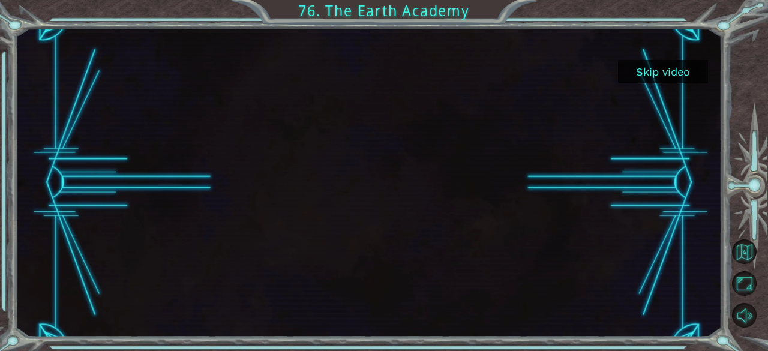
drag, startPoint x: 438, startPoint y: 251, endPoint x: 496, endPoint y: 223, distance: 64.6
click at [496, 223] on div at bounding box center [368, 182] width 549 height 309
click at [639, 76] on button "Skip video" at bounding box center [663, 71] width 90 height 23
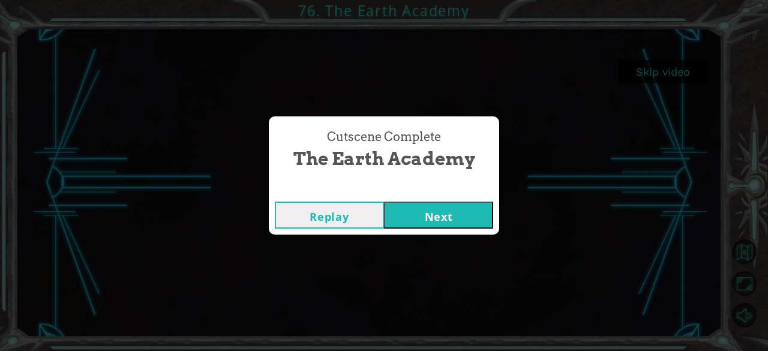
click at [450, 213] on button "Next" at bounding box center [438, 214] width 109 height 27
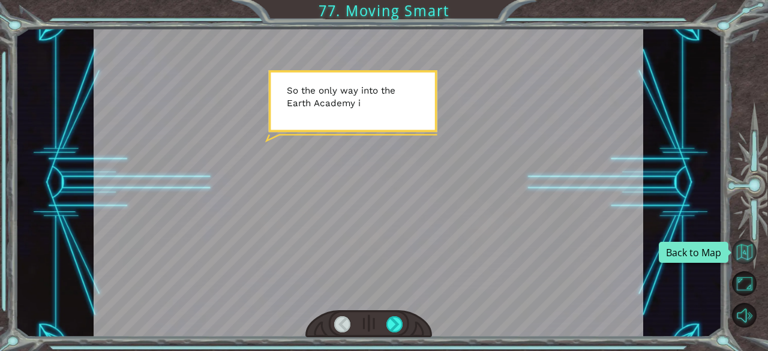
click at [744, 256] on button "Back to Map" at bounding box center [744, 251] width 25 height 25
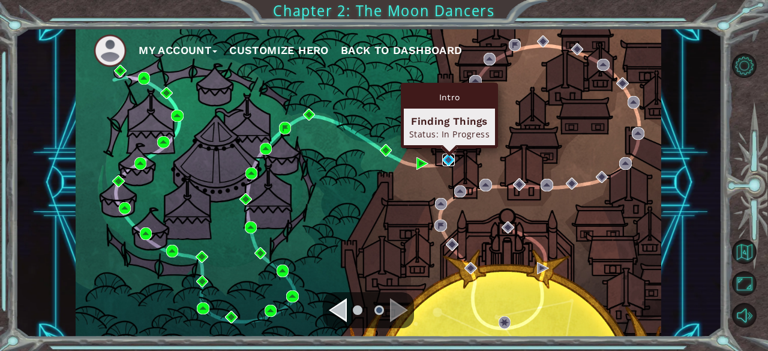
click at [446, 155] on img at bounding box center [448, 160] width 12 height 12
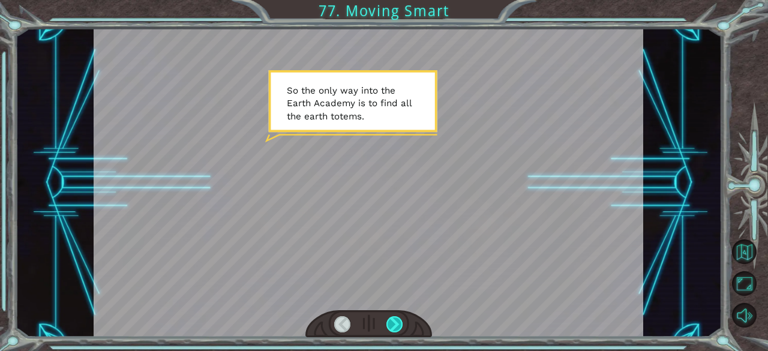
click at [397, 319] on div at bounding box center [394, 324] width 17 height 17
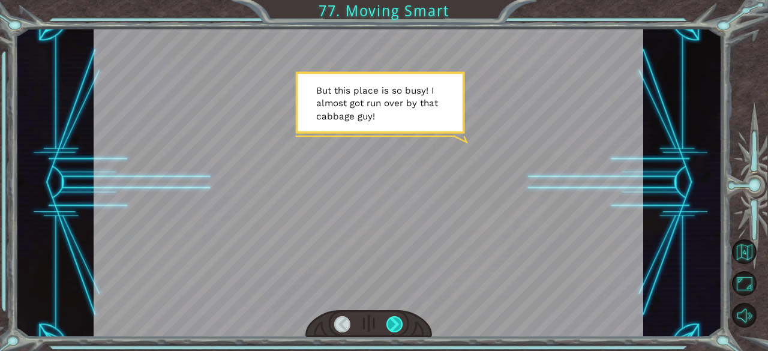
click at [397, 319] on div at bounding box center [394, 324] width 17 height 17
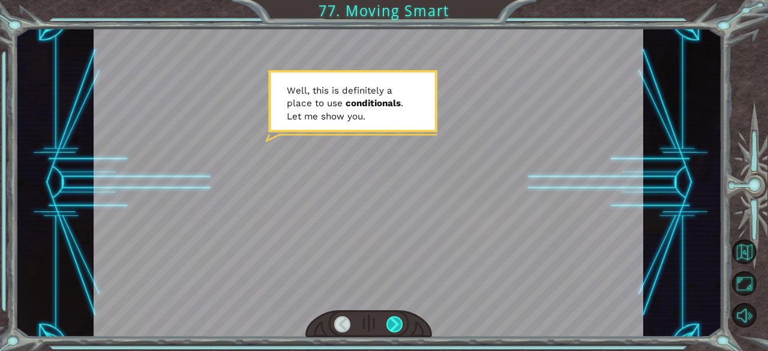
click at [396, 319] on div at bounding box center [394, 324] width 17 height 17
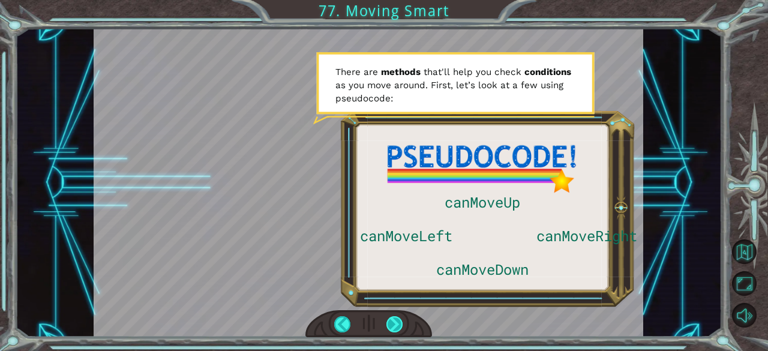
click at [395, 321] on div at bounding box center [394, 324] width 17 height 17
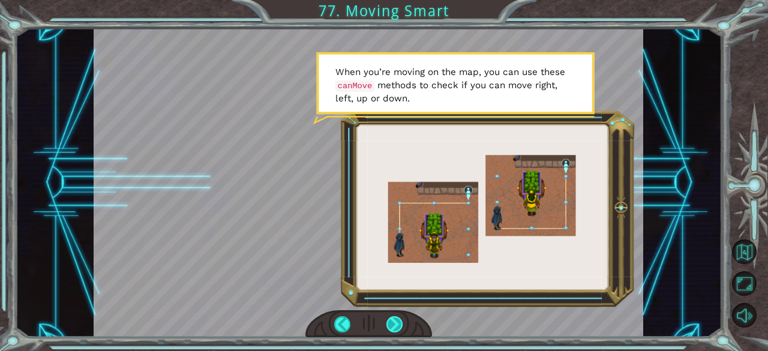
click at [392, 319] on div at bounding box center [394, 324] width 17 height 17
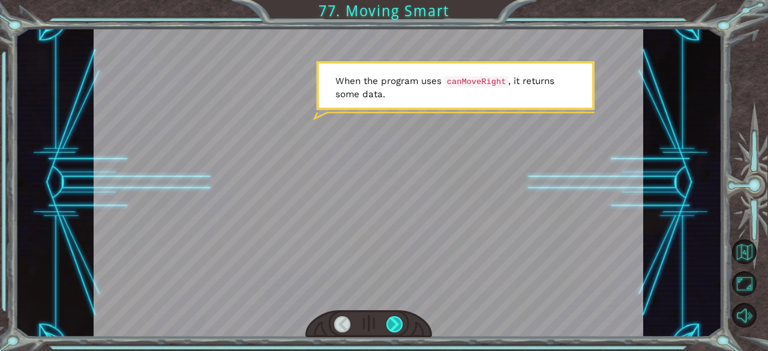
click at [390, 323] on div at bounding box center [394, 324] width 17 height 17
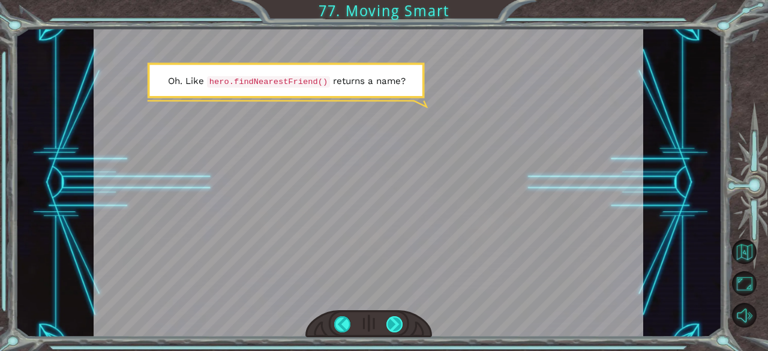
click at [390, 321] on div at bounding box center [394, 324] width 17 height 17
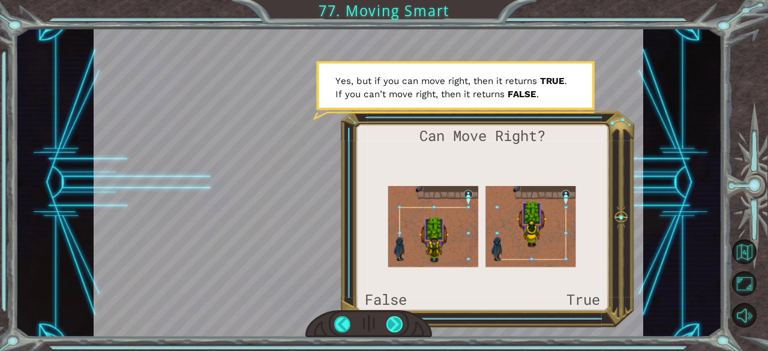
click at [390, 325] on div at bounding box center [394, 324] width 17 height 17
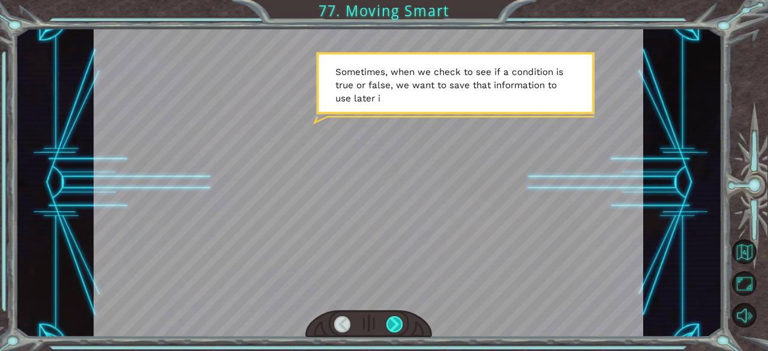
click at [390, 326] on div at bounding box center [394, 324] width 17 height 17
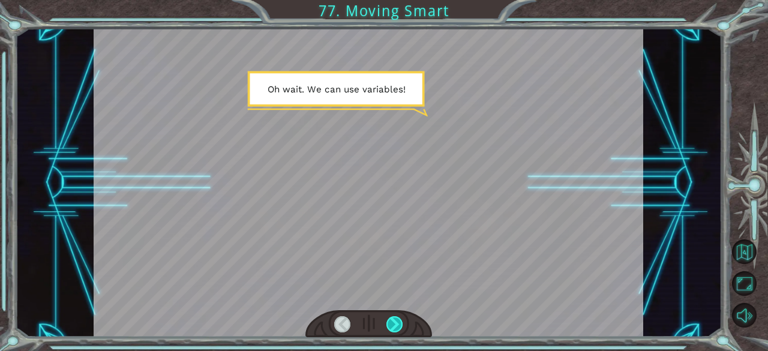
click at [390, 326] on div at bounding box center [394, 324] width 17 height 17
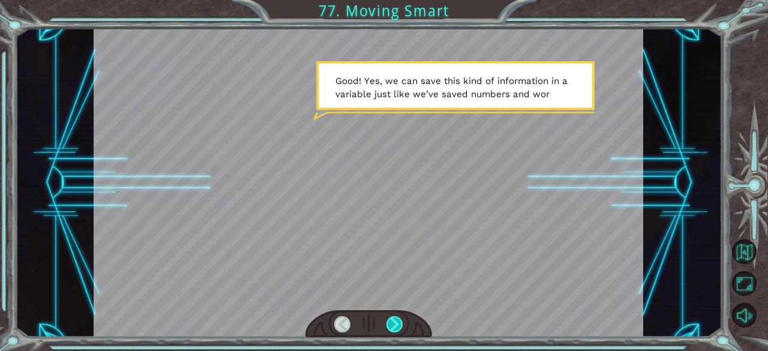
click at [386, 326] on div at bounding box center [394, 324] width 17 height 17
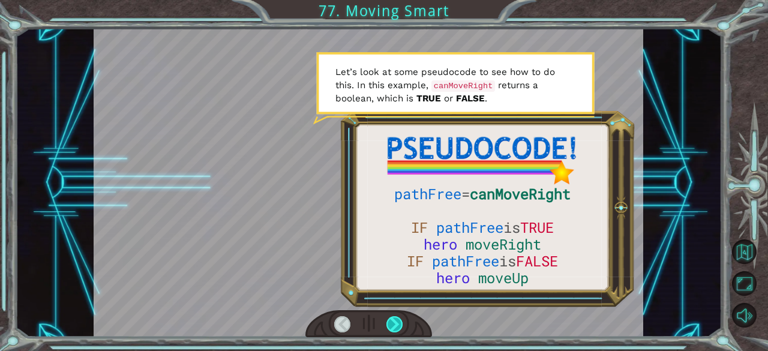
click at [386, 326] on div at bounding box center [394, 324] width 17 height 17
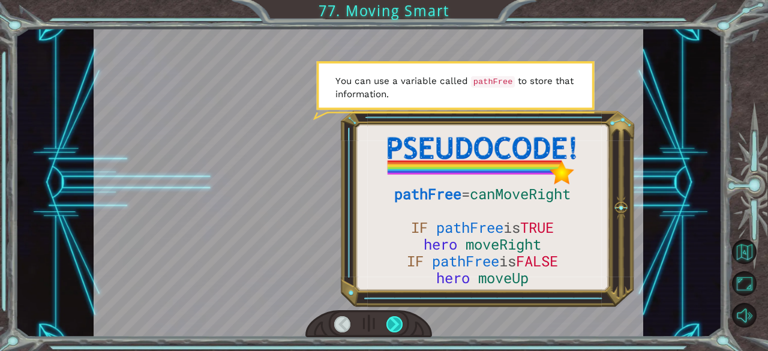
click at [386, 326] on div at bounding box center [394, 324] width 17 height 17
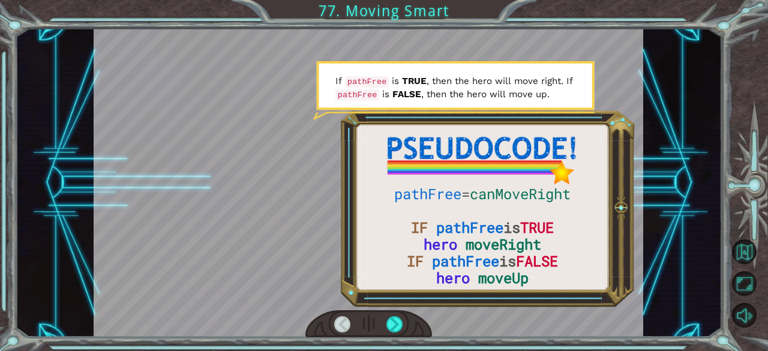
click at [384, 329] on div at bounding box center [368, 324] width 127 height 28
click at [390, 323] on div at bounding box center [394, 324] width 17 height 17
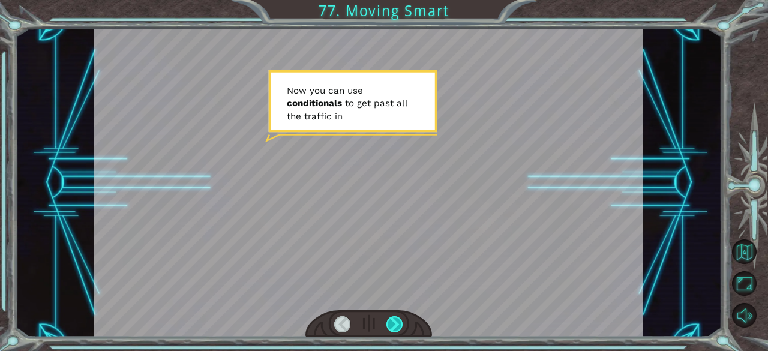
click at [393, 320] on div at bounding box center [394, 324] width 17 height 17
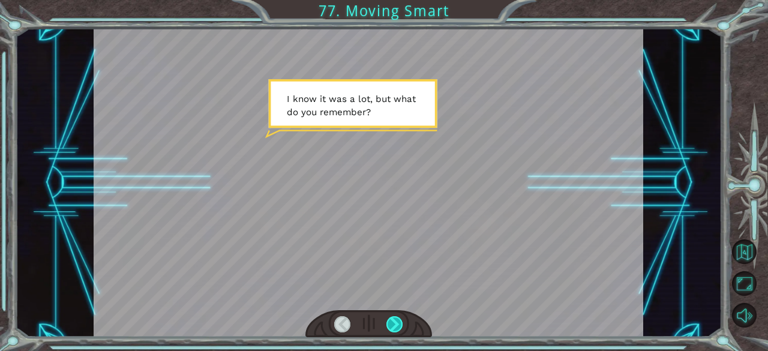
click at [391, 320] on div at bounding box center [394, 324] width 17 height 17
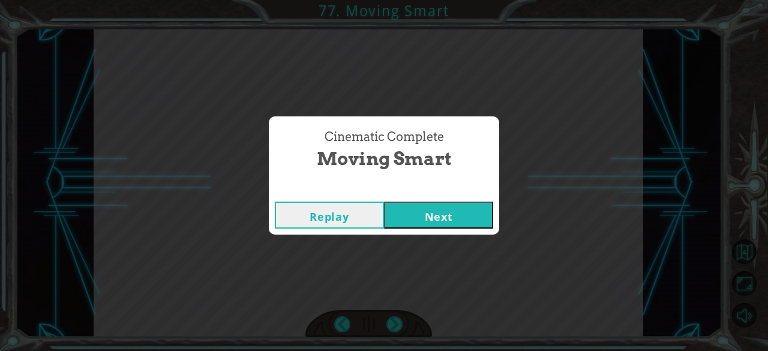
click at [420, 210] on button "Next" at bounding box center [438, 214] width 109 height 27
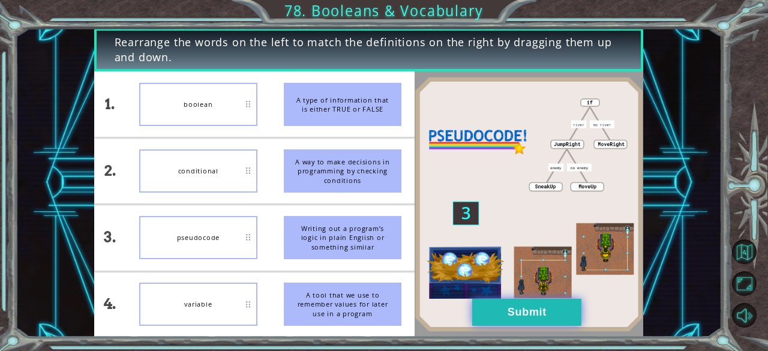
click at [482, 311] on button "Submit" at bounding box center [526, 312] width 109 height 27
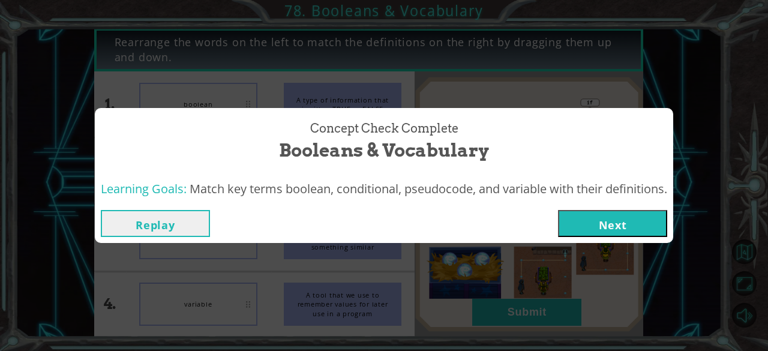
click at [622, 226] on button "Next" at bounding box center [612, 223] width 109 height 27
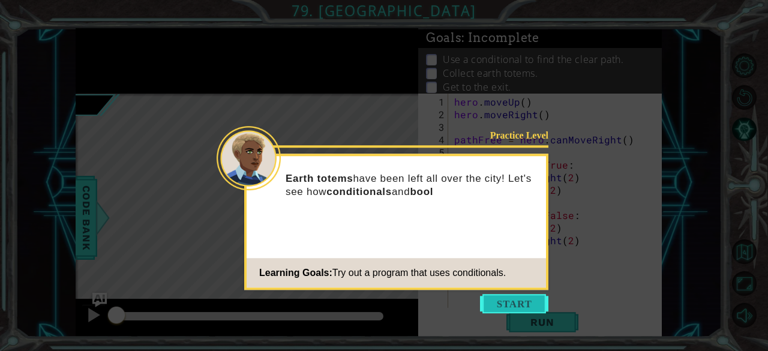
click at [519, 300] on button "Start" at bounding box center [514, 303] width 68 height 19
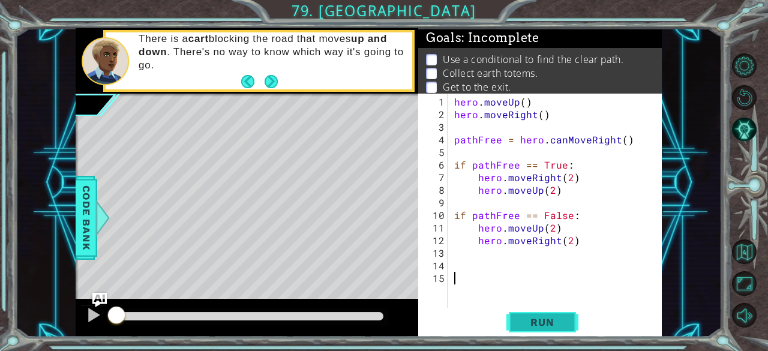
click at [518, 328] on span "Run" at bounding box center [541, 322] width 47 height 12
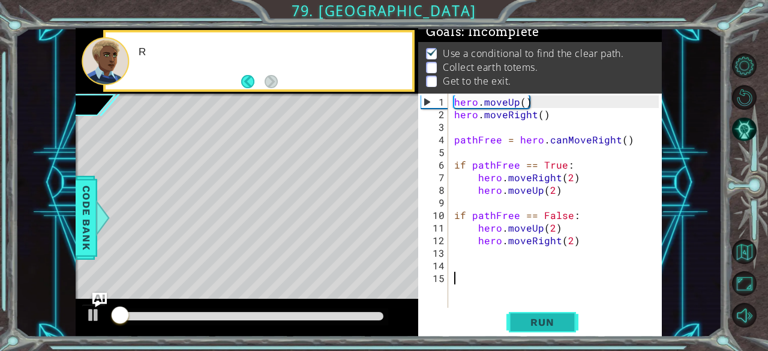
scroll to position [11, 0]
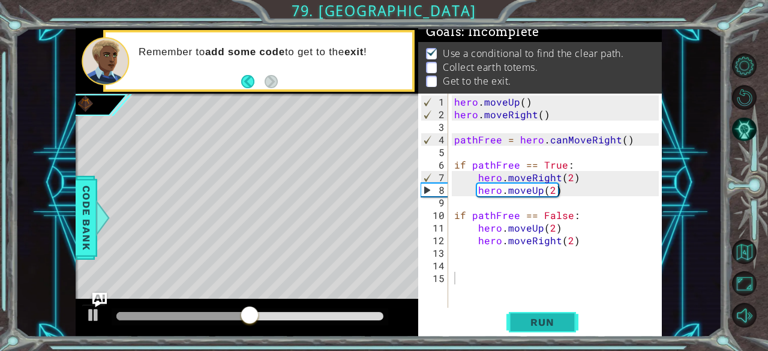
click at [525, 325] on span "Run" at bounding box center [541, 322] width 47 height 12
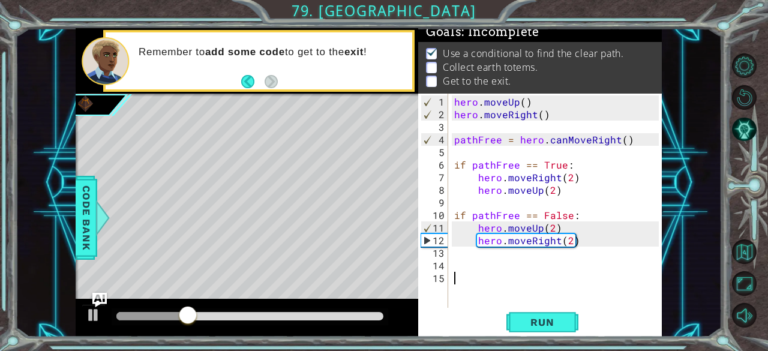
click at [283, 315] on div at bounding box center [249, 316] width 267 height 8
click at [321, 311] on div at bounding box center [250, 316] width 276 height 17
click at [247, 311] on div at bounding box center [250, 316] width 276 height 17
click at [245, 312] on div at bounding box center [180, 316] width 128 height 8
click at [317, 312] on div at bounding box center [249, 316] width 267 height 8
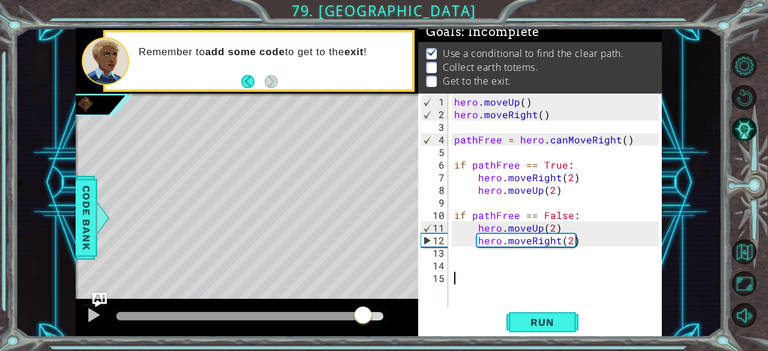
click at [363, 314] on div at bounding box center [249, 316] width 267 height 8
click at [459, 257] on div "hero . moveUp ( ) hero . moveRight ( ) pathFree = hero . canMoveRight ( ) if pa…" at bounding box center [558, 214] width 213 height 239
click at [517, 320] on button "Run" at bounding box center [542, 322] width 72 height 25
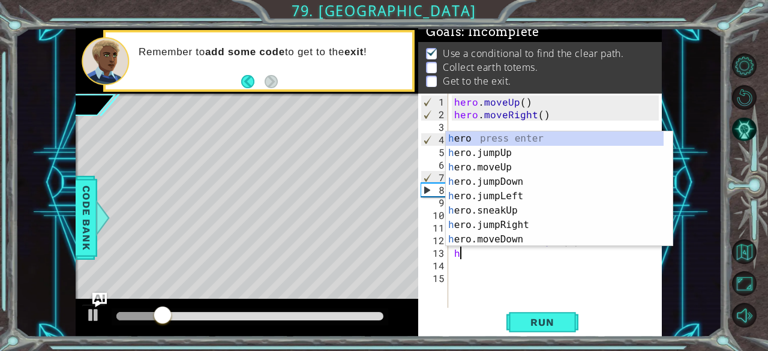
type textarea "hj"
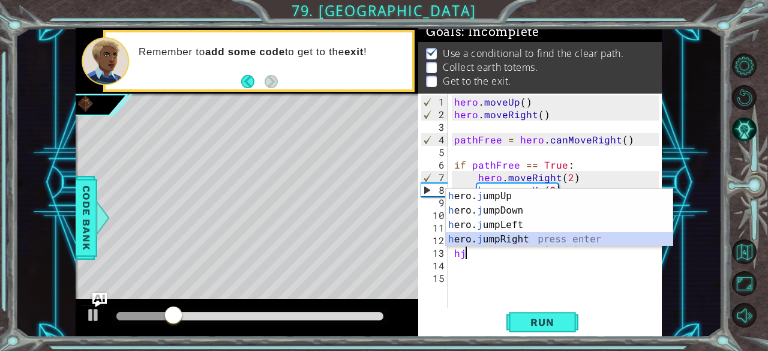
click at [499, 239] on div "h ero. j umpUp press enter h ero. j umpDown press enter h ero. j umpLeft press …" at bounding box center [559, 232] width 227 height 86
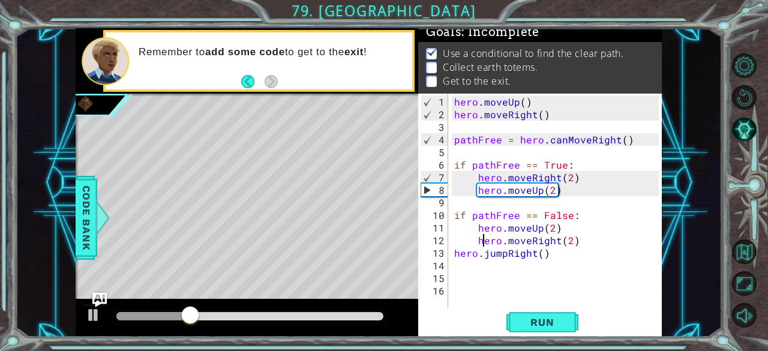
click at [485, 237] on div "hero . moveUp ( ) hero . moveRight ( ) pathFree = hero . canMoveRight ( ) if pa…" at bounding box center [558, 214] width 213 height 239
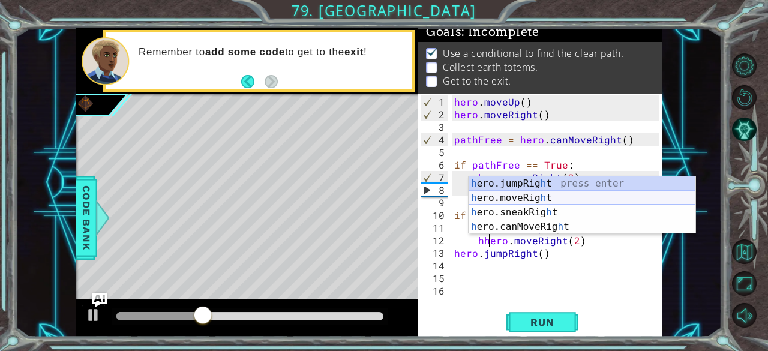
click at [531, 196] on div "h ero.jumpRig h t press enter h ero.moveRig h t press enter h ero.sneakRig h t …" at bounding box center [581, 219] width 227 height 86
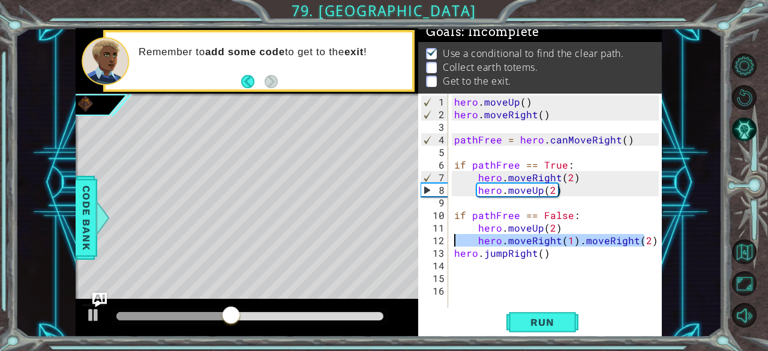
drag, startPoint x: 643, startPoint y: 241, endPoint x: 446, endPoint y: 237, distance: 196.7
click at [446, 237] on div "hero.moveRight(1).moveRight(2) 1 2 3 4 5 6 7 8 9 10 11 12 13 14 15 16 hero . mo…" at bounding box center [538, 201] width 241 height 214
type textarea ")"
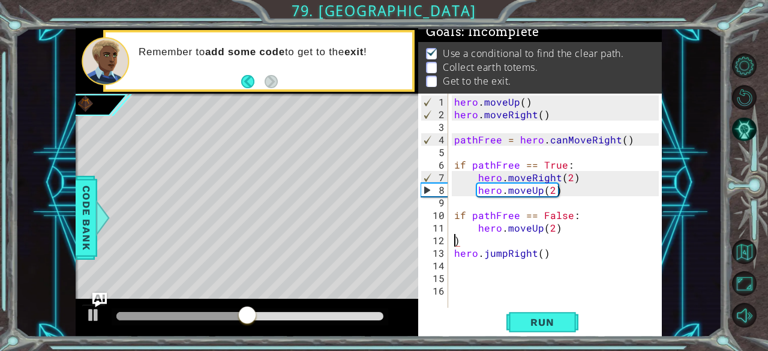
click at [456, 238] on div "hero . moveUp ( ) hero . moveRight ( ) pathFree = hero . canMoveRight ( ) if pa…" at bounding box center [558, 214] width 213 height 239
click at [461, 242] on div "hero . moveUp ( ) hero . moveRight ( ) pathFree = hero . canMoveRight ( ) if pa…" at bounding box center [558, 214] width 213 height 239
click at [452, 267] on div "hero . moveUp ( ) hero . moveRight ( ) pathFree = hero . canMoveRight ( ) if pa…" at bounding box center [558, 214] width 213 height 239
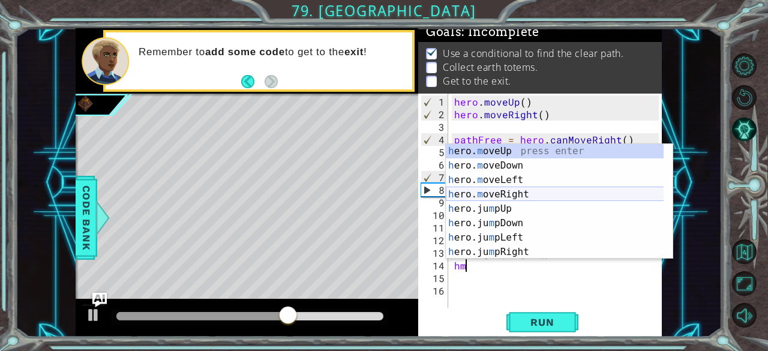
click at [511, 196] on div "h ero. m oveUp press enter h ero. m oveDown press enter h ero. m oveLeft press …" at bounding box center [555, 216] width 218 height 144
type textarea "hero.moveRight(1)"
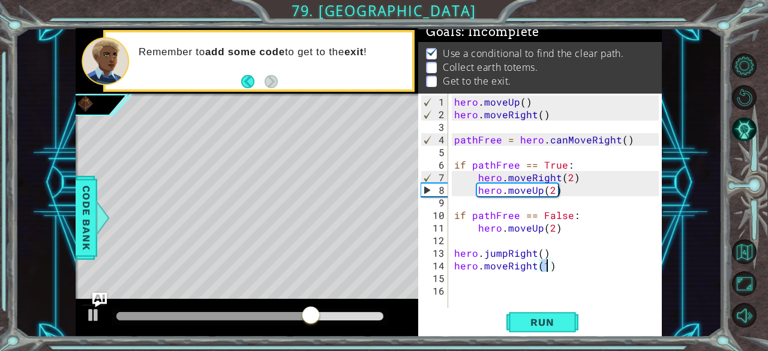
click at [466, 273] on div "hero . moveUp ( ) hero . moveRight ( ) pathFree = hero . canMoveRight ( ) if pa…" at bounding box center [558, 214] width 213 height 239
type textarea "h"
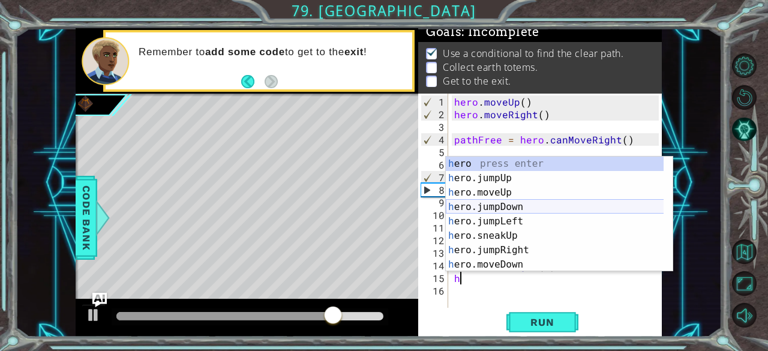
click at [540, 201] on div "h ero press enter h ero.jumpUp press enter h ero.moveUp press enter h ero.jumpD…" at bounding box center [555, 229] width 218 height 144
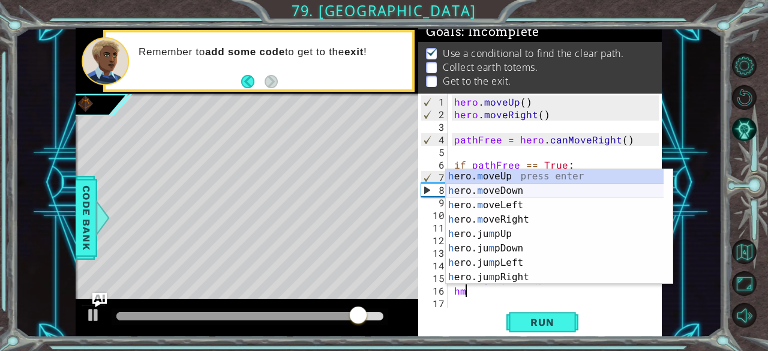
click at [492, 189] on div "h ero. m oveUp press enter h ero. m oveDown press enter h ero. m oveLeft press …" at bounding box center [555, 241] width 218 height 144
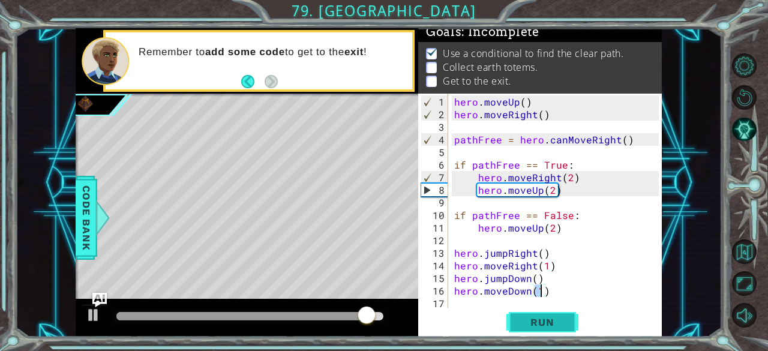
click at [551, 323] on span "Run" at bounding box center [541, 322] width 47 height 12
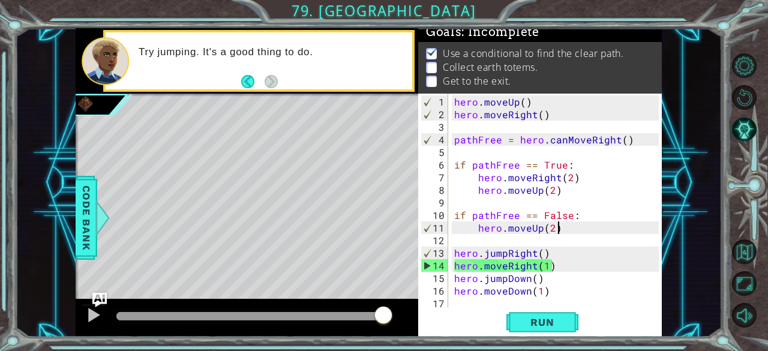
click at [559, 230] on div "hero . moveUp ( ) hero . moveRight ( ) pathFree = hero . canMoveRight ( ) if pa…" at bounding box center [558, 214] width 213 height 239
type textarea "hero.moveUp(2)"
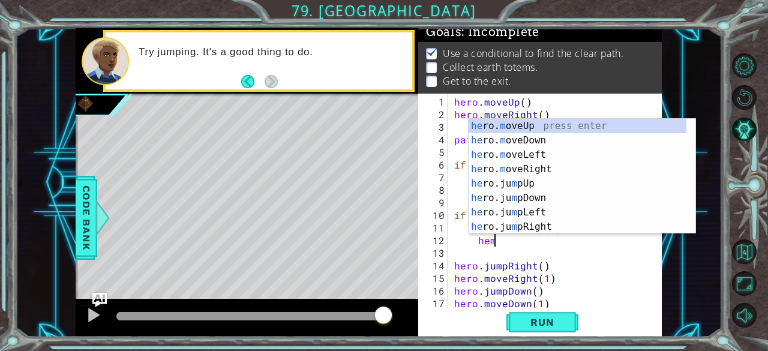
scroll to position [0, 1]
click at [561, 167] on div "he ro. m oveUp press enter he ro. m oveDown press enter he ro. m oveLeft press …" at bounding box center [577, 191] width 218 height 144
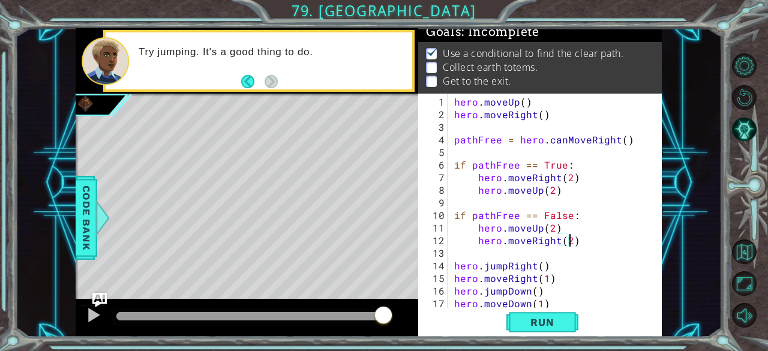
scroll to position [0, 7]
type textarea "hero.moveRight(2)"
click at [547, 327] on span "Run" at bounding box center [541, 322] width 47 height 12
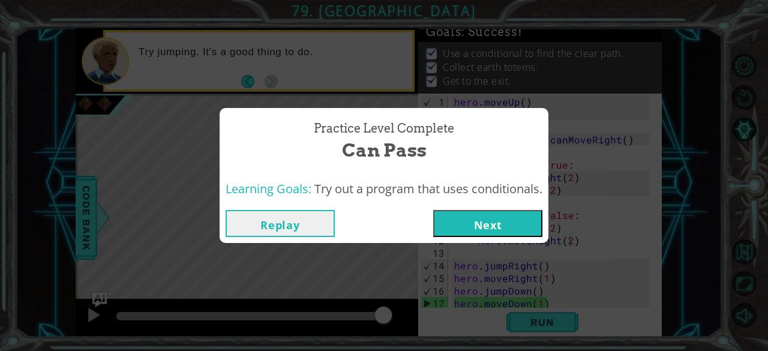
click at [473, 234] on button "Next" at bounding box center [487, 223] width 109 height 27
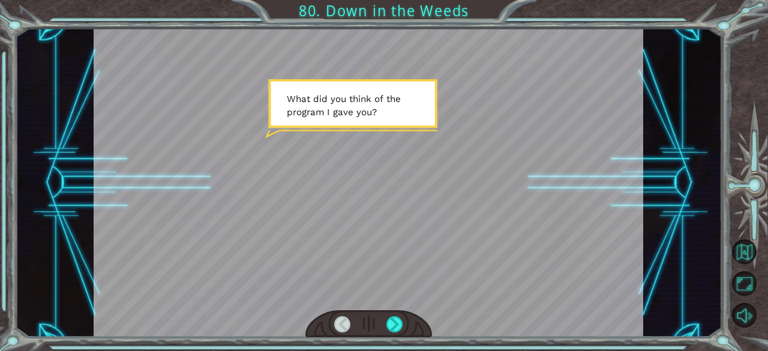
click at [401, 315] on div at bounding box center [368, 324] width 127 height 28
click at [396, 323] on div at bounding box center [394, 324] width 17 height 17
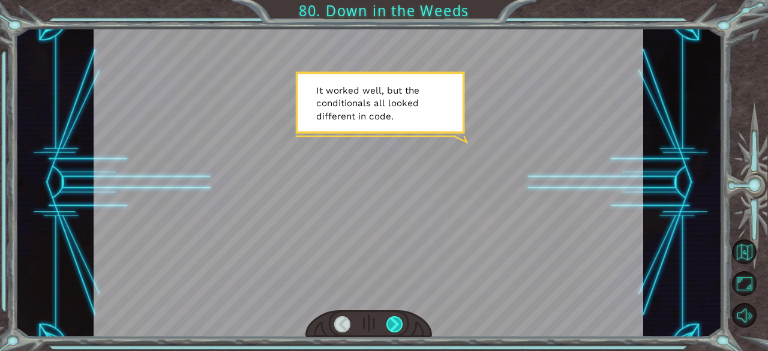
click at [392, 330] on div at bounding box center [394, 324] width 17 height 17
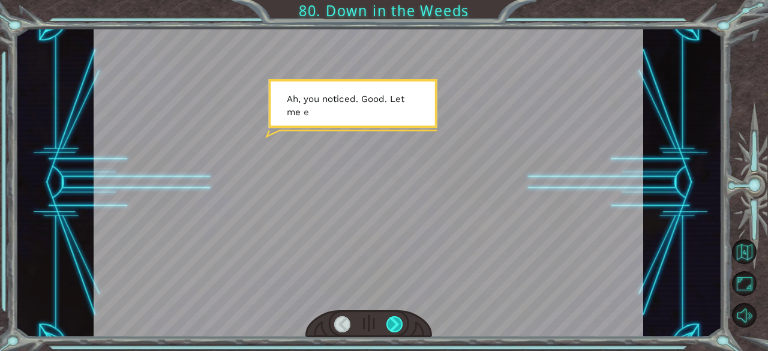
click at [392, 330] on div at bounding box center [394, 324] width 17 height 17
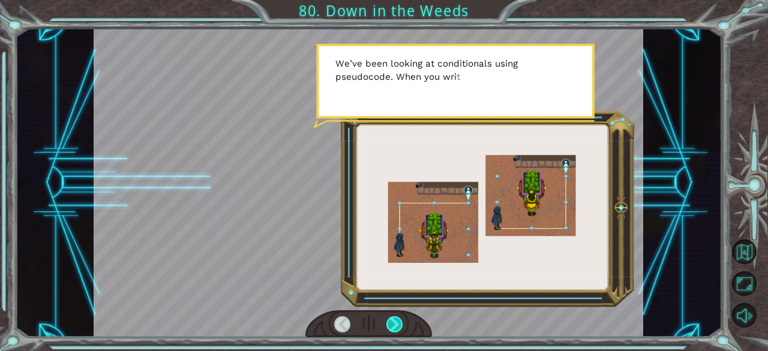
click at [392, 330] on div at bounding box center [394, 324] width 17 height 17
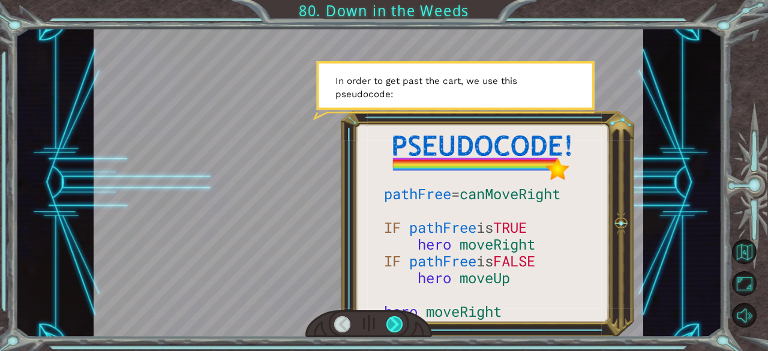
click at [392, 330] on div at bounding box center [394, 324] width 17 height 17
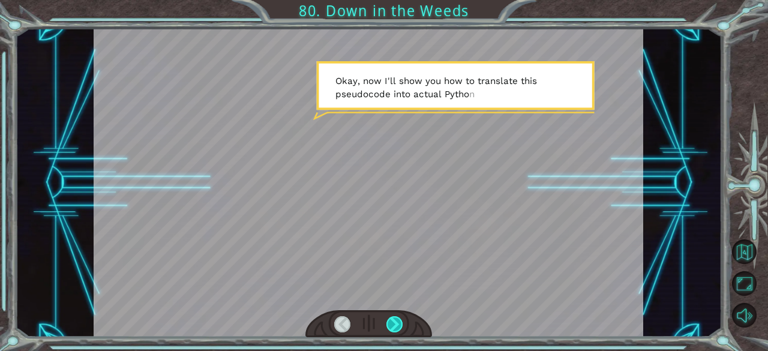
click at [392, 330] on div at bounding box center [394, 324] width 17 height 17
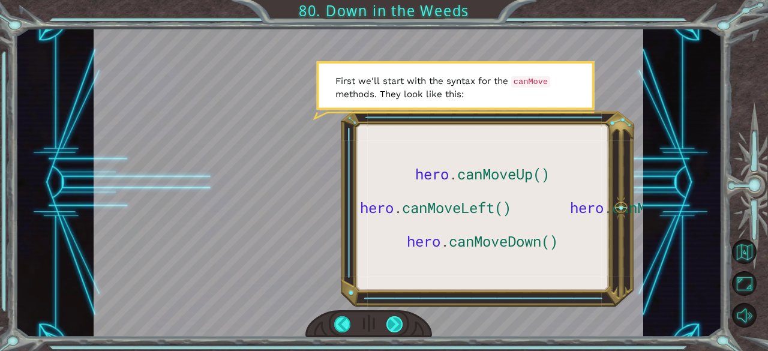
click at [391, 328] on div at bounding box center [394, 324] width 17 height 17
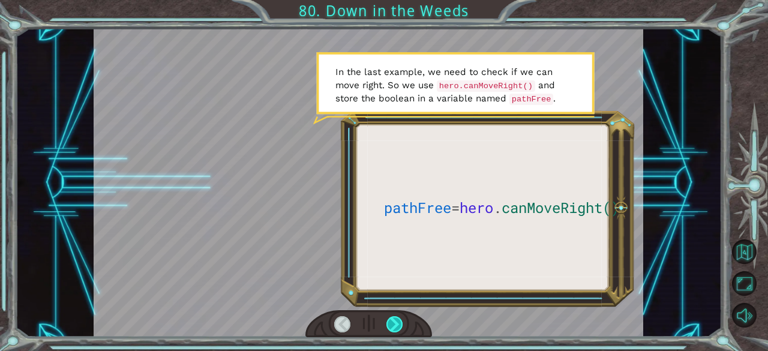
click at [391, 329] on div at bounding box center [394, 324] width 17 height 17
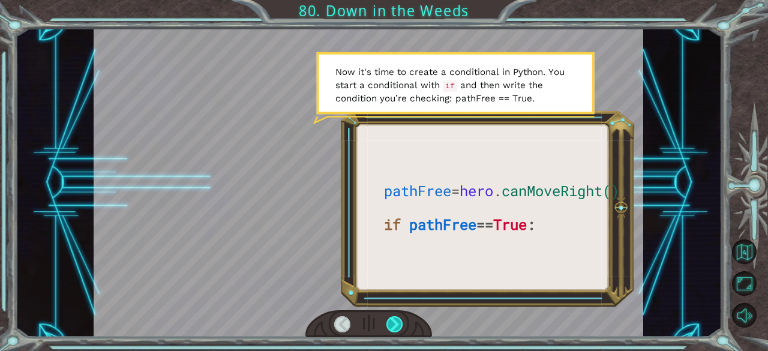
click at [391, 329] on div at bounding box center [394, 324] width 17 height 17
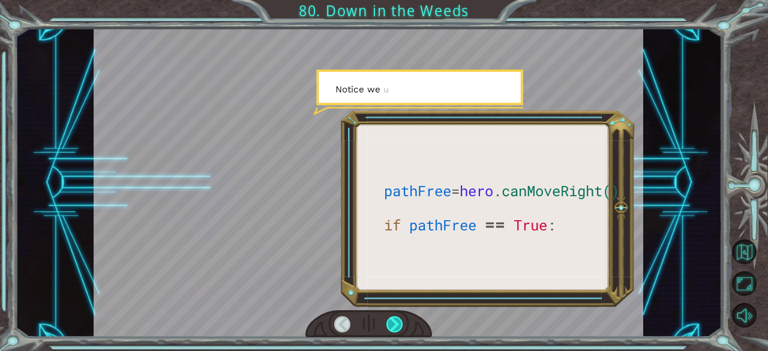
click at [391, 329] on div at bounding box center [394, 324] width 17 height 17
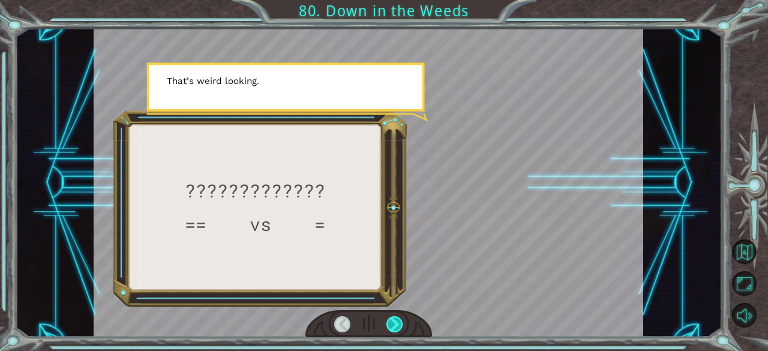
click at [391, 329] on div at bounding box center [394, 324] width 17 height 17
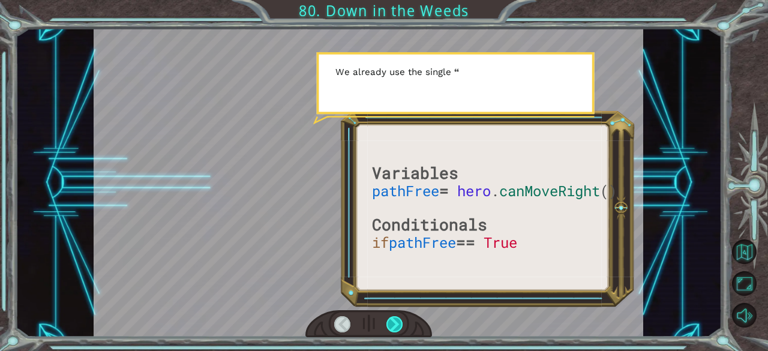
click at [391, 329] on div at bounding box center [394, 324] width 17 height 17
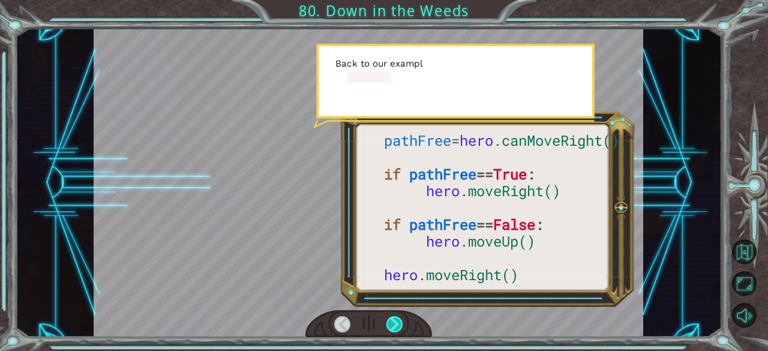
click at [387, 327] on div at bounding box center [394, 324] width 17 height 17
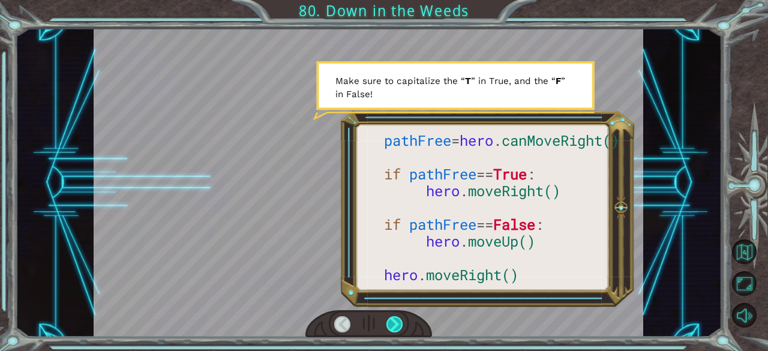
click at [389, 325] on div at bounding box center [394, 324] width 17 height 17
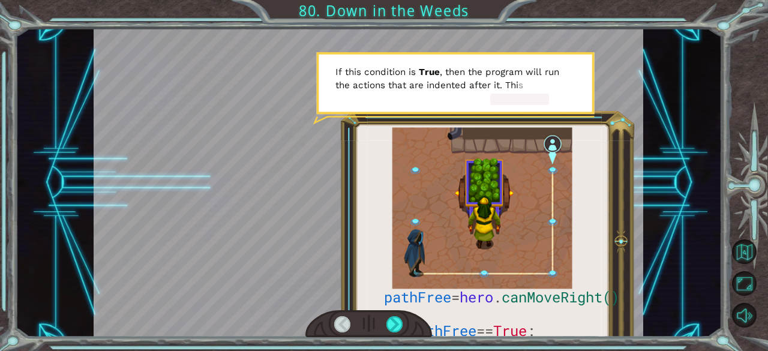
drag, startPoint x: 389, startPoint y: 325, endPoint x: 461, endPoint y: 330, distance: 71.6
click at [461, 330] on div at bounding box center [368, 182] width 549 height 309
click at [400, 326] on div at bounding box center [394, 324] width 17 height 17
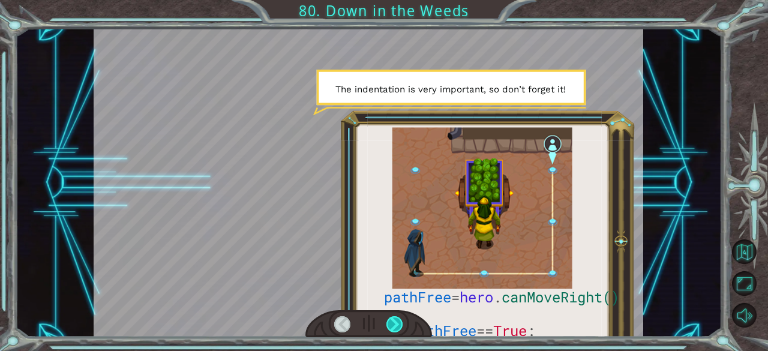
drag, startPoint x: 400, startPoint y: 326, endPoint x: 393, endPoint y: 324, distance: 7.3
click at [393, 324] on div at bounding box center [394, 324] width 17 height 17
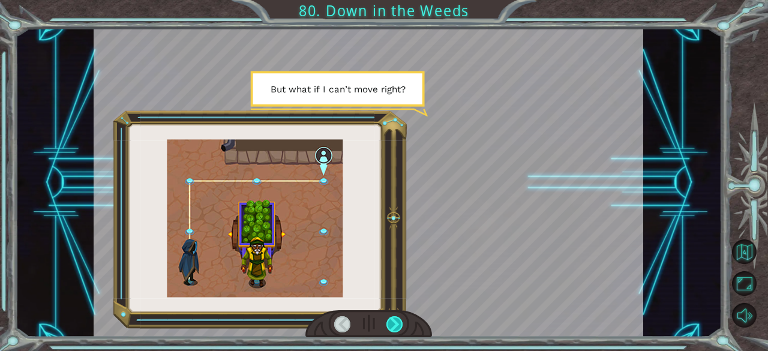
click at [389, 327] on div at bounding box center [394, 324] width 17 height 17
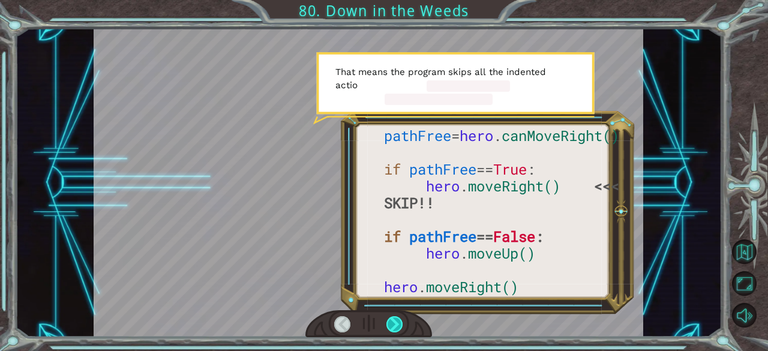
click at [389, 328] on div at bounding box center [394, 324] width 17 height 17
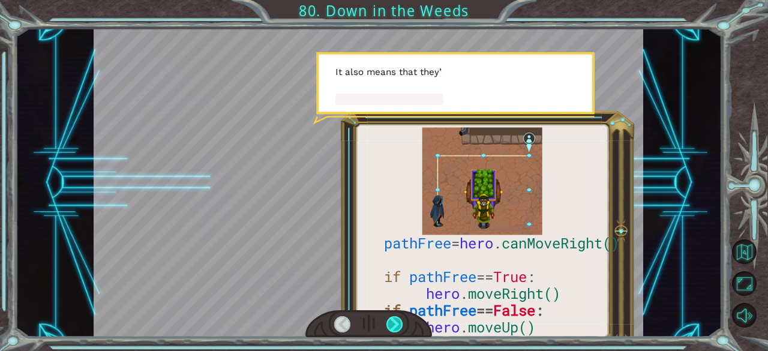
click at [389, 329] on div at bounding box center [394, 324] width 17 height 17
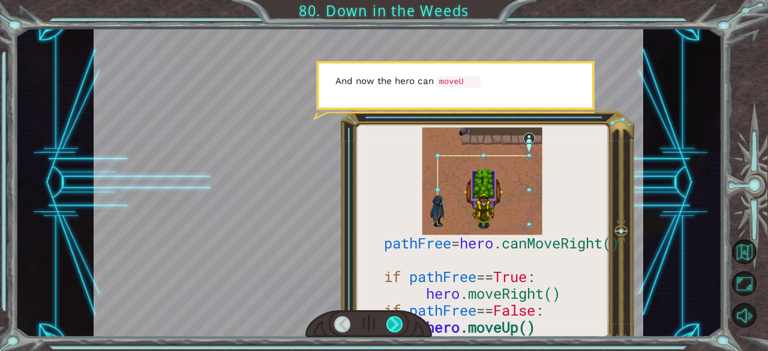
click at [389, 329] on div at bounding box center [394, 324] width 17 height 17
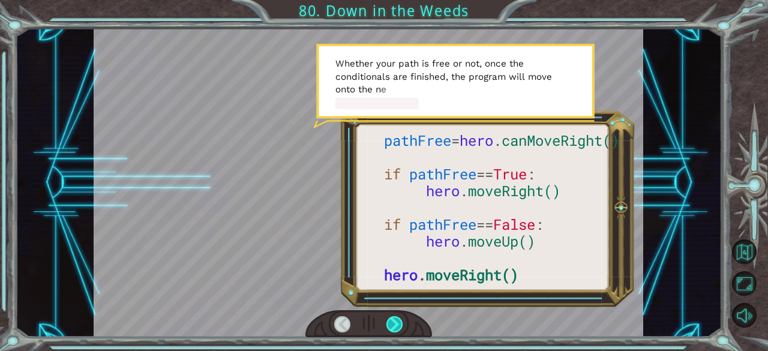
click at [389, 327] on div at bounding box center [394, 324] width 17 height 17
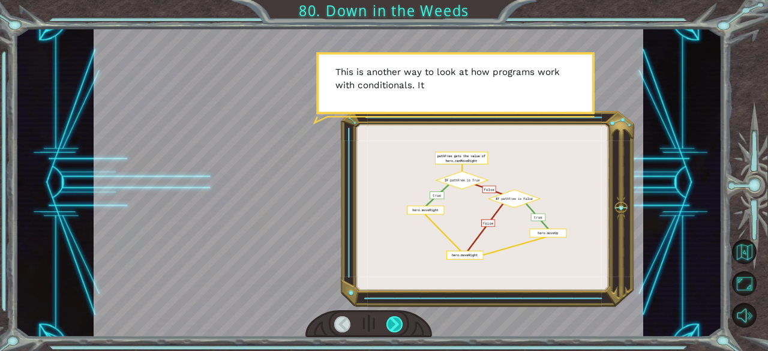
click at [389, 327] on div at bounding box center [394, 324] width 17 height 17
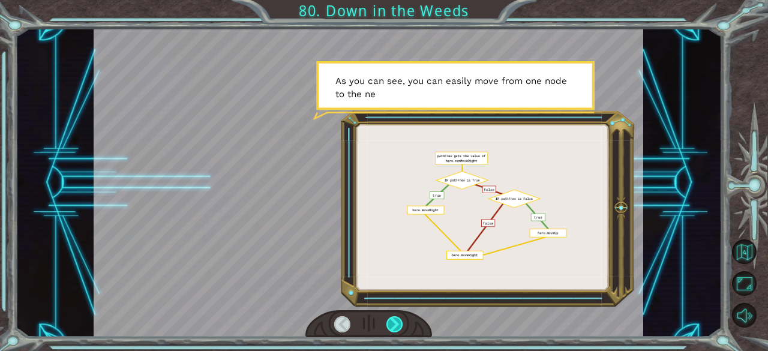
click at [389, 327] on div at bounding box center [394, 324] width 17 height 17
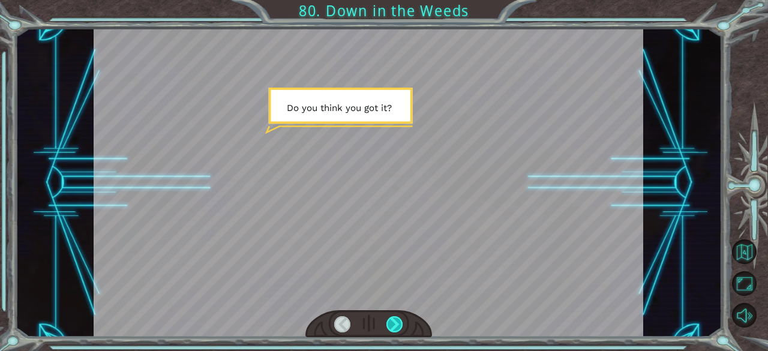
click at [389, 327] on div at bounding box center [394, 324] width 17 height 17
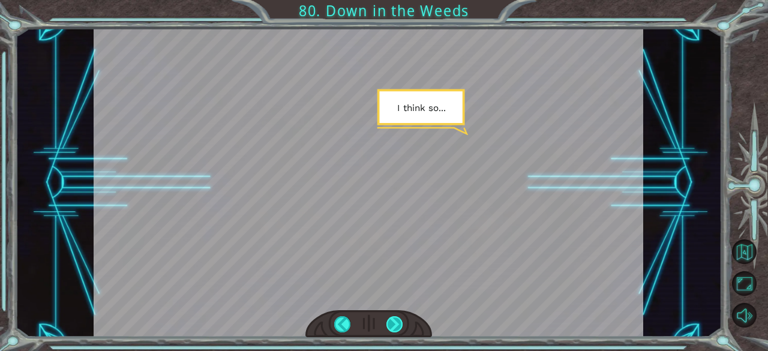
click at [389, 327] on div at bounding box center [394, 324] width 17 height 17
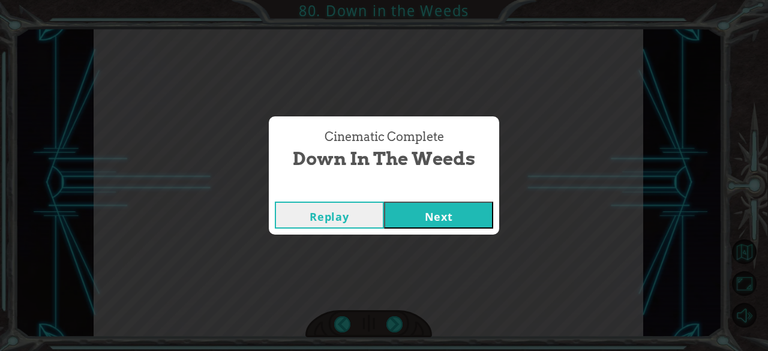
click at [433, 216] on button "Next" at bounding box center [438, 214] width 109 height 27
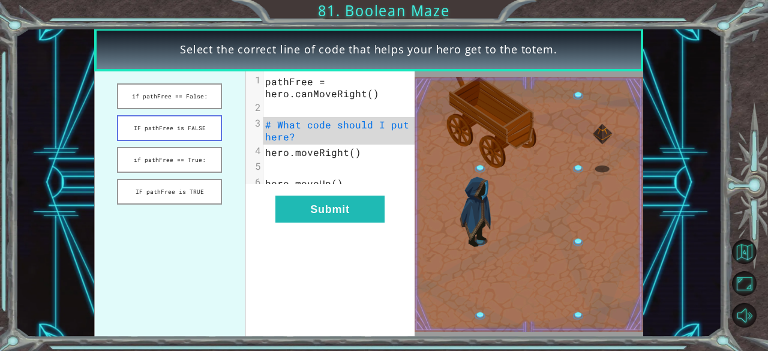
click at [198, 139] on button "IF pathFree is FALSE" at bounding box center [169, 128] width 105 height 26
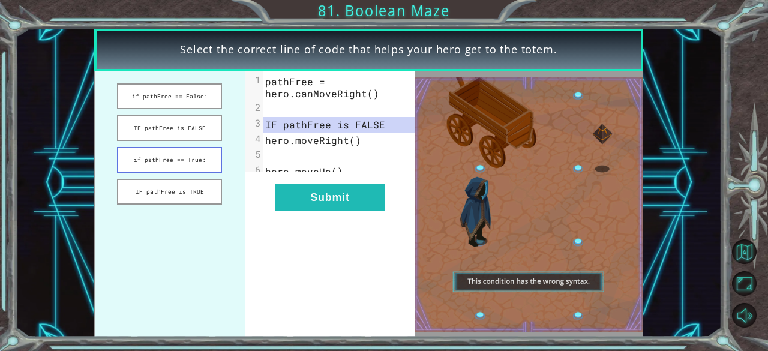
click at [194, 164] on button "if pathFree == True:" at bounding box center [169, 160] width 105 height 26
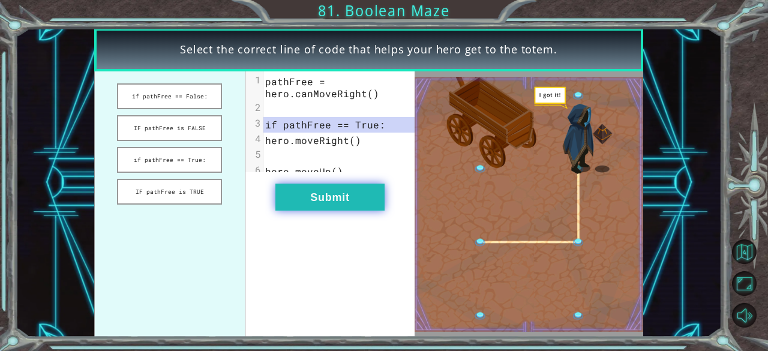
click at [305, 210] on button "Submit" at bounding box center [329, 196] width 109 height 27
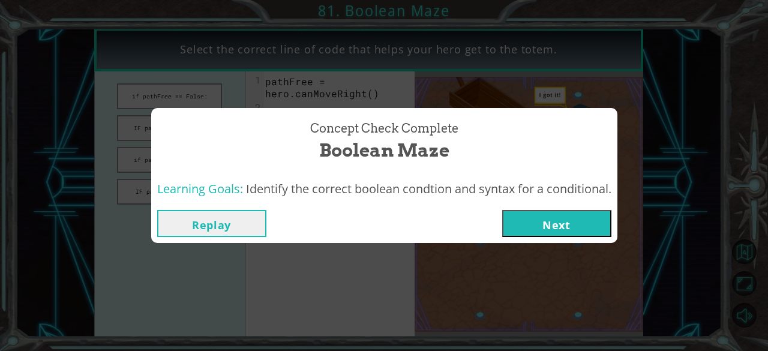
click at [528, 221] on button "Next" at bounding box center [556, 223] width 109 height 27
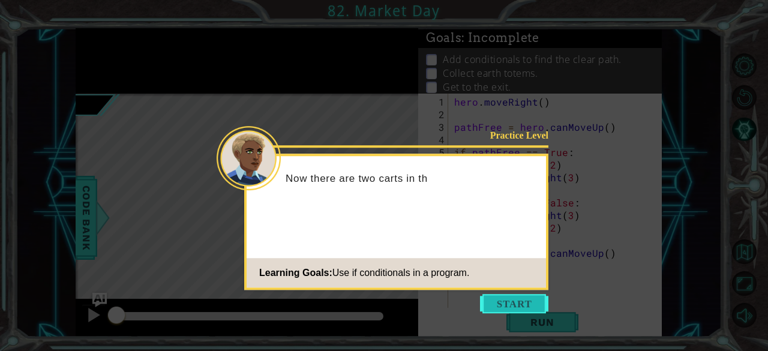
click at [507, 301] on button "Start" at bounding box center [514, 303] width 68 height 19
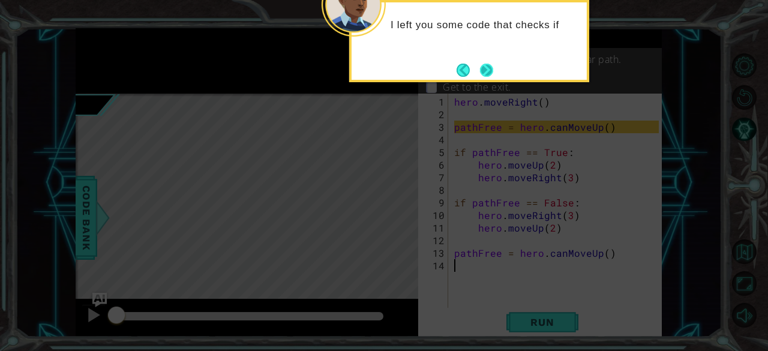
click at [488, 69] on button "Next" at bounding box center [486, 70] width 13 height 13
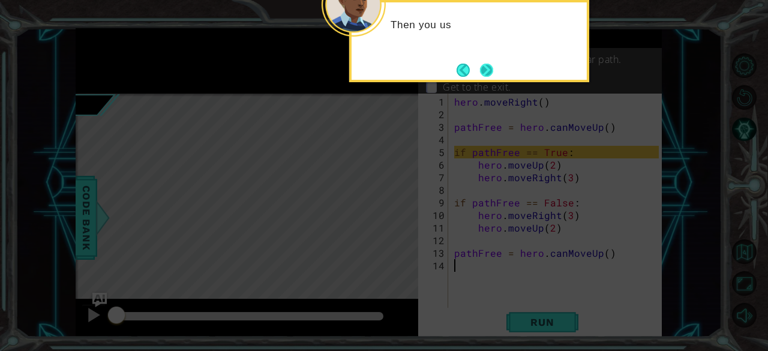
click at [482, 71] on button "Next" at bounding box center [486, 70] width 13 height 13
click at [483, 71] on button "Next" at bounding box center [486, 70] width 13 height 13
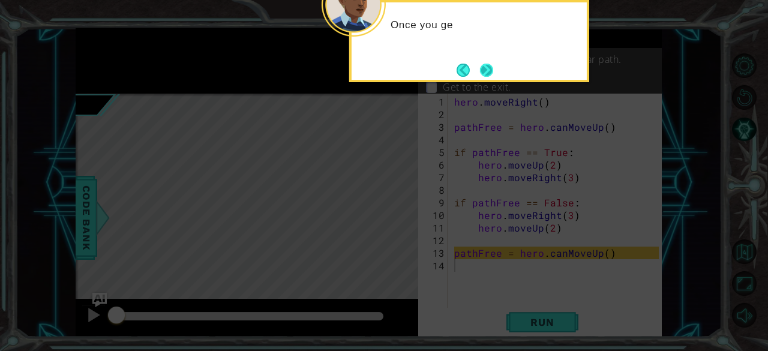
click at [482, 68] on button "Next" at bounding box center [486, 70] width 13 height 13
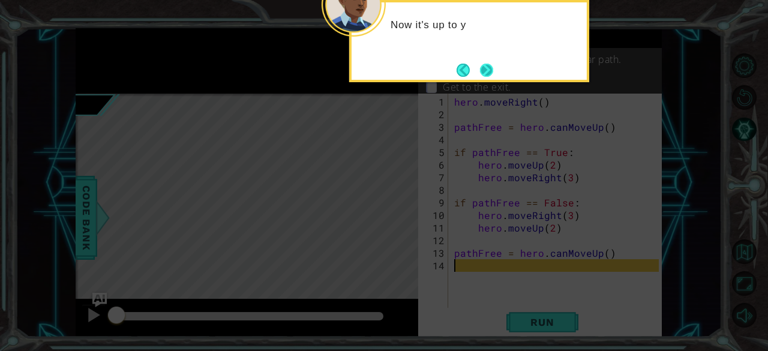
click at [488, 71] on button "Next" at bounding box center [486, 70] width 13 height 13
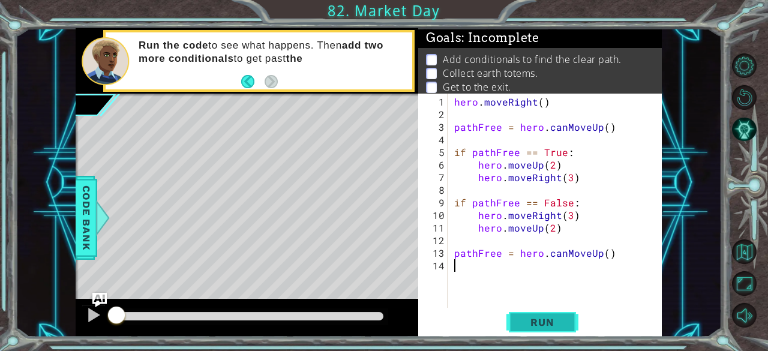
click at [524, 326] on span "Run" at bounding box center [541, 322] width 47 height 12
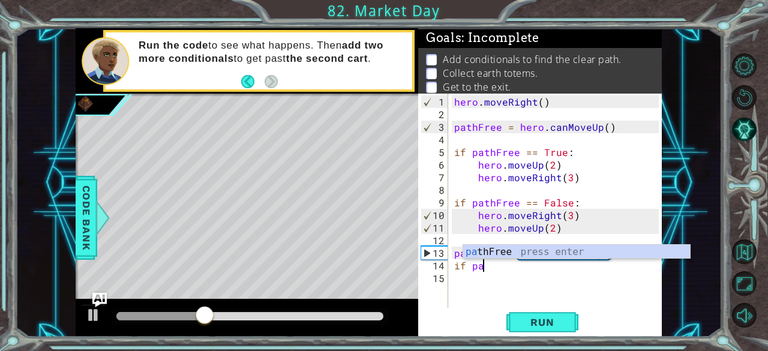
scroll to position [0, 1]
click at [507, 248] on div "pa thFree press enter" at bounding box center [576, 266] width 227 height 43
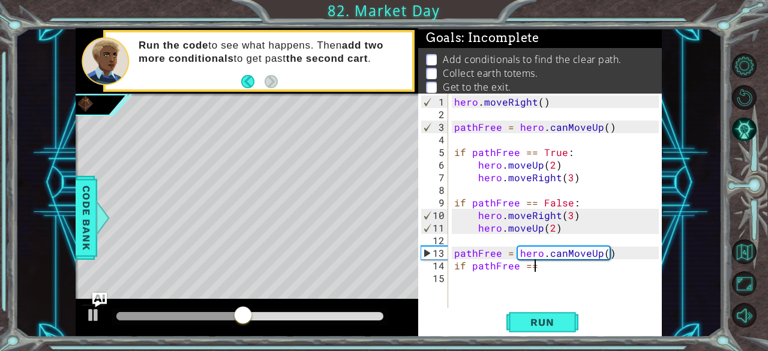
scroll to position [0, 4]
type textarea "if pathFree == True"
click at [463, 281] on div "hero . moveRight ( ) pathFree = hero . canMoveUp ( ) if pathFree == True : hero…" at bounding box center [558, 214] width 213 height 239
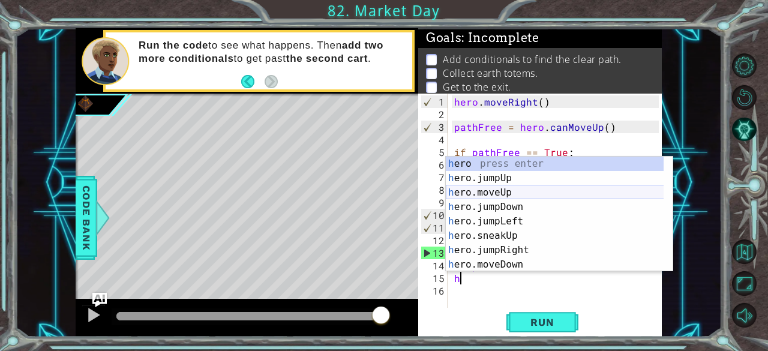
click at [492, 189] on div "h ero press enter h ero.jumpUp press enter h ero.moveUp press enter h ero.jumpD…" at bounding box center [555, 229] width 218 height 144
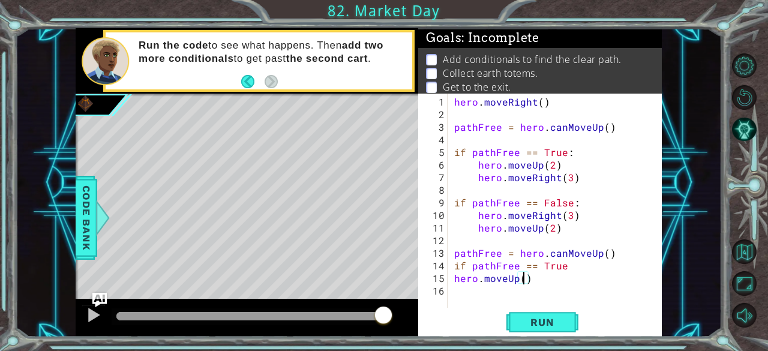
type textarea "hero.moveUp(2)"
click at [456, 287] on div "hero . moveRight ( ) pathFree = hero . canMoveUp ( ) if pathFree == True : hero…" at bounding box center [558, 214] width 213 height 239
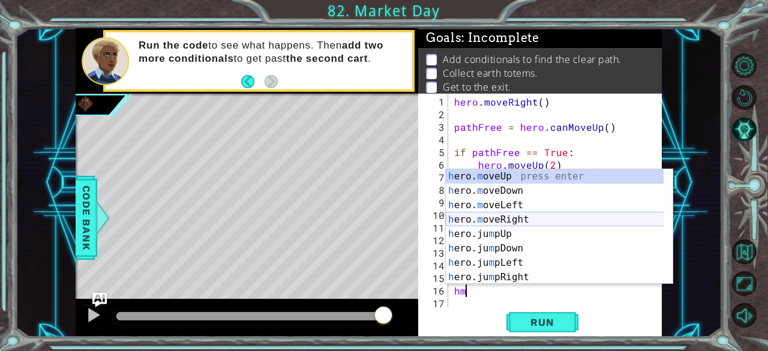
click at [514, 213] on div "h ero. m oveUp press enter h ero. m oveDown press enter h ero. m oveLeft press …" at bounding box center [555, 241] width 218 height 144
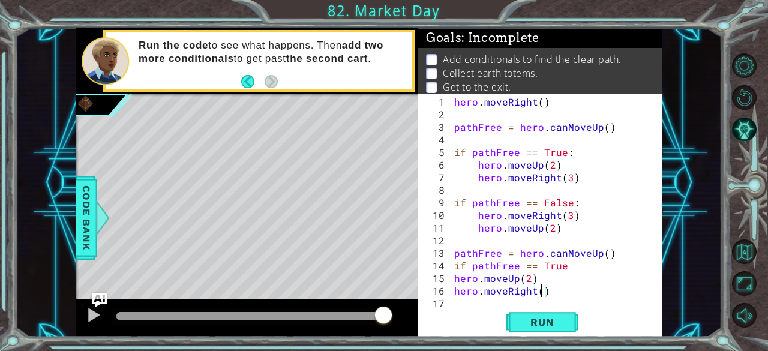
scroll to position [0, 5]
click at [522, 323] on span "Run" at bounding box center [541, 322] width 47 height 12
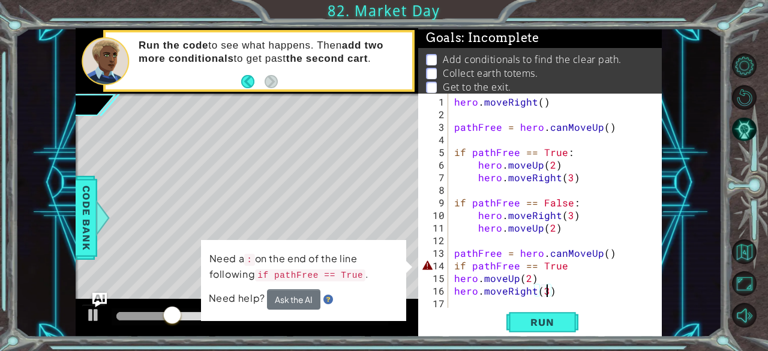
click at [567, 267] on div "hero . moveRight ( ) pathFree = hero . canMoveUp ( ) if pathFree == True : hero…" at bounding box center [558, 214] width 213 height 239
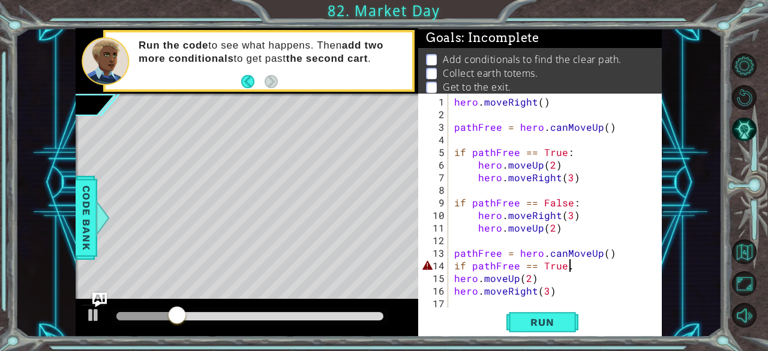
scroll to position [0, 6]
click at [555, 326] on span "Run" at bounding box center [541, 322] width 47 height 12
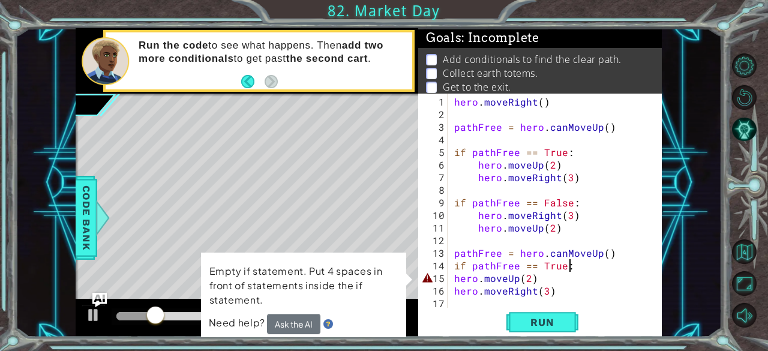
click at [453, 275] on div "hero . moveRight ( ) pathFree = hero . canMoveUp ( ) if pathFree == True : hero…" at bounding box center [558, 214] width 213 height 239
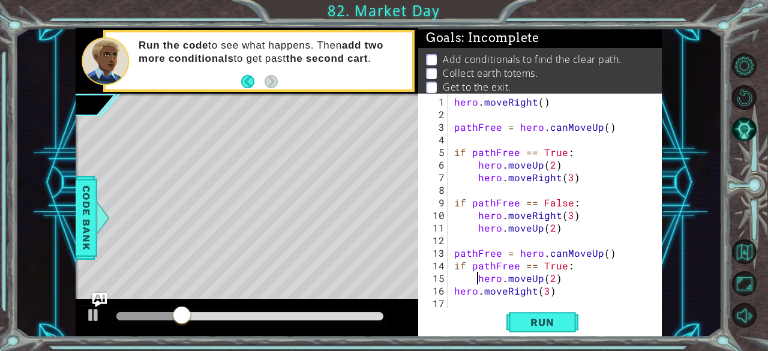
click at [450, 294] on div "hero.moveUp(2) 1 2 3 4 5 6 7 8 9 10 11 12 13 14 15 16 17 hero . moveRight ( ) p…" at bounding box center [538, 201] width 241 height 214
click at [452, 289] on div "hero . moveRight ( ) pathFree = hero . canMoveUp ( ) if pathFree == True : hero…" at bounding box center [558, 214] width 213 height 239
type textarea "hero.moveRight(3)"
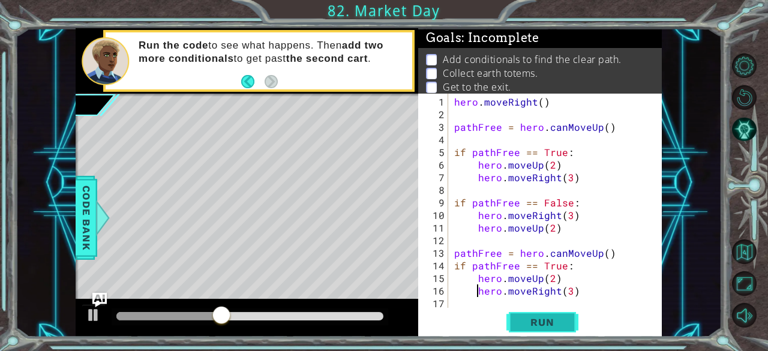
click at [552, 321] on span "Run" at bounding box center [541, 322] width 47 height 12
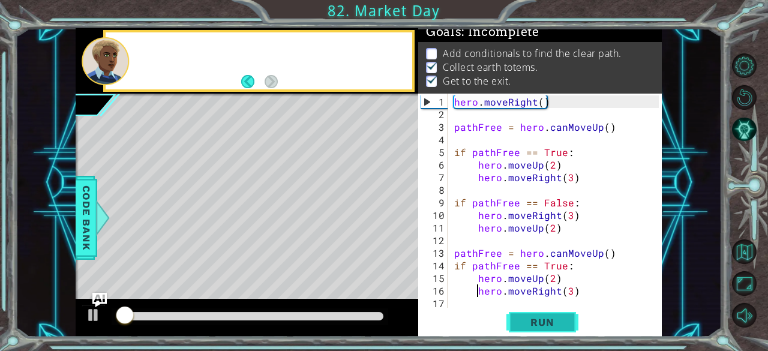
scroll to position [11, 0]
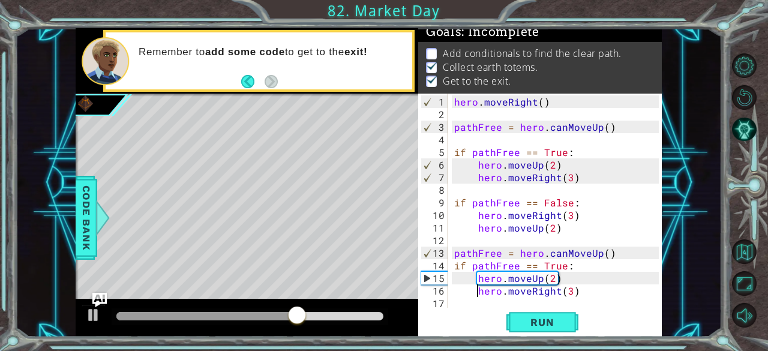
click at [576, 286] on div "hero . moveRight ( ) pathFree = hero . canMoveUp ( ) if pathFree == True : hero…" at bounding box center [558, 214] width 213 height 239
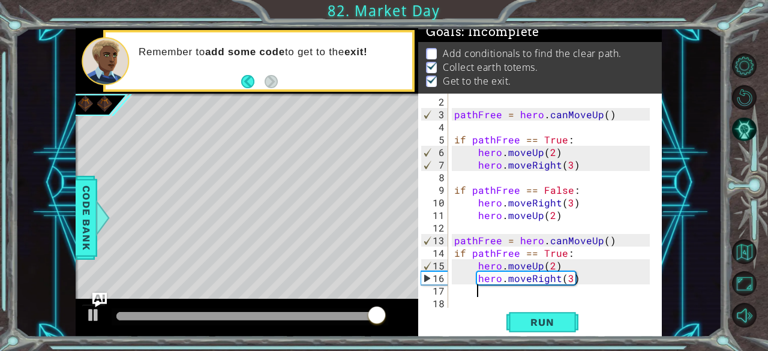
scroll to position [0, 0]
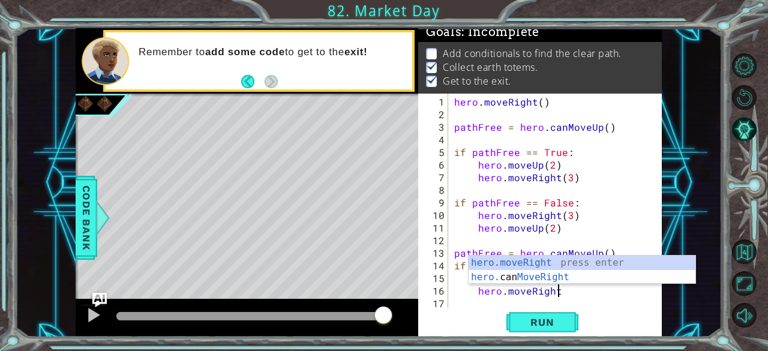
type textarea "hero.mov"
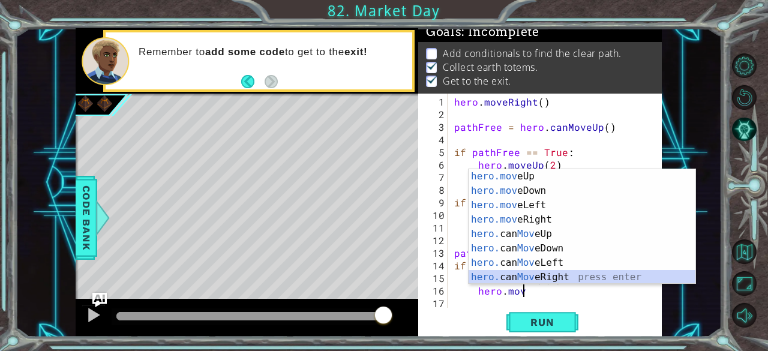
click at [558, 273] on div "hero.mov eUp press enter hero.mov eDown press enter hero.mov eLeft press enter …" at bounding box center [581, 241] width 227 height 144
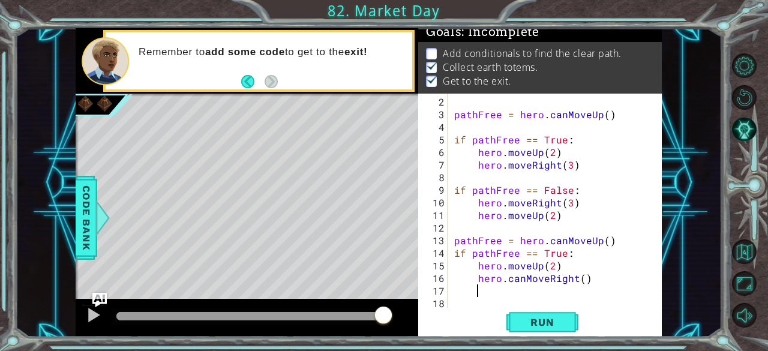
click at [577, 278] on div "pathFree = hero . canMoveUp ( ) if pathFree == True : hero . moveUp ( 2 ) hero …" at bounding box center [554, 214] width 204 height 239
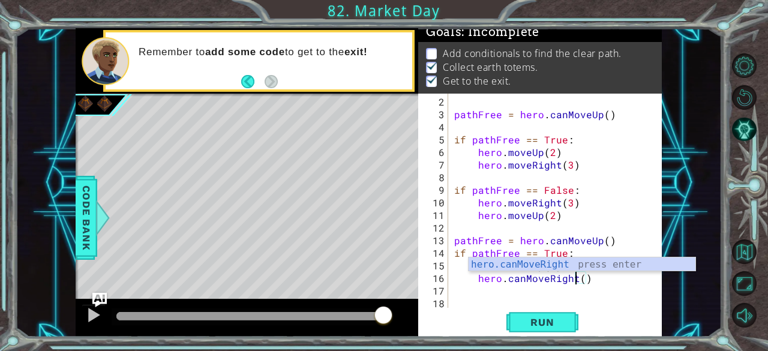
click at [579, 279] on div "pathFree = hero . canMoveUp ( ) if pathFree == True : hero . moveUp ( 2 ) hero …" at bounding box center [554, 214] width 204 height 239
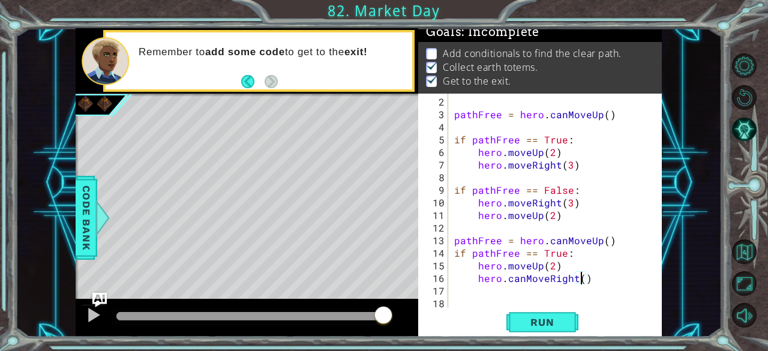
type textarea "hero.canMoveRight(3)"
click at [613, 288] on div "pathFree = hero . canMoveUp ( ) if pathFree == True : hero . moveUp ( 2 ) hero …" at bounding box center [554, 214] width 204 height 239
click at [450, 291] on div "2 3 4 5 6 7 8 9 10 11 12 13 14 15 16 17 18 pathFree = hero . canMoveUp ( ) if p…" at bounding box center [538, 201] width 241 height 214
click at [453, 292] on div "pathFree = hero . canMoveUp ( ) if pathFree == True : hero . moveUp ( 2 ) hero …" at bounding box center [554, 214] width 204 height 239
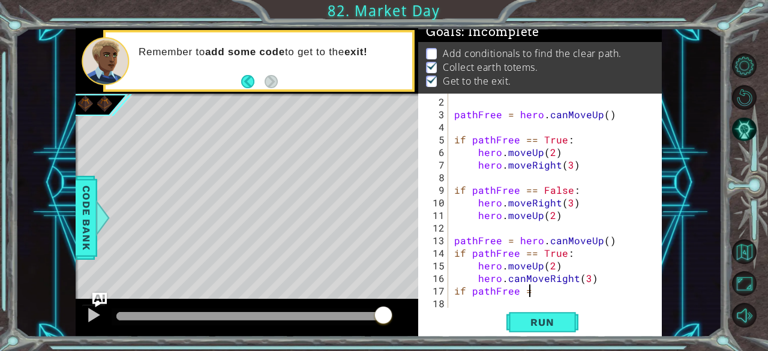
scroll to position [0, 5]
click at [595, 282] on div "pathFree = hero . canMoveUp ( ) if pathFree == True : hero . moveUp ( 2 ) hero …" at bounding box center [554, 214] width 204 height 239
type textarea "hero.canMoveRight(3)"
click at [532, 303] on div "pathFree = hero . canMoveUp ( ) if pathFree == True : hero . moveUp ( 2 ) hero …" at bounding box center [554, 214] width 204 height 239
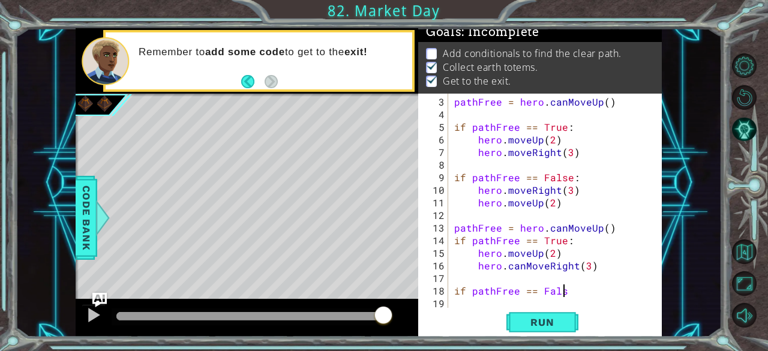
scroll to position [0, 7]
type textarea "if pathFree == False:"
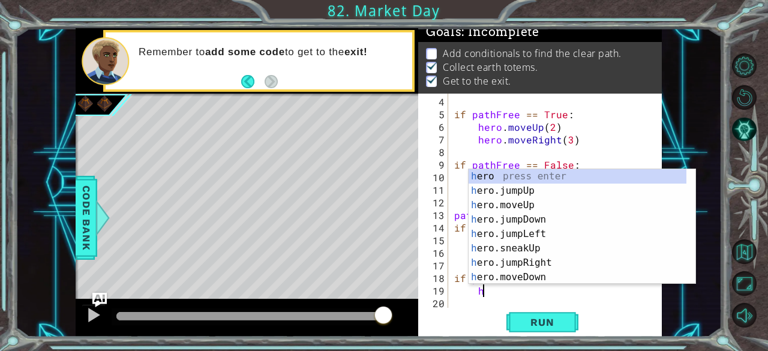
scroll to position [0, 1]
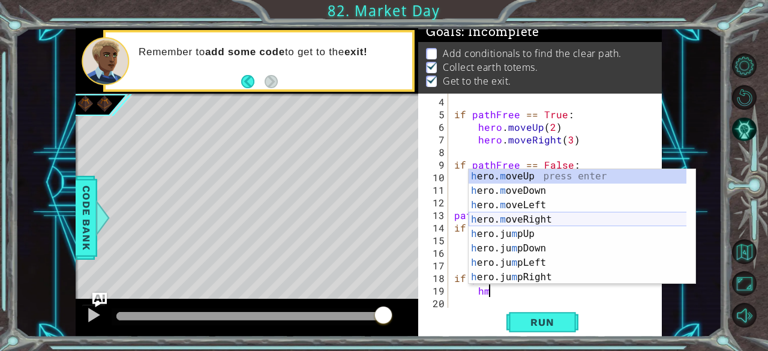
click at [648, 219] on div "h ero. m oveUp press enter h ero. m oveDown press enter h ero. m oveLeft press …" at bounding box center [577, 241] width 218 height 144
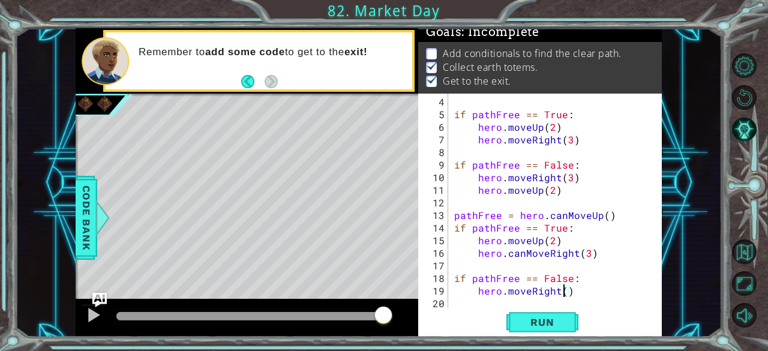
type textarea "hero.moveRight(2)"
click at [456, 302] on div "if pathFree == True : hero . moveUp ( 2 ) hero . moveRight ( 3 ) if pathFree ==…" at bounding box center [554, 214] width 204 height 239
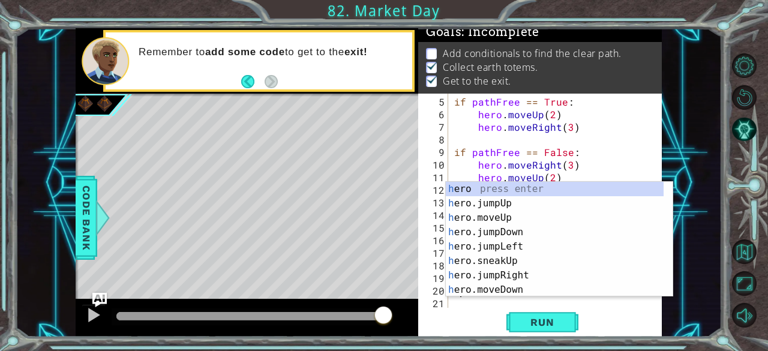
scroll to position [50, 0]
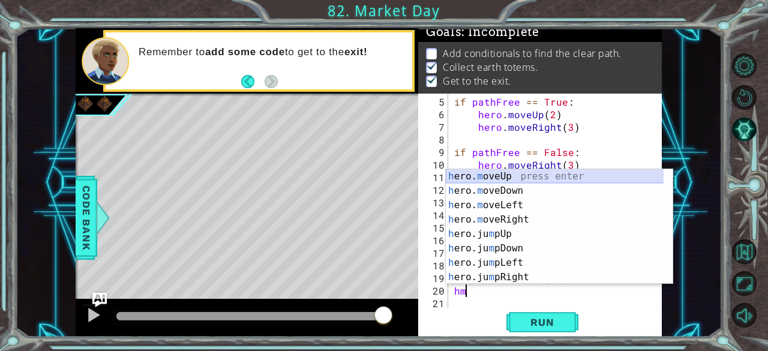
click at [529, 171] on div "h ero. m oveUp press enter h ero. m oveDown press enter h ero. m oveLeft press …" at bounding box center [555, 241] width 218 height 144
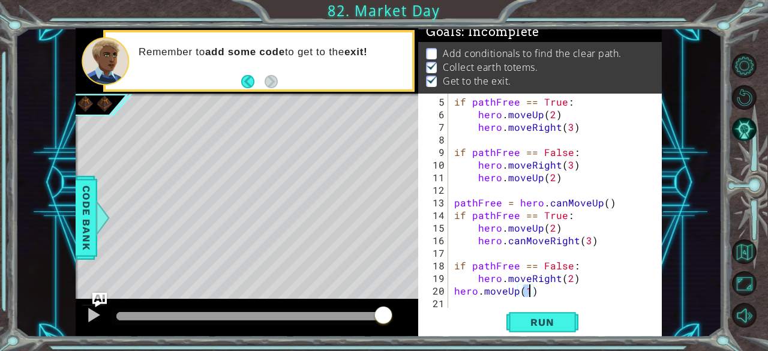
type textarea "hero.moveUp(2)"
click at [443, 299] on div "21" at bounding box center [434, 303] width 28 height 13
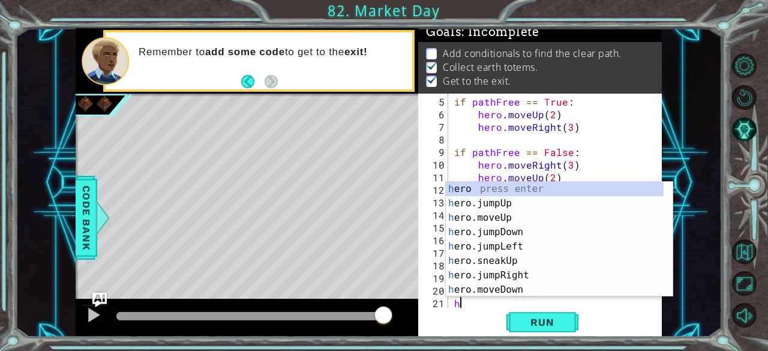
scroll to position [62, 0]
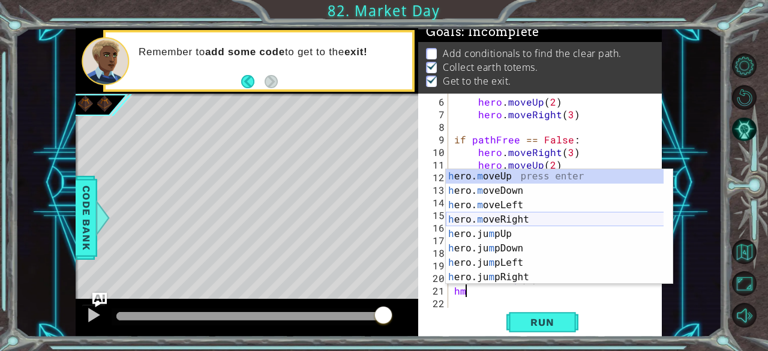
click at [513, 219] on div "h ero. m oveUp press enter h ero. m oveDown press enter h ero. m oveLeft press …" at bounding box center [555, 241] width 218 height 144
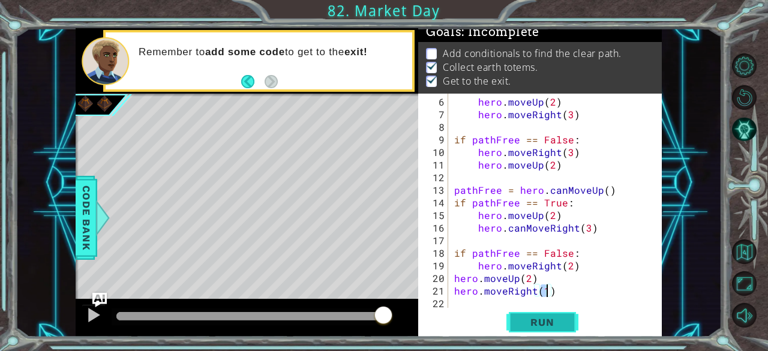
type textarea "hero.moveRight(1)"
click at [540, 324] on span "Run" at bounding box center [541, 322] width 47 height 12
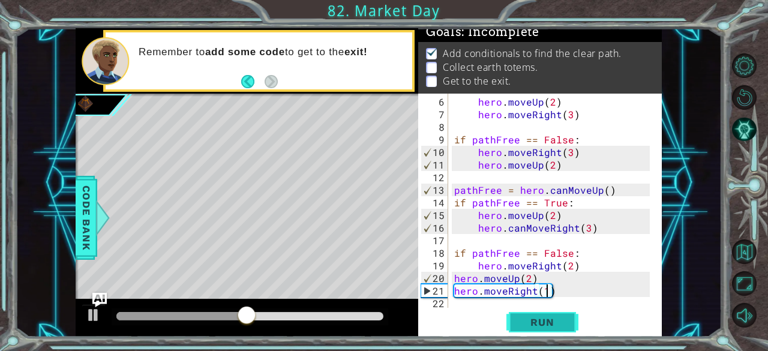
click at [549, 320] on span "Run" at bounding box center [541, 322] width 47 height 12
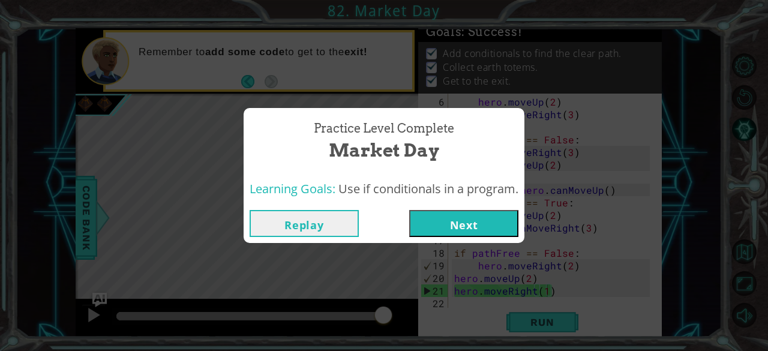
click at [473, 222] on button "Next" at bounding box center [463, 223] width 109 height 27
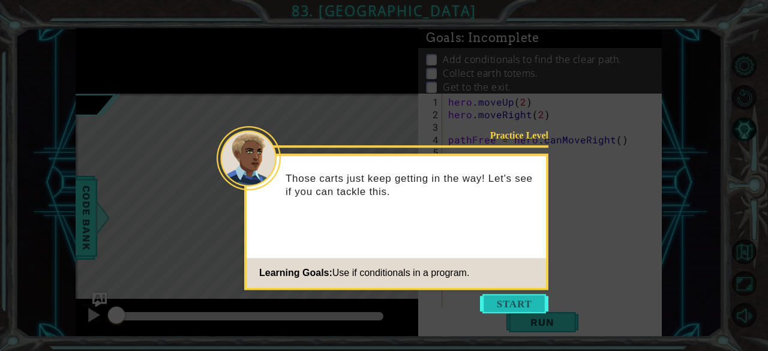
click at [501, 312] on button "Start" at bounding box center [514, 303] width 68 height 19
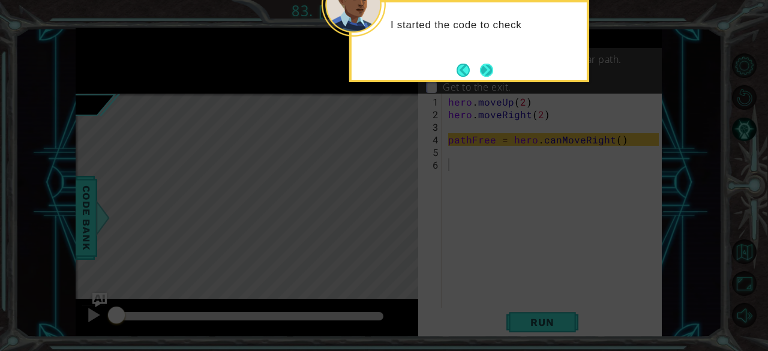
click at [485, 64] on button "Next" at bounding box center [486, 70] width 13 height 13
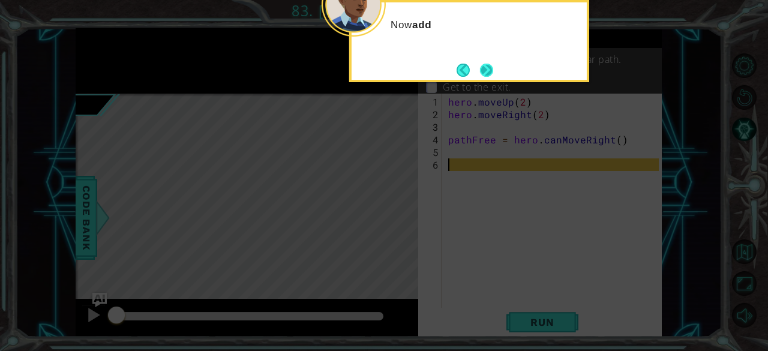
click at [487, 66] on button "Next" at bounding box center [486, 70] width 13 height 13
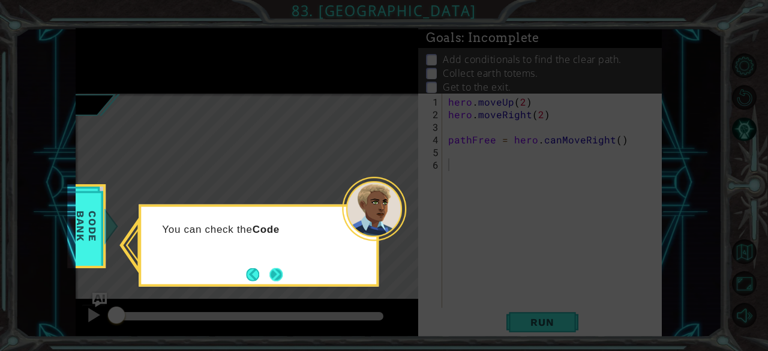
click at [272, 276] on button "Next" at bounding box center [275, 273] width 13 height 13
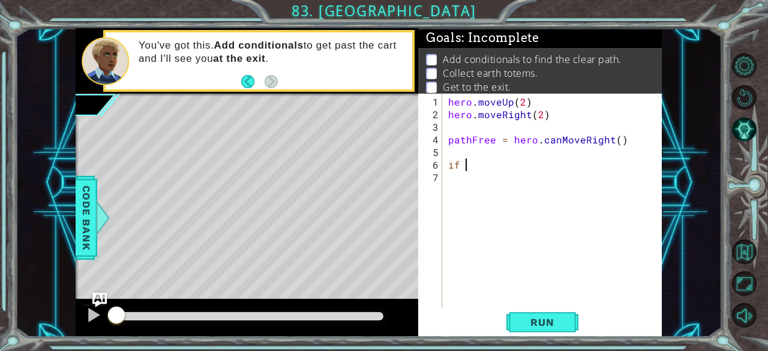
scroll to position [0, 1]
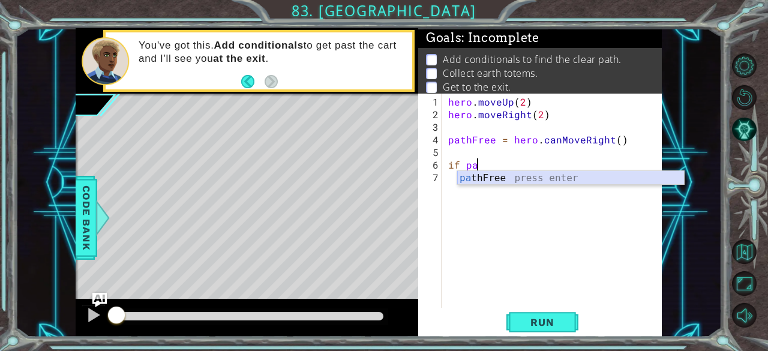
click at [513, 177] on div "pa thFree press enter" at bounding box center [570, 192] width 227 height 43
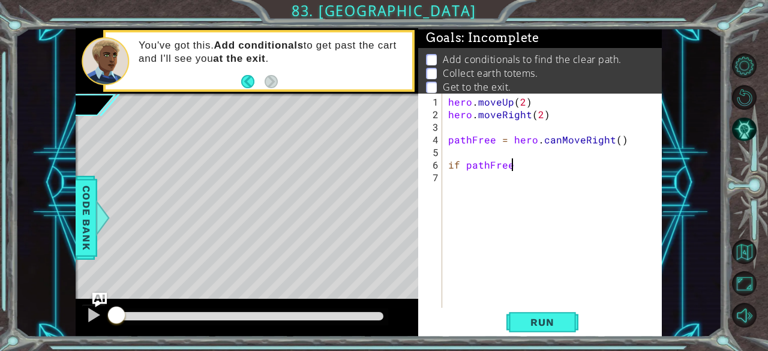
scroll to position [0, 4]
type textarea "if pathFree = True"
click at [554, 161] on div "hero . moveUp ( 2 ) hero . moveRight ( 2 ) pathFree = hero . canMoveRight ( ) i…" at bounding box center [555, 214] width 219 height 239
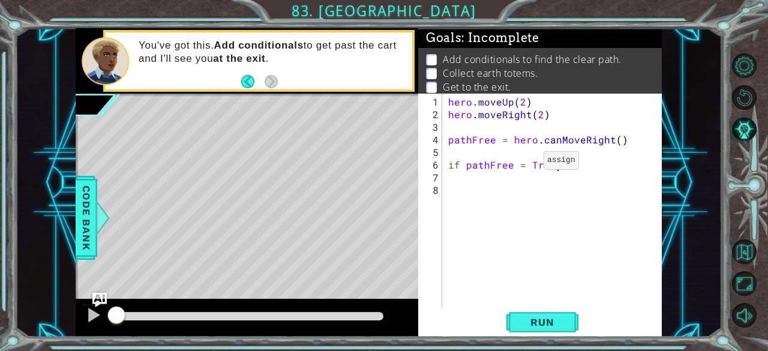
click at [523, 165] on div "hero . moveUp ( 2 ) hero . moveRight ( 2 ) pathFree = hero . canMoveRight ( ) i…" at bounding box center [555, 214] width 219 height 239
type textarea "if pathFree == True:"
click at [566, 240] on div "hero . moveUp ( 2 ) hero . moveRight ( 2 ) pathFree = hero . canMoveRight ( ) i…" at bounding box center [555, 214] width 219 height 239
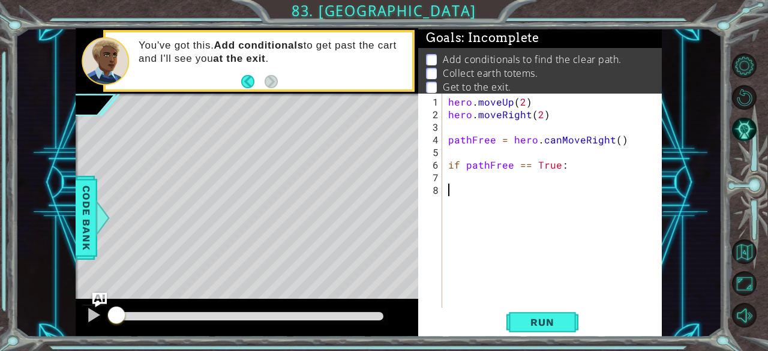
click at [444, 173] on div "1 2 3 4 5 6 7 8 hero . moveUp ( 2 ) hero . moveRight ( 2 ) pathFree = hero . ca…" at bounding box center [538, 201] width 241 height 214
click at [450, 177] on div "hero . moveUp ( 2 ) hero . moveRight ( 2 ) pathFree = hero . canMoveRight ( ) i…" at bounding box center [555, 214] width 219 height 239
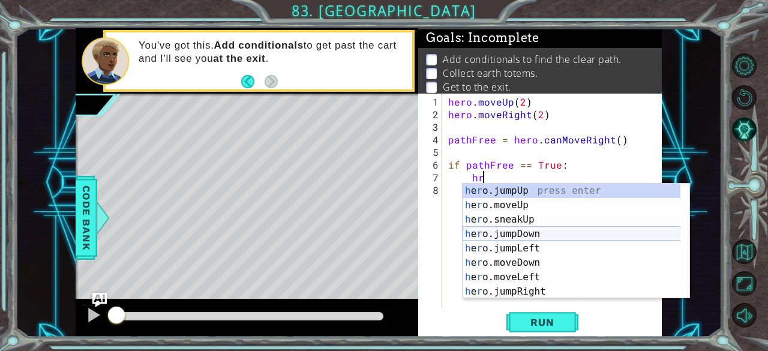
type textarea "h"
click at [538, 236] on div "hero. m oveUp press enter hero. m oveDown press enter hero. m oveLeft press ent…" at bounding box center [571, 255] width 218 height 144
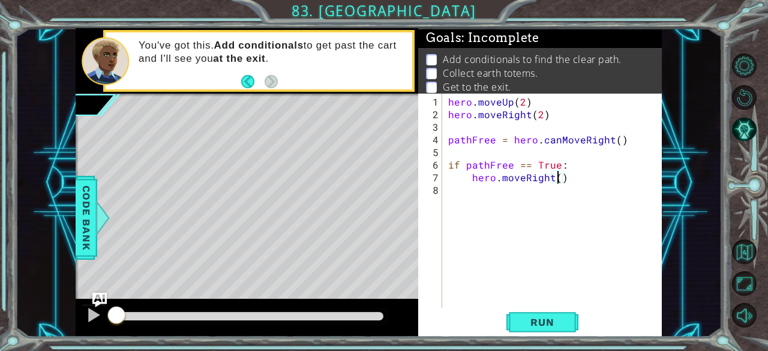
type textarea "hero.moveRight(2)"
click at [446, 192] on div "hero . moveUp ( 2 ) hero . moveRight ( 2 ) pathFree = hero . canMoveRight ( ) i…" at bounding box center [555, 214] width 219 height 239
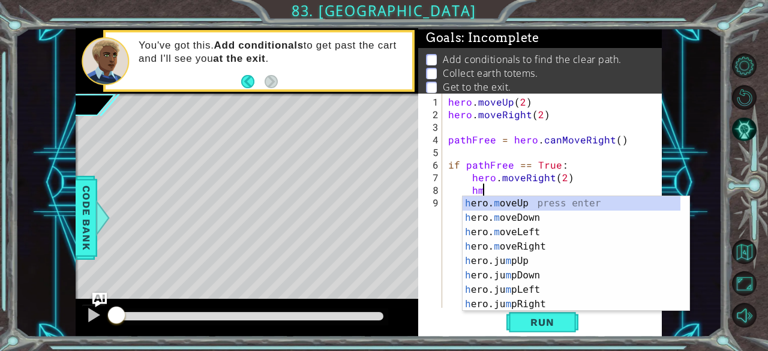
scroll to position [0, 1]
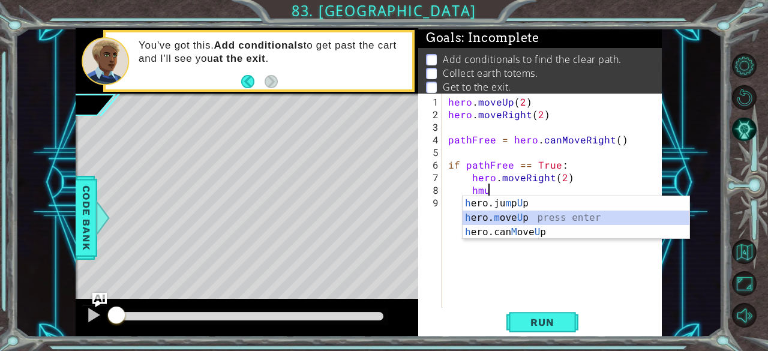
click at [526, 218] on div "h ero.ju m p U p press enter h ero. m ove U p press enter h ero.can M ove U p p…" at bounding box center [575, 232] width 227 height 72
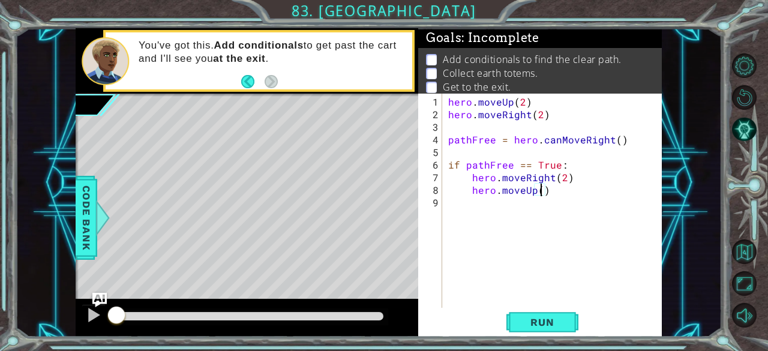
type textarea "hero.moveUp(3)"
click at [452, 204] on div "hero . moveUp ( 2 ) hero . moveRight ( 2 ) pathFree = hero . canMoveRight ( ) i…" at bounding box center [555, 214] width 219 height 239
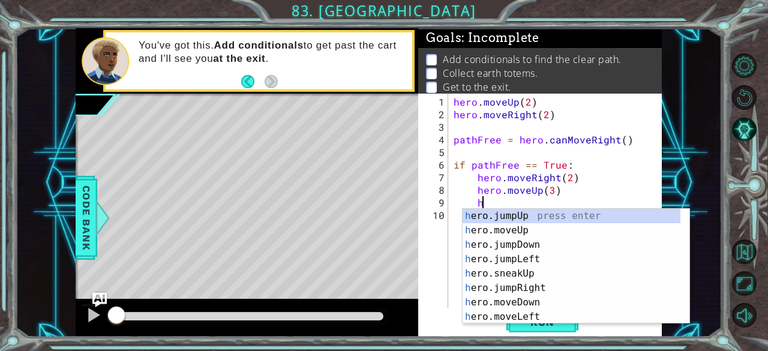
scroll to position [0, 1]
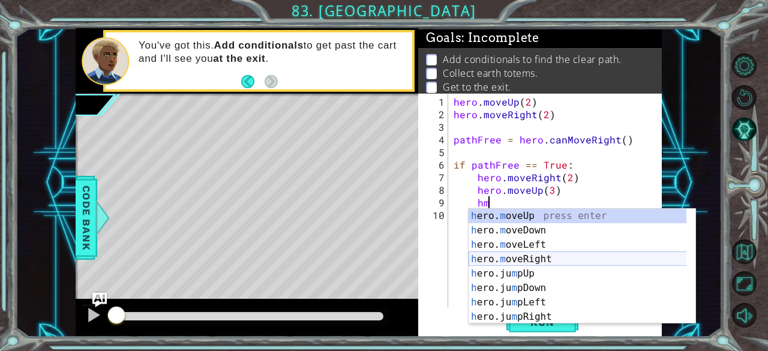
click at [540, 256] on div "h ero. m oveUp press enter h ero. m oveDown press enter h ero. m oveLeft press …" at bounding box center [577, 281] width 218 height 144
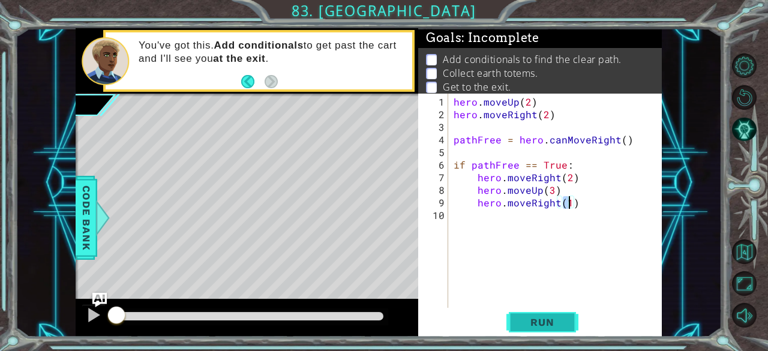
type textarea "hero.moveRight(1)"
click at [539, 319] on span "Run" at bounding box center [541, 322] width 47 height 12
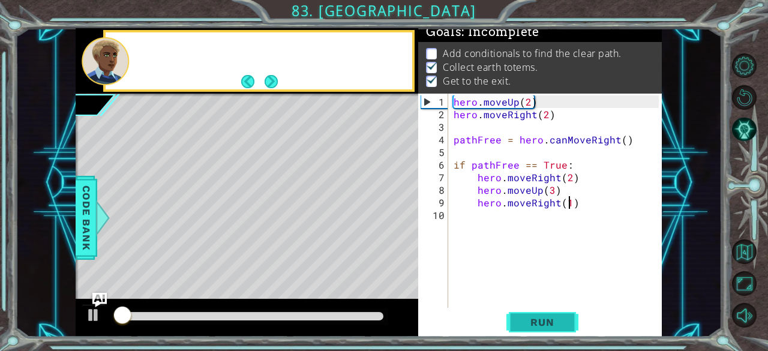
scroll to position [11, 0]
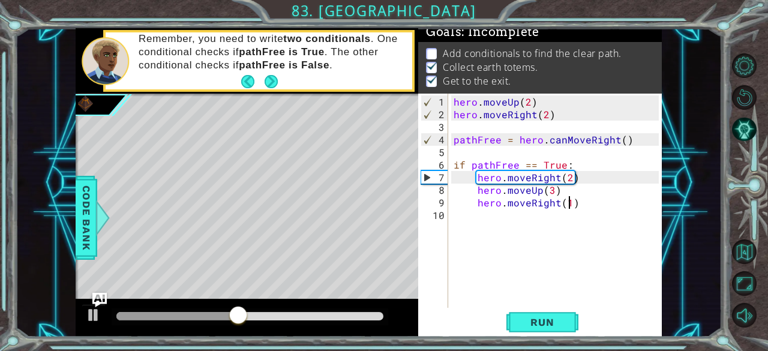
click at [457, 220] on div "hero . moveUp ( 2 ) hero . moveRight ( 2 ) pathFree = hero . canMoveRight ( ) i…" at bounding box center [558, 214] width 214 height 239
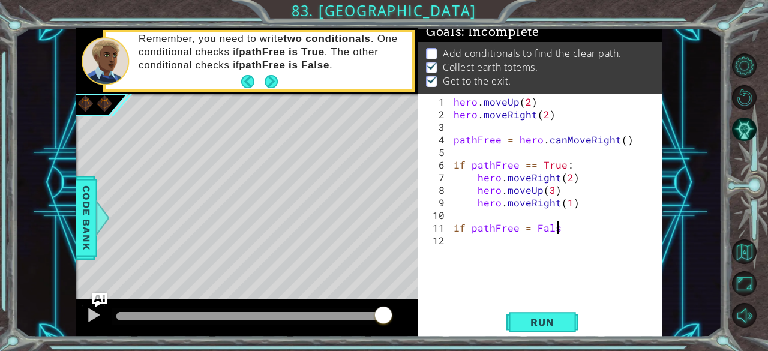
scroll to position [0, 6]
click at [529, 225] on div "hero . moveUp ( 2 ) hero . moveRight ( 2 ) pathFree = hero . canMoveRight ( ) i…" at bounding box center [558, 214] width 214 height 239
click at [578, 228] on div "hero . moveUp ( 2 ) hero . moveRight ( 2 ) pathFree = hero . canMoveRight ( ) i…" at bounding box center [558, 214] width 214 height 239
type textarea "if pathFree == False:"
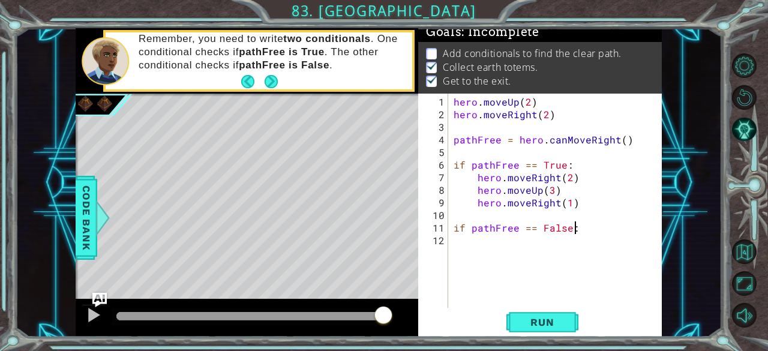
scroll to position [0, 7]
click at [470, 241] on div "hero . moveUp ( 2 ) hero . moveRight ( 2 ) pathFree = hero . canMoveRight ( ) i…" at bounding box center [558, 214] width 214 height 239
click at [556, 320] on span "Run" at bounding box center [541, 322] width 47 height 12
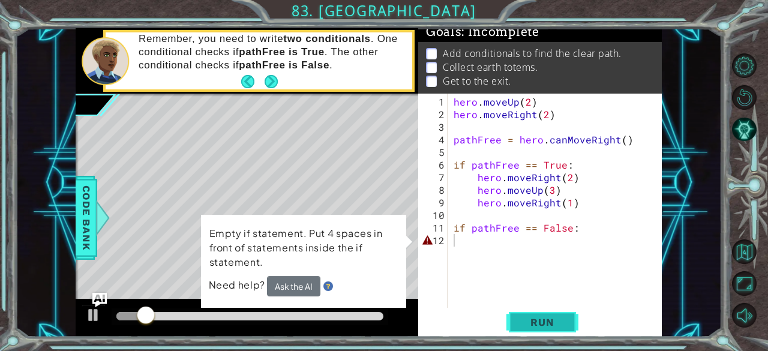
click at [556, 320] on span "Run" at bounding box center [541, 322] width 47 height 12
type textarea "if pathFree == False:"
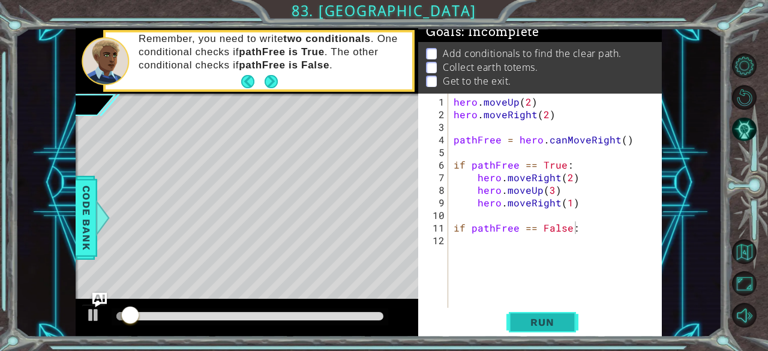
click at [542, 321] on span "Run" at bounding box center [541, 322] width 47 height 12
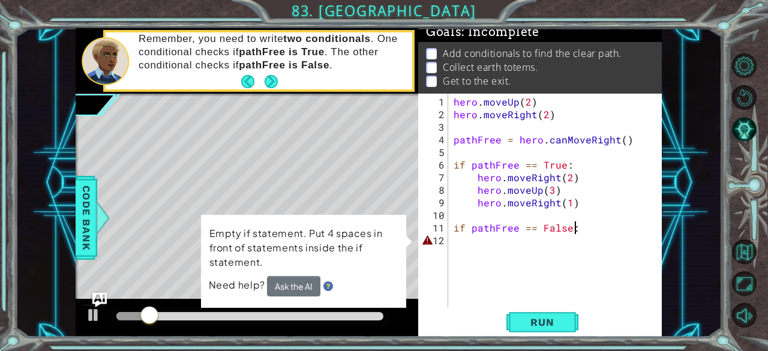
click at [767, 217] on div at bounding box center [750, 190] width 35 height 91
click at [767, 213] on div at bounding box center [750, 190] width 35 height 91
